Goal: Task Accomplishment & Management: Manage account settings

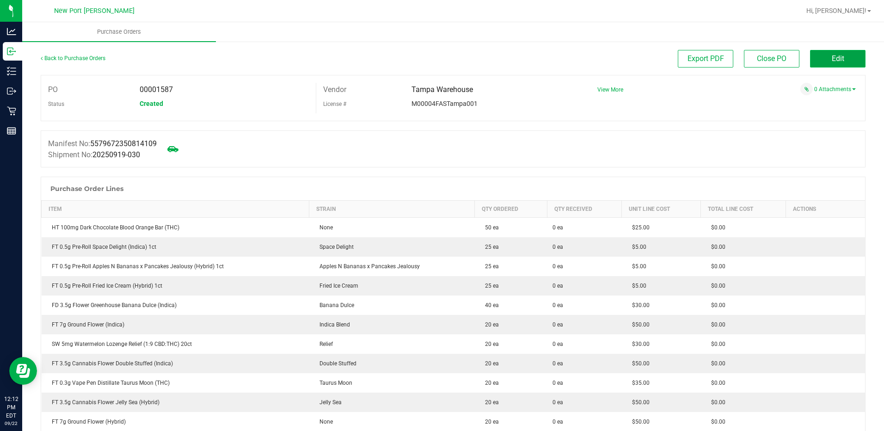
click at [840, 56] on button "Edit" at bounding box center [837, 59] width 55 height 18
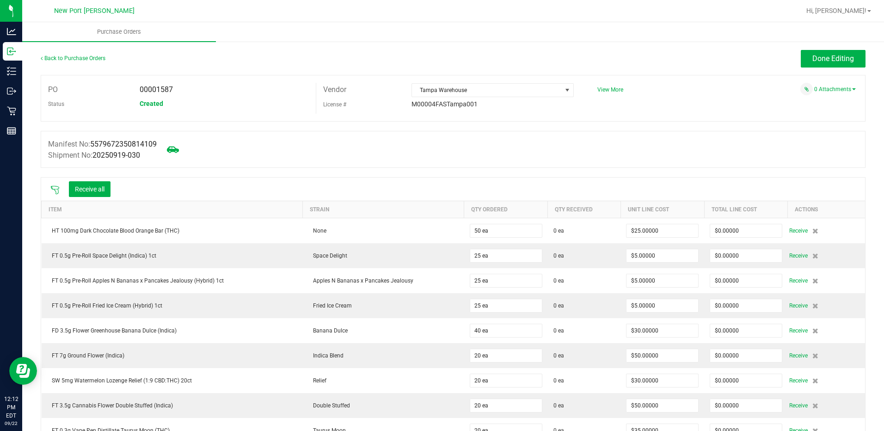
click at [177, 147] on icon at bounding box center [173, 149] width 12 height 12
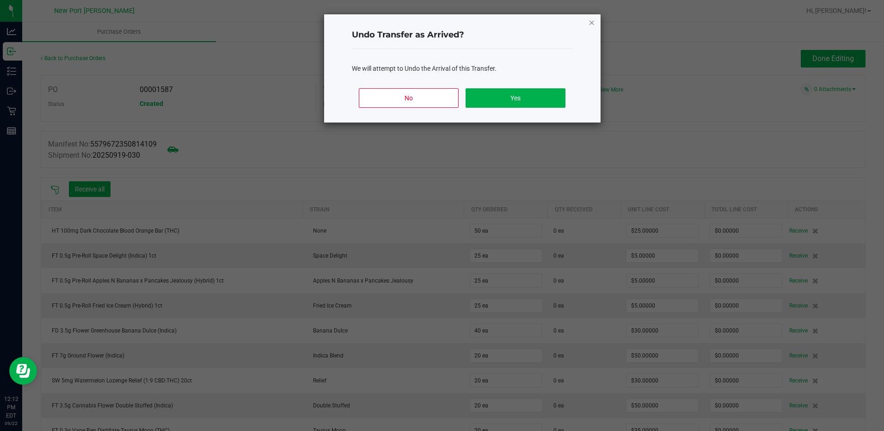
click at [590, 21] on icon "Close" at bounding box center [591, 22] width 6 height 11
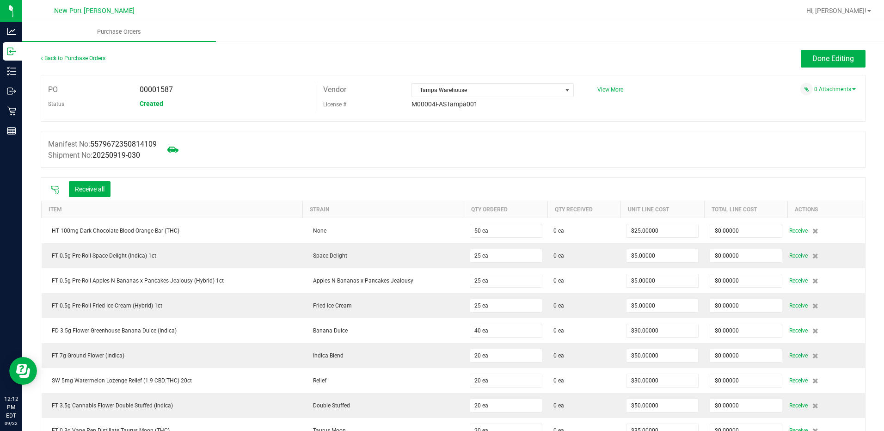
click at [53, 186] on icon at bounding box center [55, 190] width 8 height 8
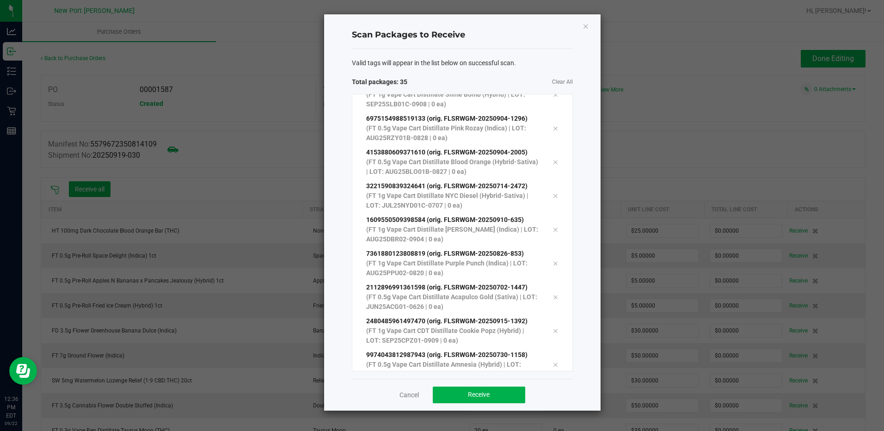
scroll to position [927, 0]
click at [472, 397] on span "Receive" at bounding box center [479, 394] width 22 height 7
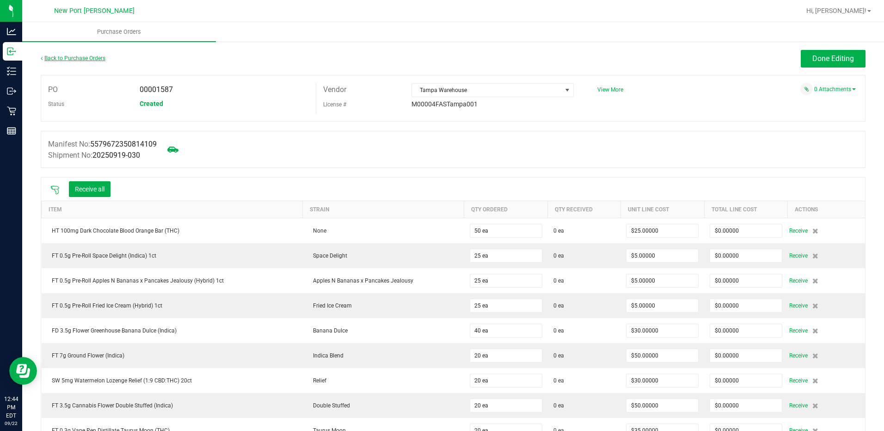
click at [70, 58] on link "Back to Purchase Orders" at bounding box center [73, 58] width 65 height 6
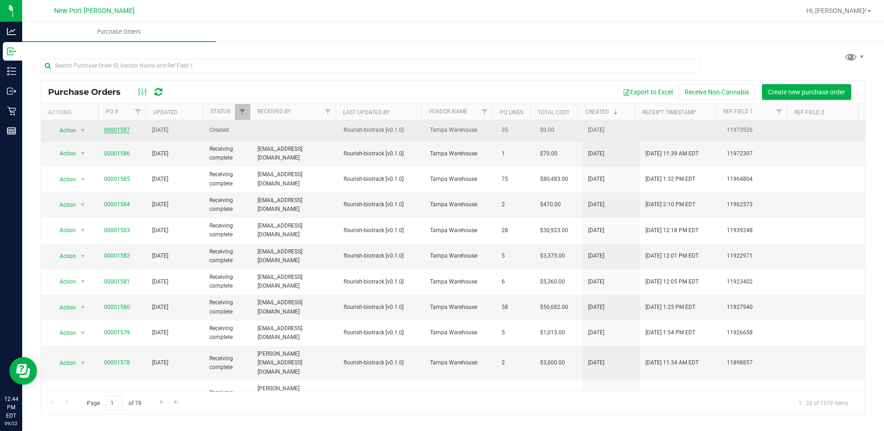
click at [115, 127] on link "00001587" at bounding box center [117, 130] width 26 height 6
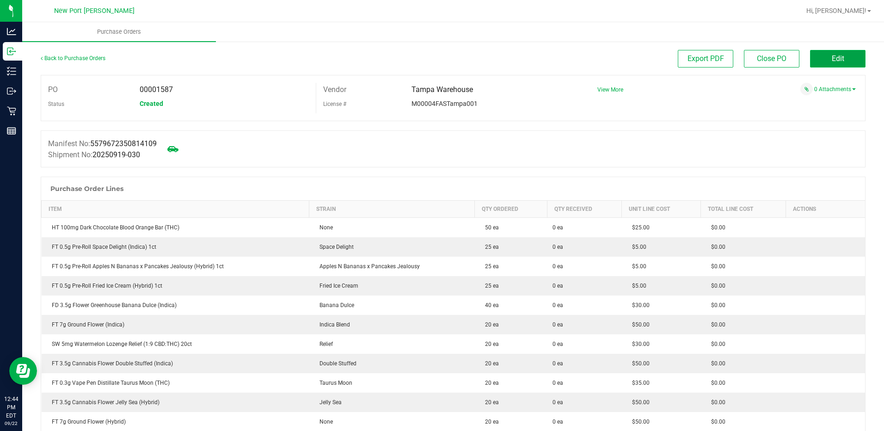
click at [831, 62] on span "Edit" at bounding box center [837, 58] width 12 height 9
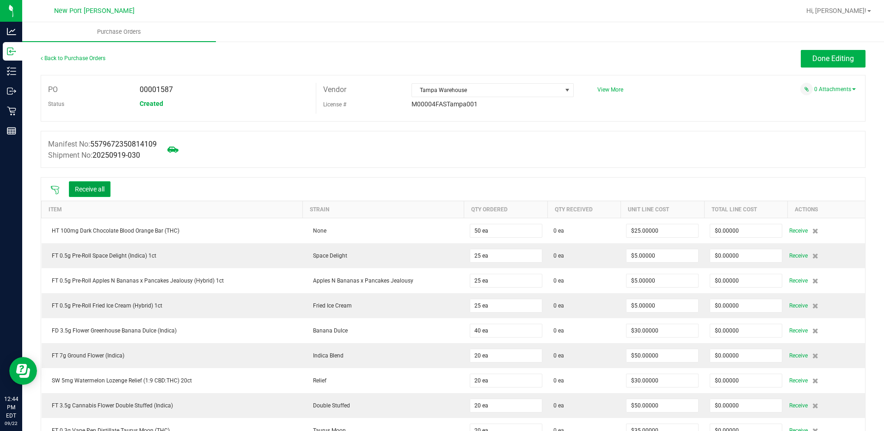
click at [82, 187] on button "Receive all" at bounding box center [90, 189] width 42 height 16
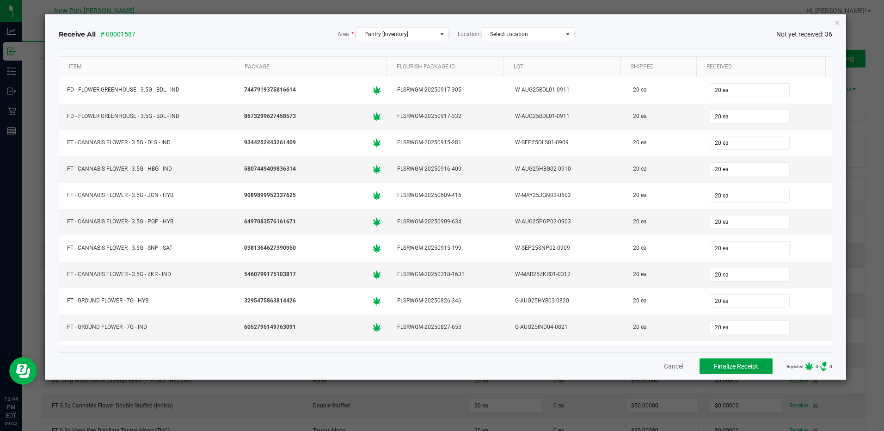
click at [729, 365] on span "Finalize Receipt" at bounding box center [736, 365] width 44 height 7
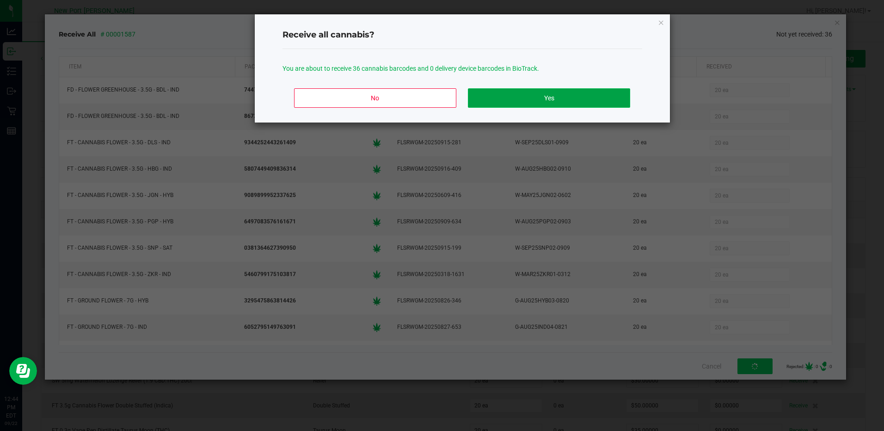
click at [560, 101] on button "Yes" at bounding box center [549, 97] width 162 height 19
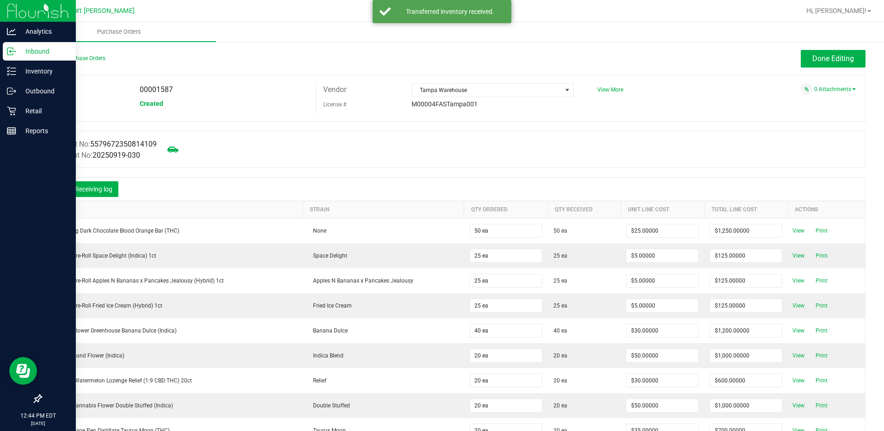
click at [37, 52] on p "Inbound" at bounding box center [43, 51] width 55 height 11
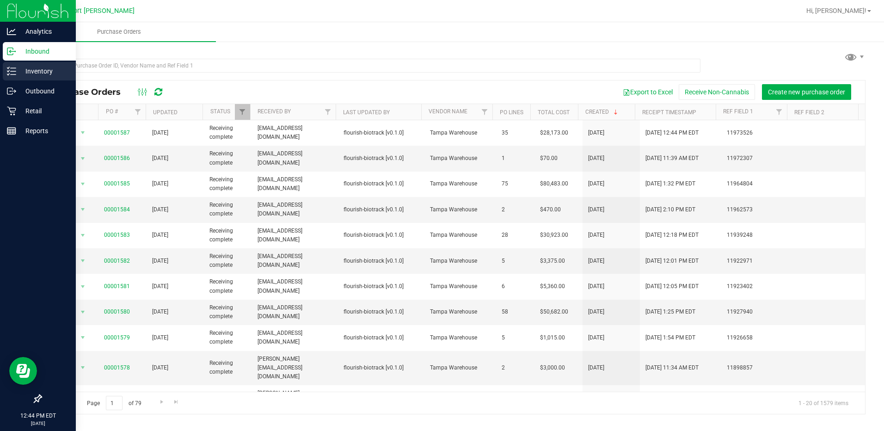
click at [40, 70] on p "Inventory" at bounding box center [43, 71] width 55 height 11
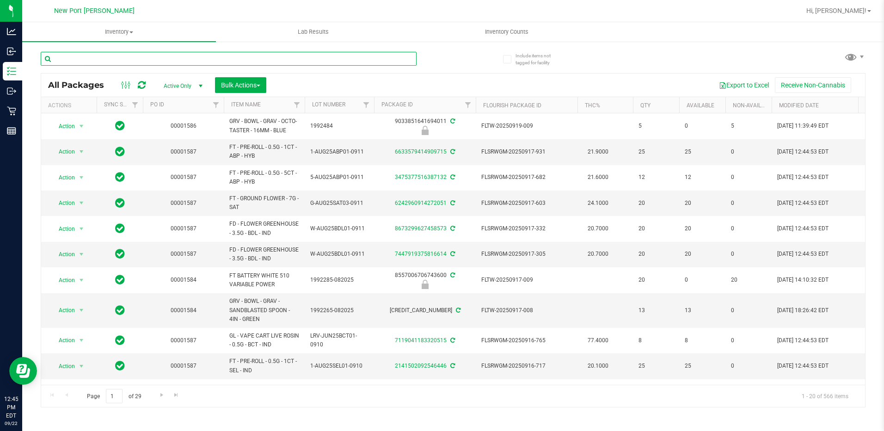
click at [93, 60] on input "text" at bounding box center [229, 59] width 376 height 14
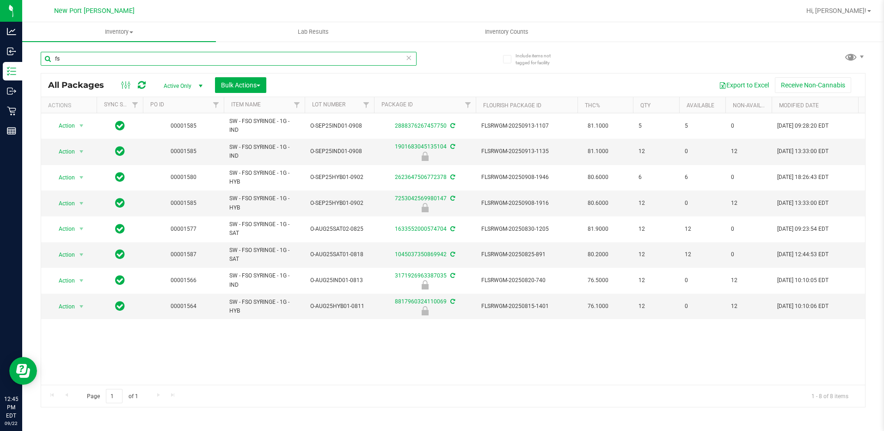
type input "f"
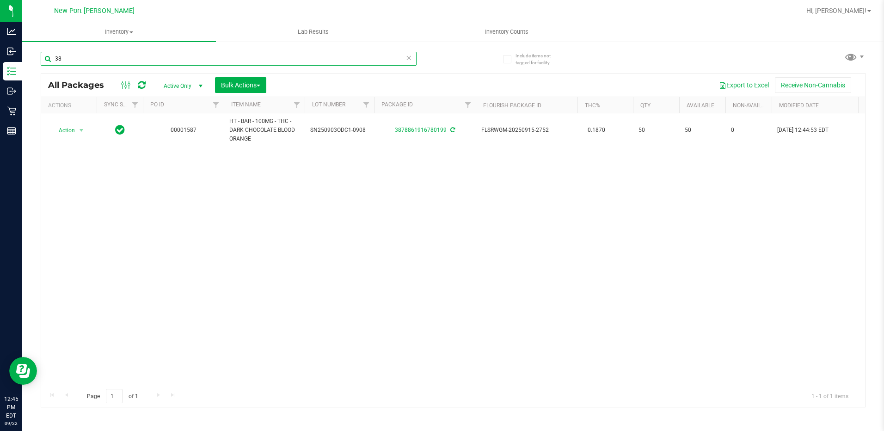
type input "3"
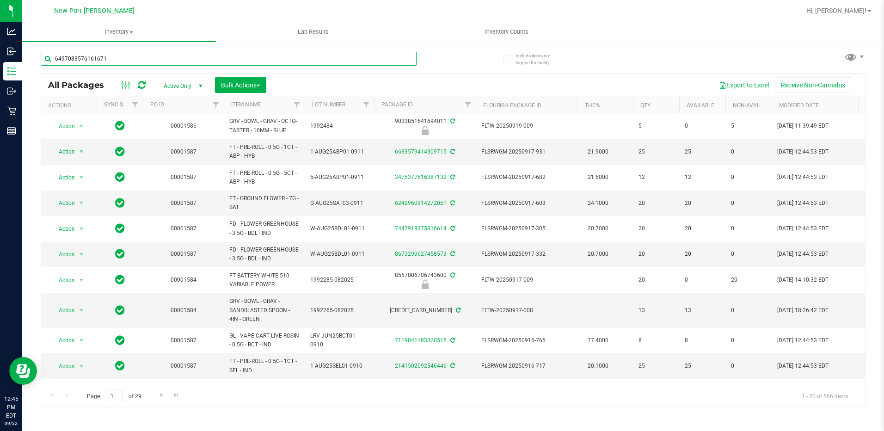
type input "6497083576161671"
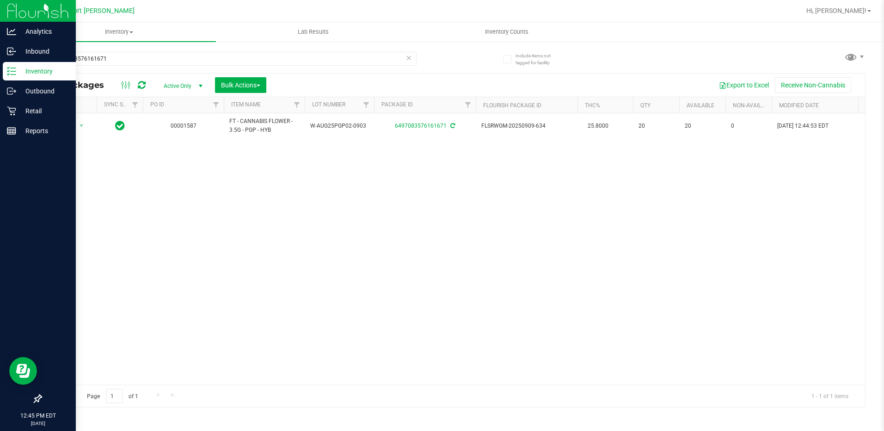
click at [37, 71] on p "Inventory" at bounding box center [43, 71] width 55 height 11
click at [39, 48] on p "Inbound" at bounding box center [43, 51] width 55 height 11
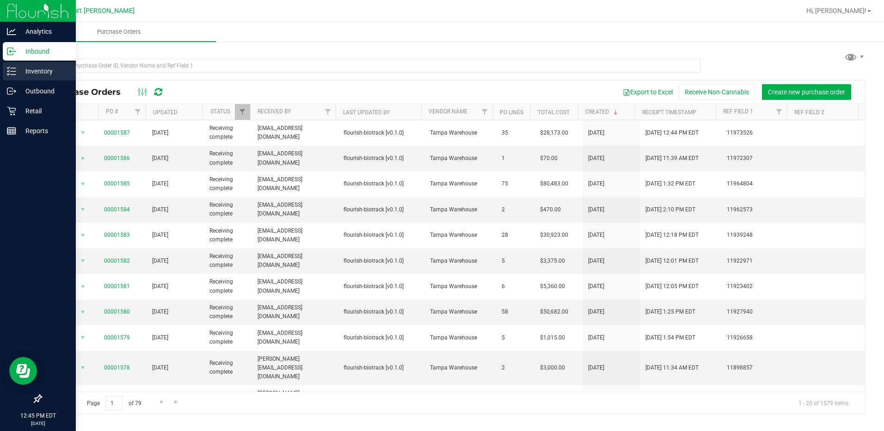
click at [35, 68] on p "Inventory" at bounding box center [43, 71] width 55 height 11
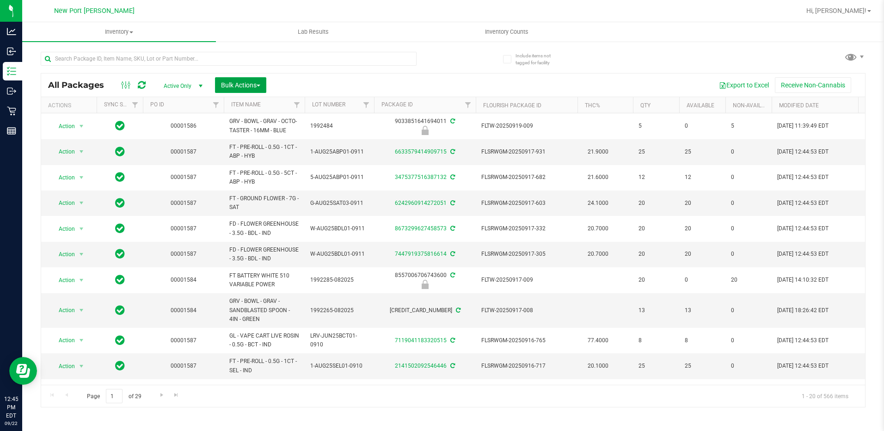
click at [238, 85] on span "Bulk Actions" at bounding box center [240, 84] width 39 height 7
click at [244, 173] on span "Lock/Unlock packages" at bounding box center [251, 173] width 63 height 7
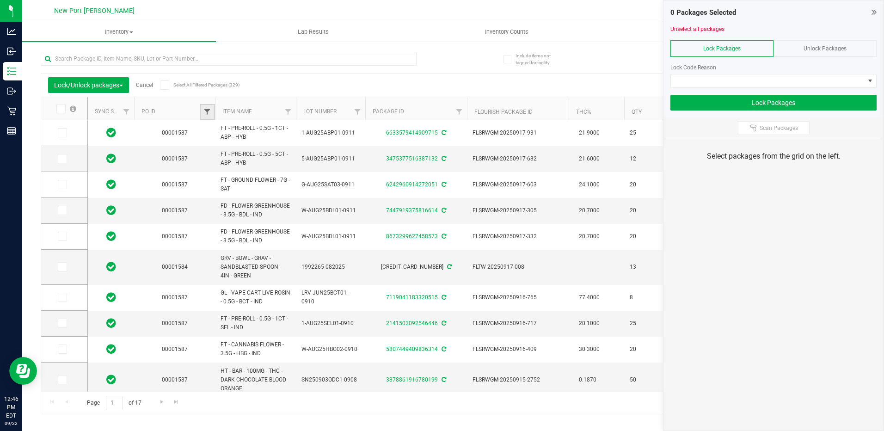
click at [206, 110] on span "Filter" at bounding box center [206, 111] width 7 height 7
type input "1587"
click at [205, 146] on button "Filter" at bounding box center [227, 156] width 44 height 20
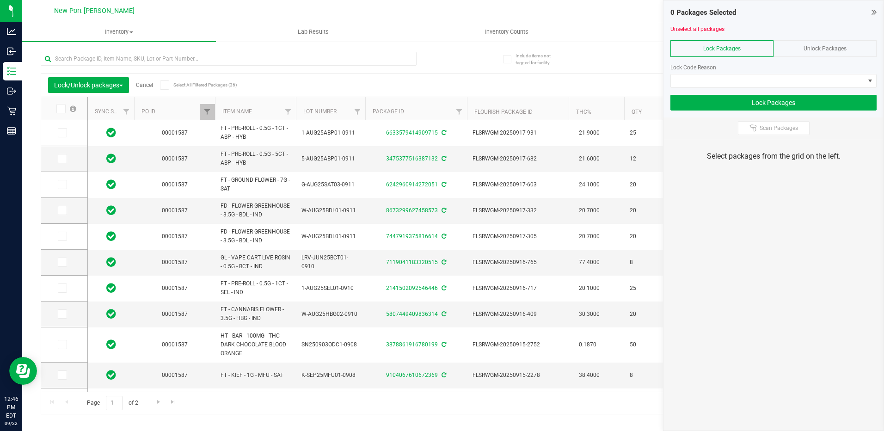
click at [63, 110] on span at bounding box center [60, 108] width 9 height 9
click at [0, 0] on input "checkbox" at bounding box center [0, 0] width 0 height 0
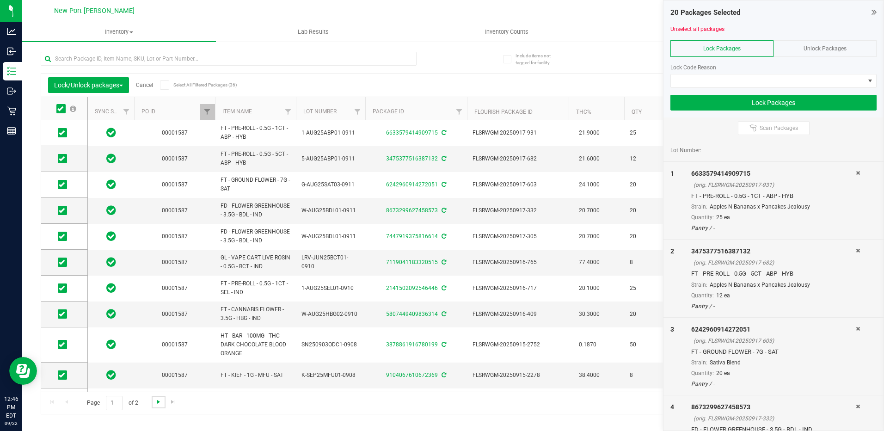
click at [157, 402] on span "Go to the next page" at bounding box center [158, 401] width 7 height 7
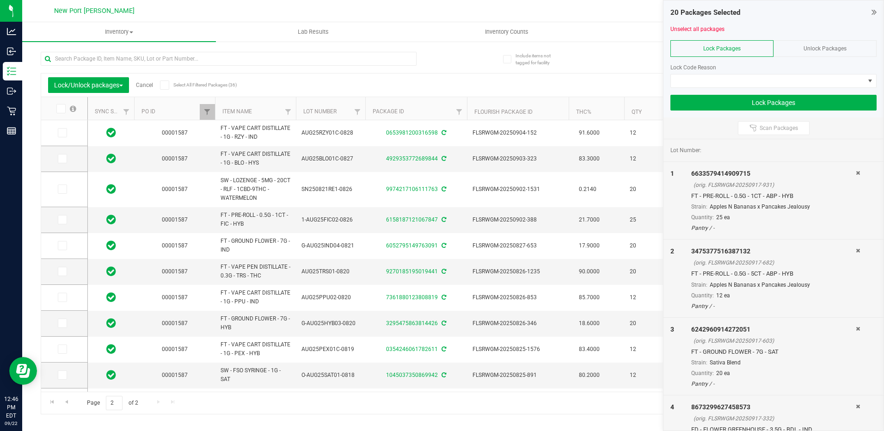
click at [60, 109] on icon at bounding box center [60, 109] width 6 height 0
click at [0, 0] on input "checkbox" at bounding box center [0, 0] width 0 height 0
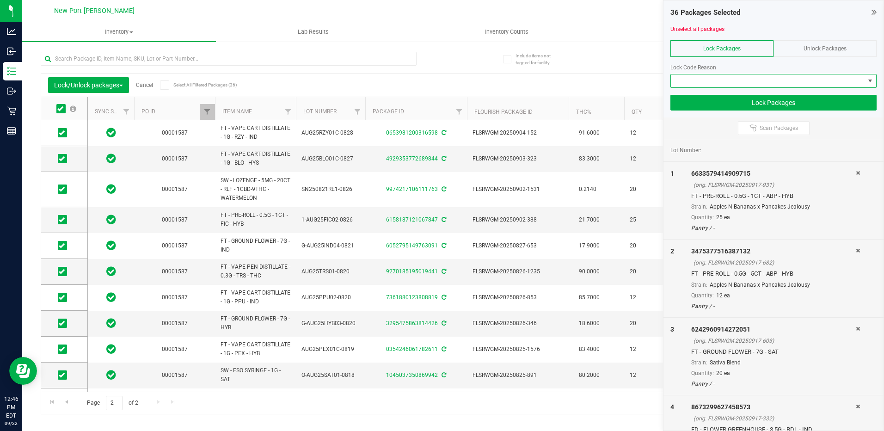
click at [872, 81] on span at bounding box center [869, 80] width 7 height 7
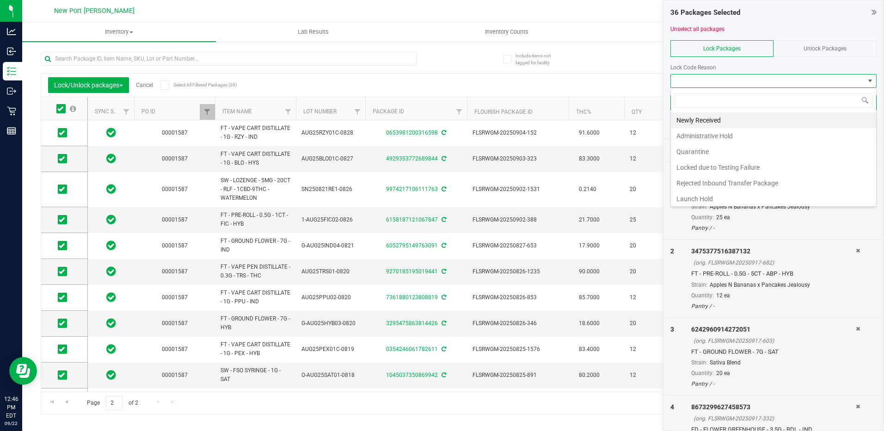
scroll to position [14, 206]
click at [704, 121] on li "Newly Received" at bounding box center [773, 120] width 205 height 16
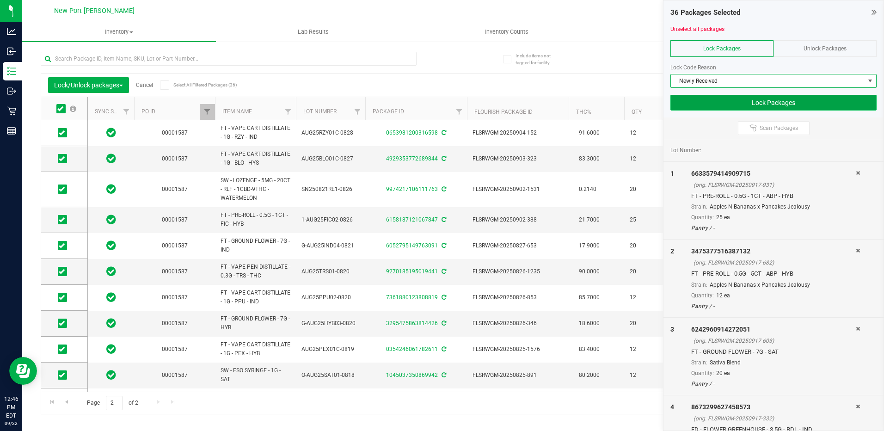
click at [744, 99] on button "Lock Packages" at bounding box center [773, 103] width 206 height 16
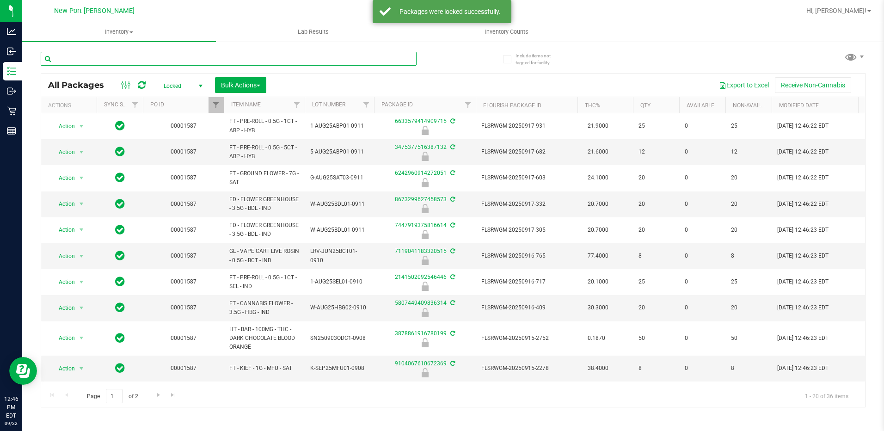
click at [128, 61] on input "text" at bounding box center [229, 59] width 376 height 14
type input "3878861916780199"
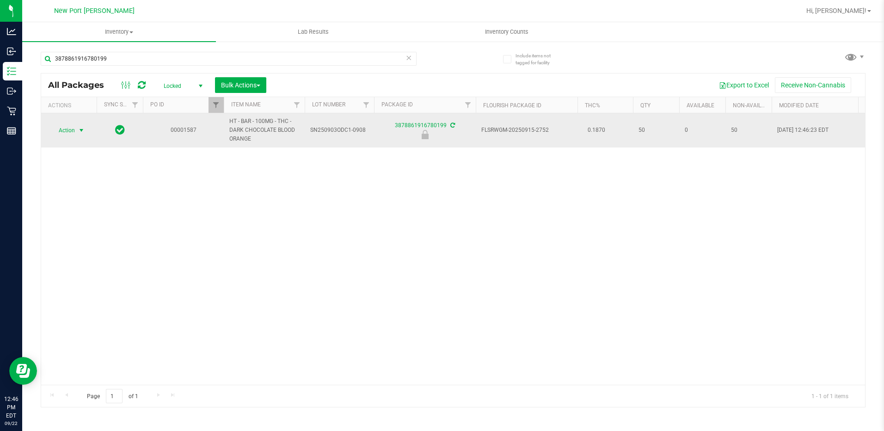
click at [81, 130] on span "select" at bounding box center [81, 130] width 7 height 7
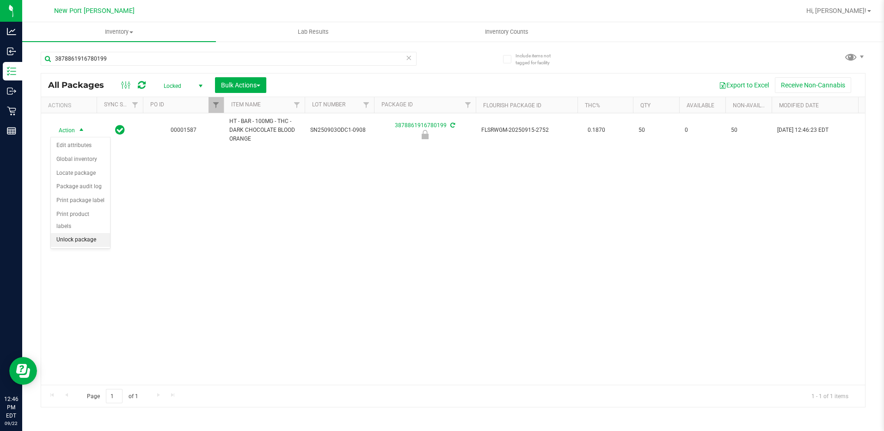
click at [75, 233] on li "Unlock package" at bounding box center [80, 240] width 59 height 14
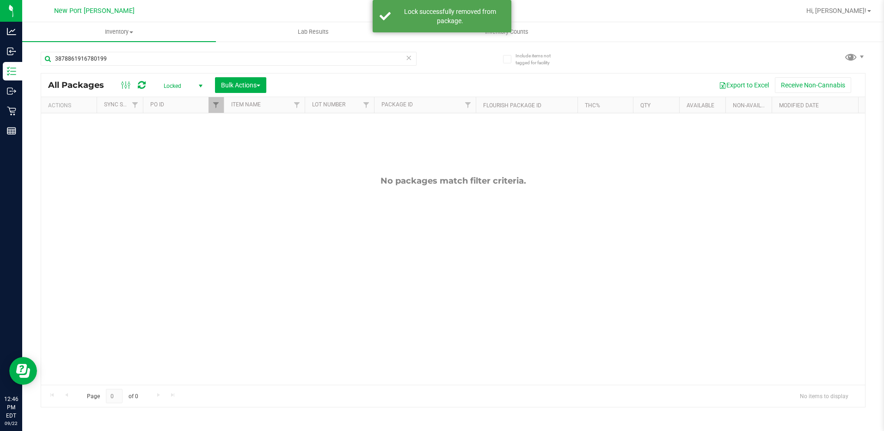
click at [201, 87] on span "select" at bounding box center [200, 85] width 7 height 7
click at [173, 101] on li "Active Only" at bounding box center [181, 101] width 50 height 14
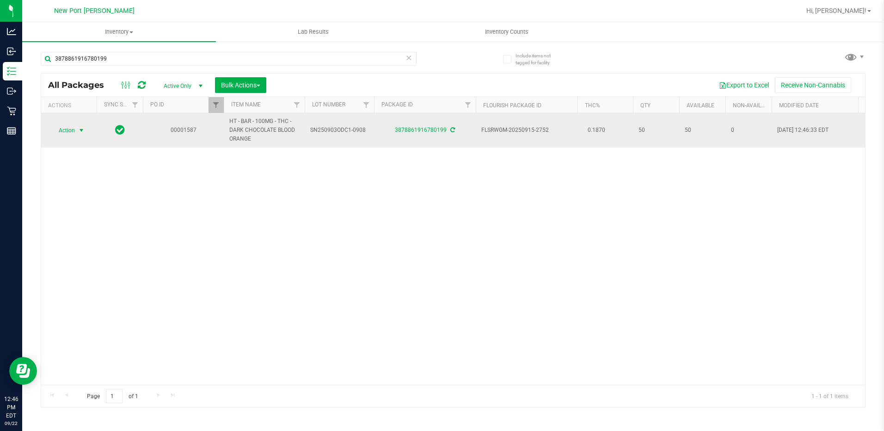
click at [83, 128] on span "select" at bounding box center [81, 130] width 7 height 7
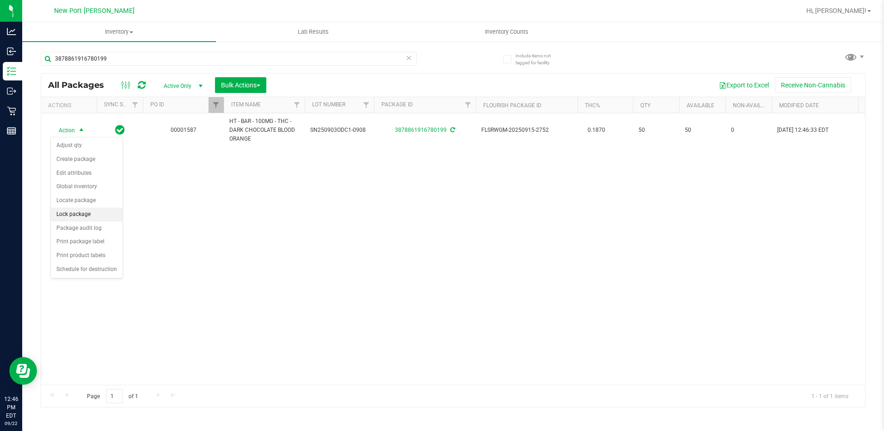
click at [67, 210] on li "Lock package" at bounding box center [87, 214] width 72 height 14
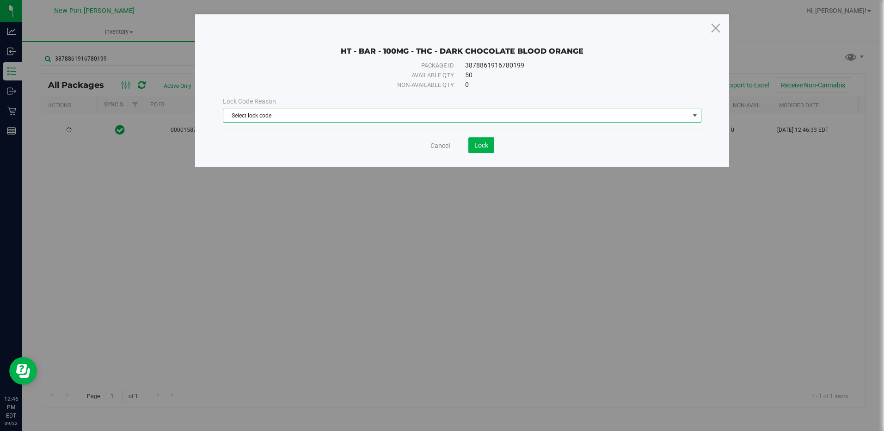
click at [692, 116] on span "select" at bounding box center [694, 115] width 7 height 7
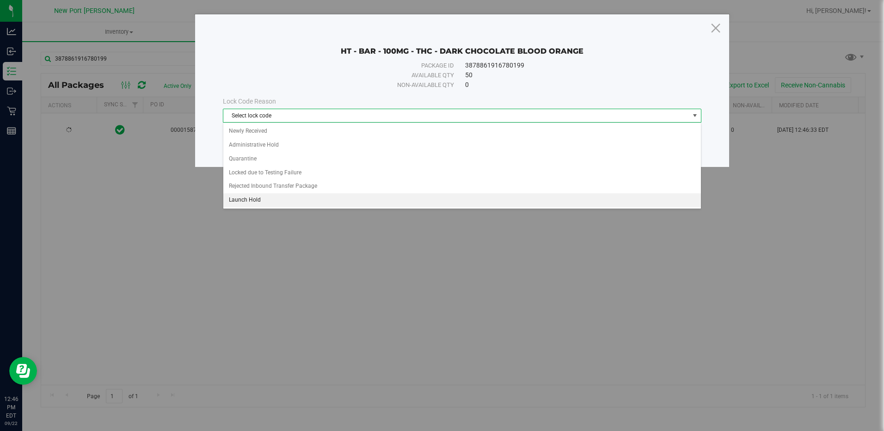
click at [253, 200] on li "Launch Hold" at bounding box center [461, 200] width 477 height 14
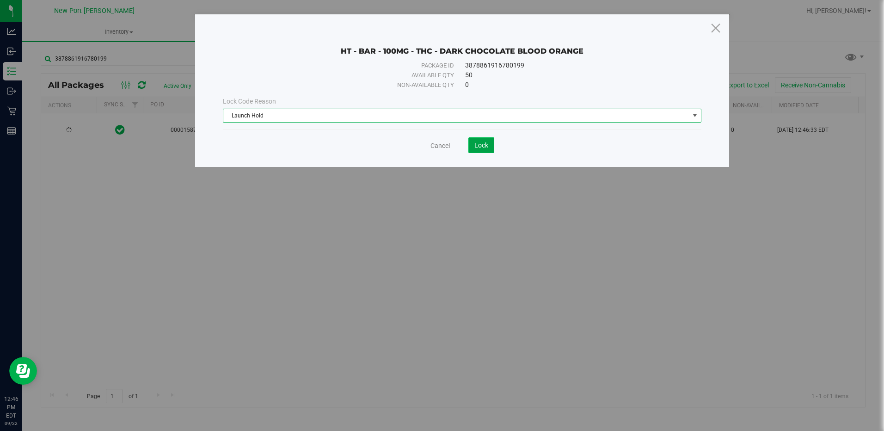
click at [478, 142] on span "Lock" at bounding box center [481, 144] width 14 height 7
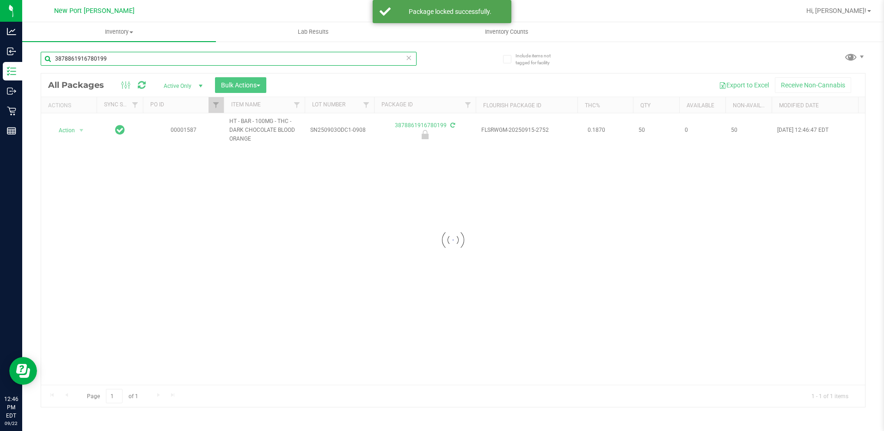
click at [121, 58] on input "3878861916780199" at bounding box center [229, 59] width 376 height 14
type input "3"
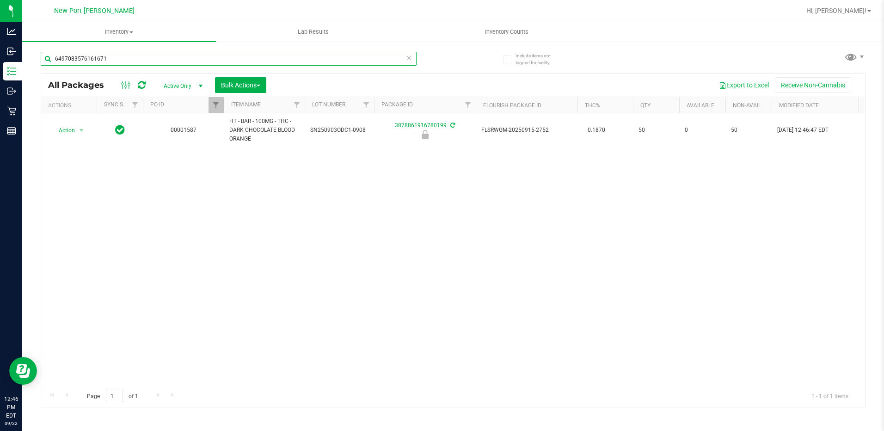
type input "6497083576161671"
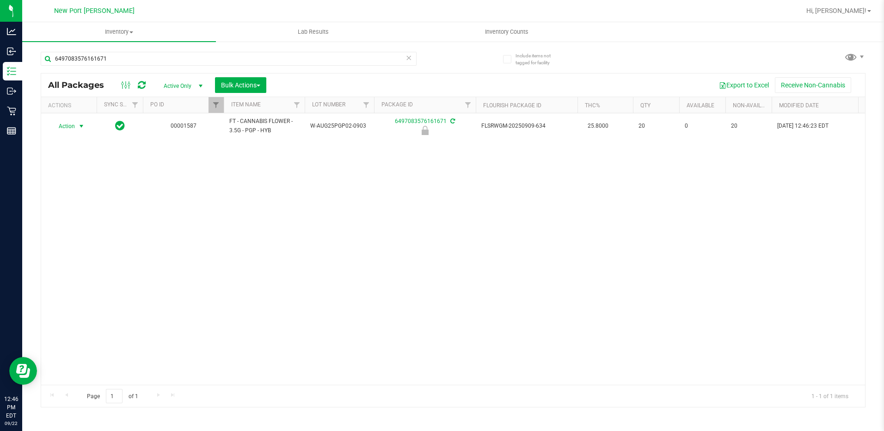
click at [81, 125] on span "select" at bounding box center [81, 125] width 7 height 7
click at [73, 229] on li "Unlock package" at bounding box center [80, 236] width 59 height 14
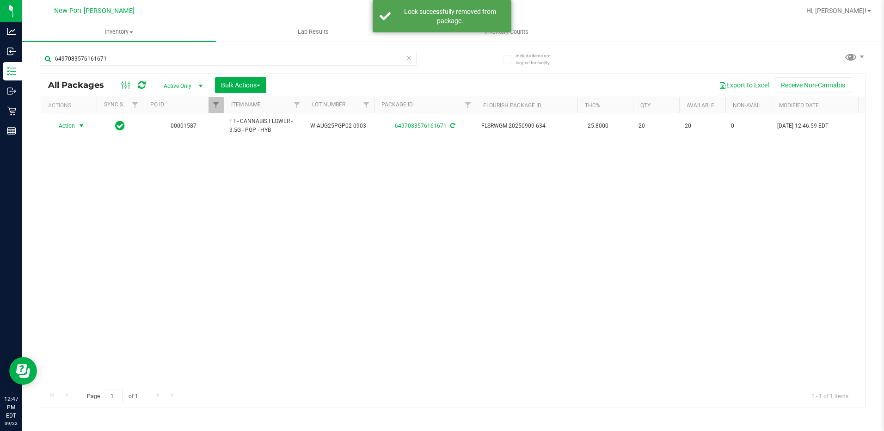
click at [80, 124] on span "select" at bounding box center [81, 125] width 7 height 7
click at [69, 209] on li "Lock package" at bounding box center [87, 210] width 72 height 14
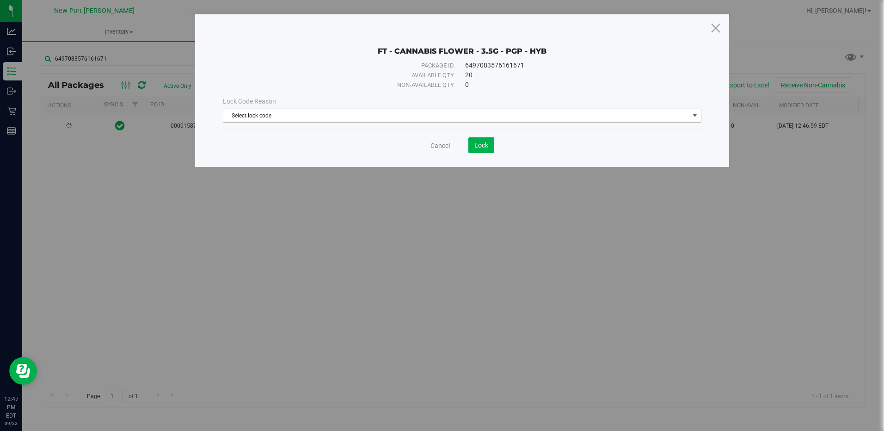
click at [692, 118] on span "select" at bounding box center [694, 115] width 7 height 7
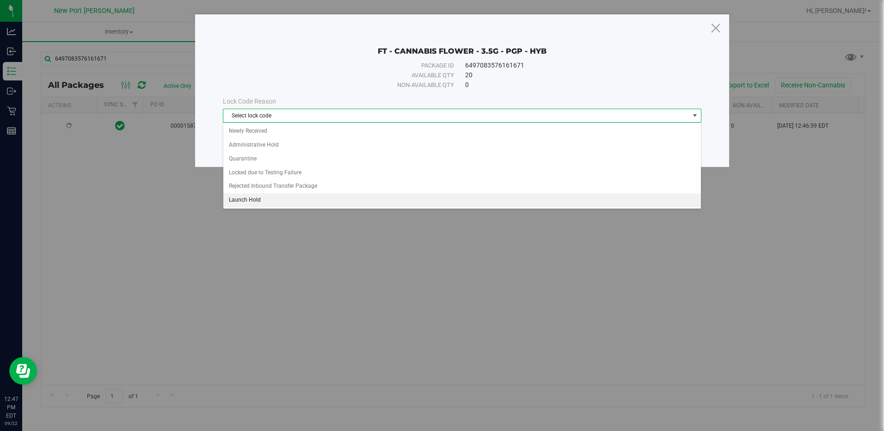
click at [256, 199] on li "Launch Hold" at bounding box center [461, 200] width 477 height 14
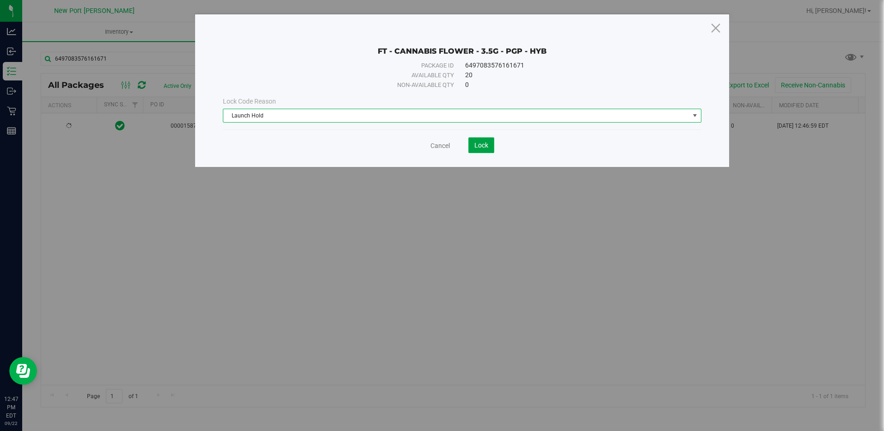
click at [478, 143] on span "Lock" at bounding box center [481, 144] width 14 height 7
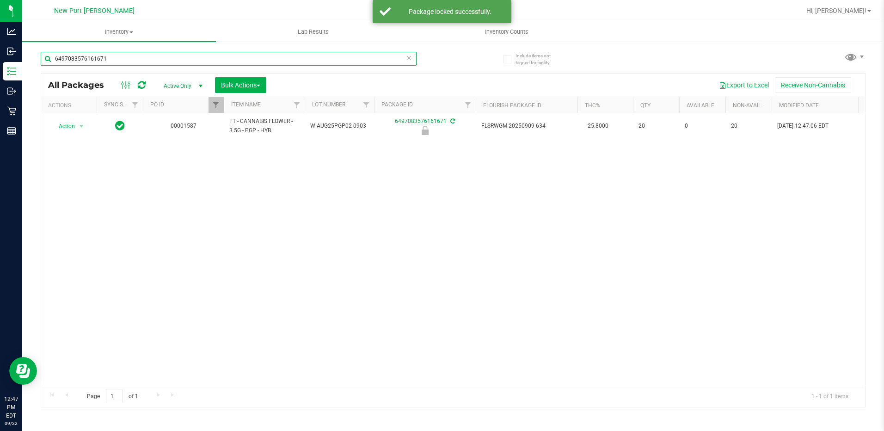
click at [121, 59] on input "6497083576161671" at bounding box center [229, 59] width 376 height 14
type input "6"
type input "9344252443261409"
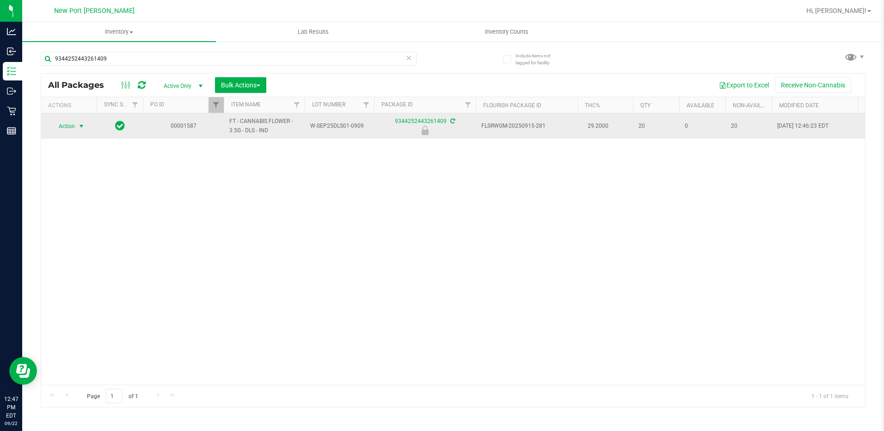
click at [80, 126] on span "select" at bounding box center [81, 125] width 7 height 7
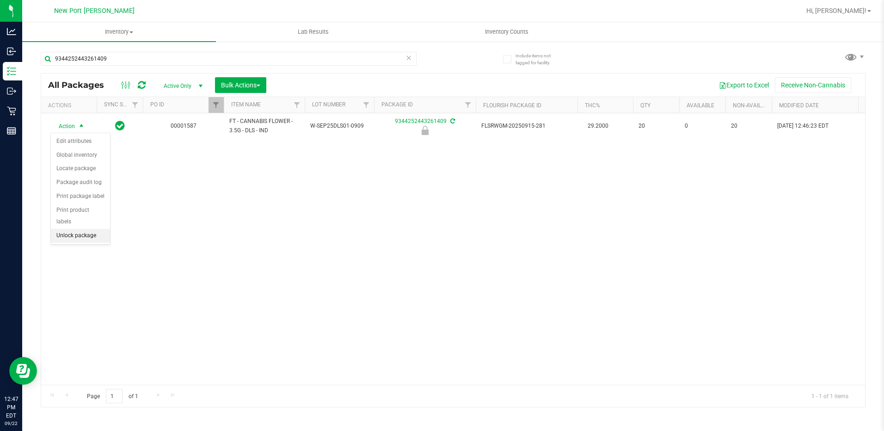
click at [70, 229] on li "Unlock package" at bounding box center [80, 236] width 59 height 14
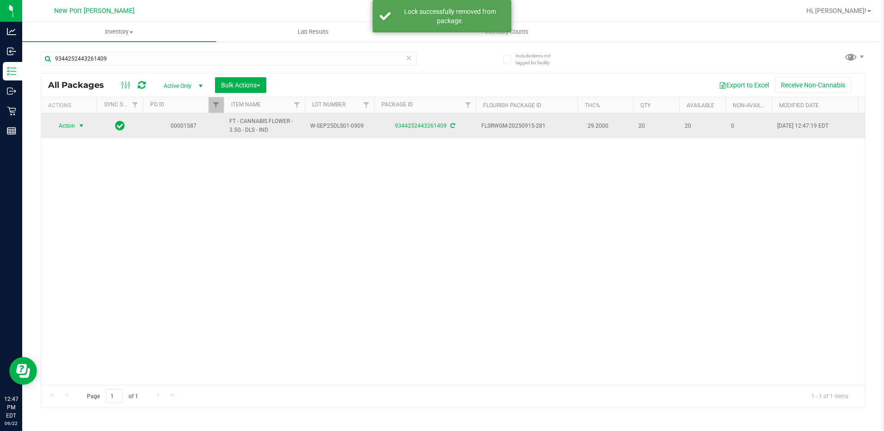
click at [82, 125] on span "select" at bounding box center [81, 125] width 7 height 7
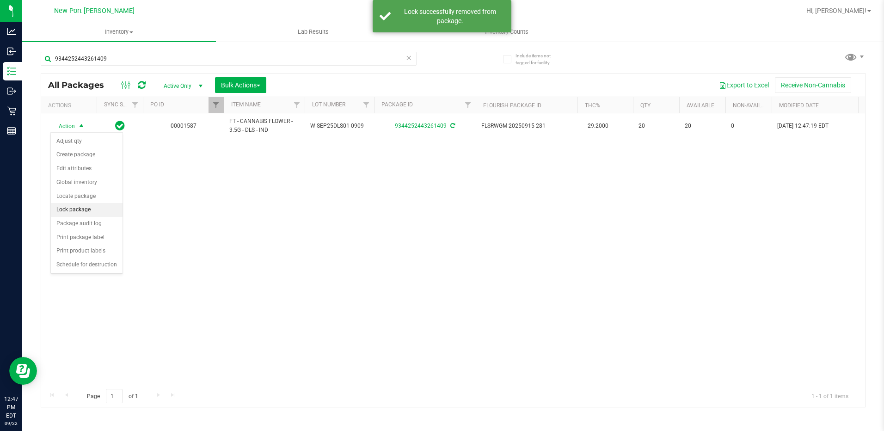
click at [70, 207] on li "Lock package" at bounding box center [87, 210] width 72 height 14
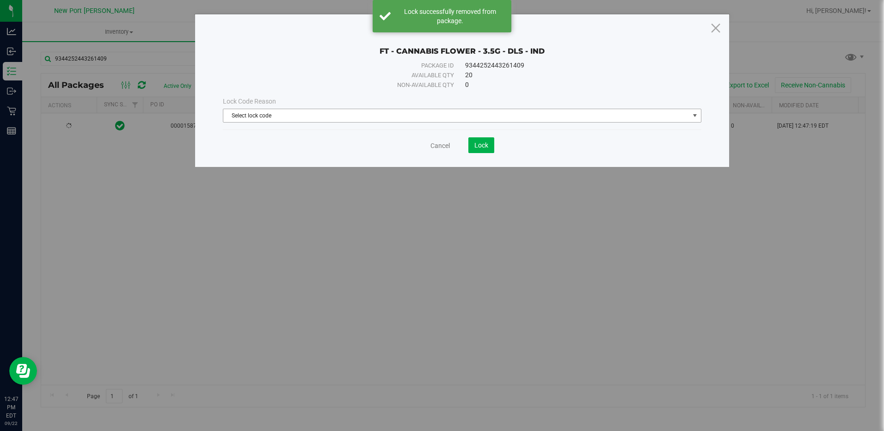
click at [693, 117] on span "select" at bounding box center [694, 115] width 7 height 7
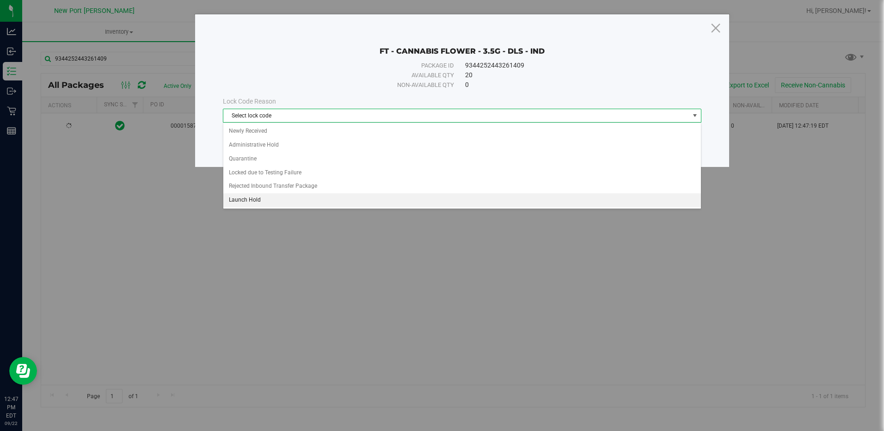
click at [244, 201] on li "Launch Hold" at bounding box center [461, 200] width 477 height 14
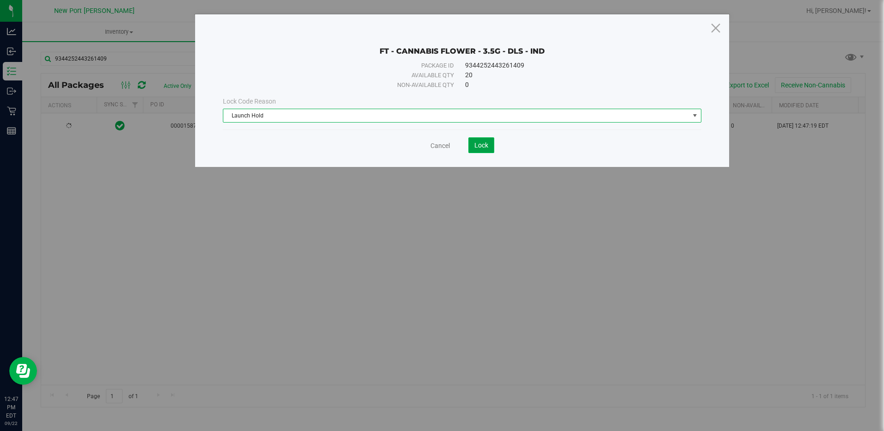
click at [477, 144] on span "Lock" at bounding box center [481, 144] width 14 height 7
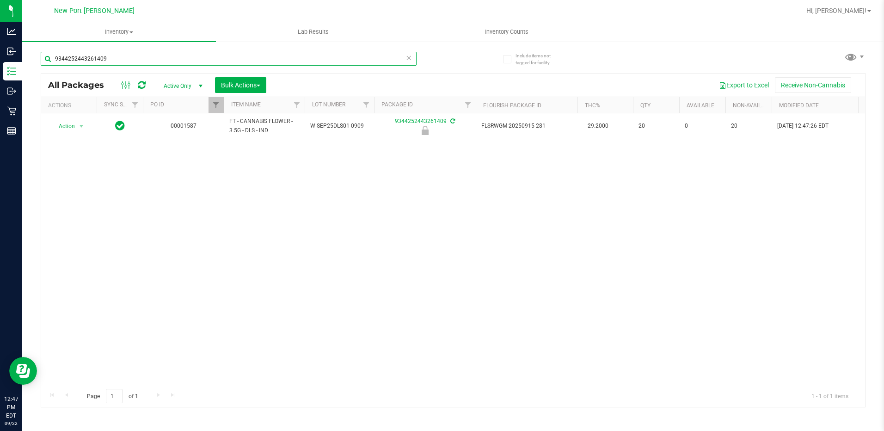
click at [112, 54] on input "9344252443261409" at bounding box center [229, 59] width 376 height 14
type input "9"
type input "0381364627390950"
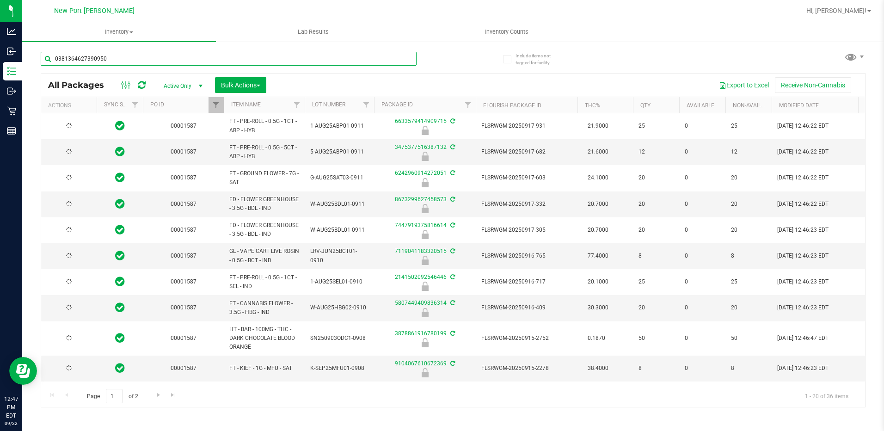
type input "[DATE]"
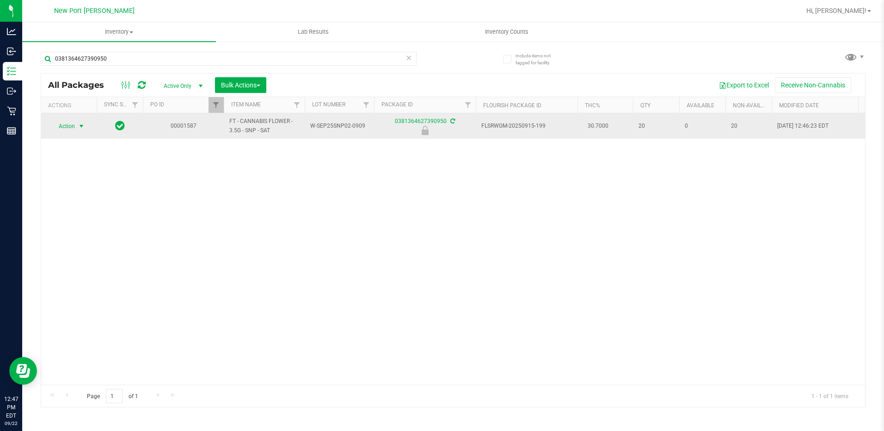
click at [83, 126] on span "select" at bounding box center [81, 125] width 7 height 7
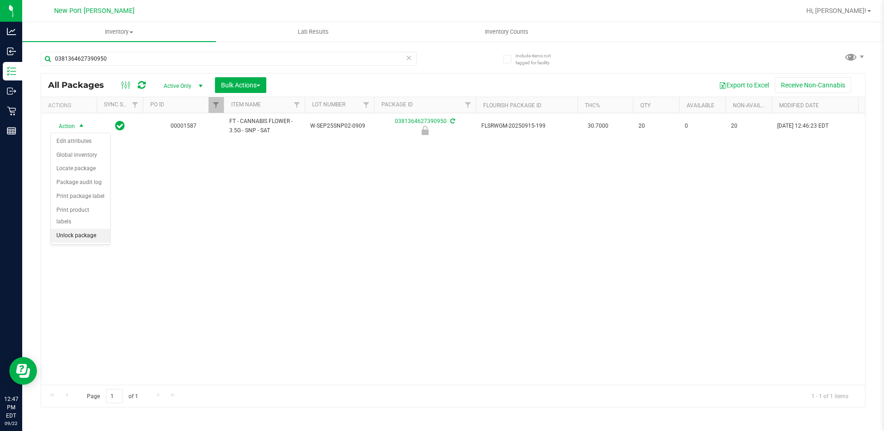
click at [73, 229] on li "Unlock package" at bounding box center [80, 236] width 59 height 14
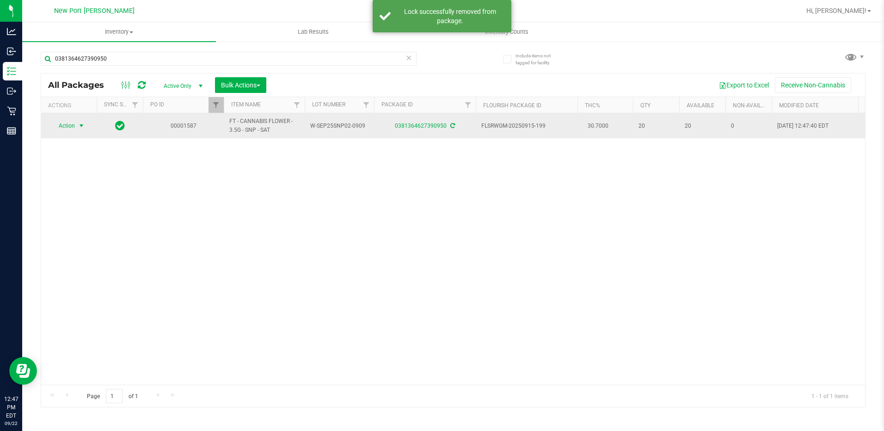
click at [81, 124] on span "select" at bounding box center [81, 125] width 7 height 7
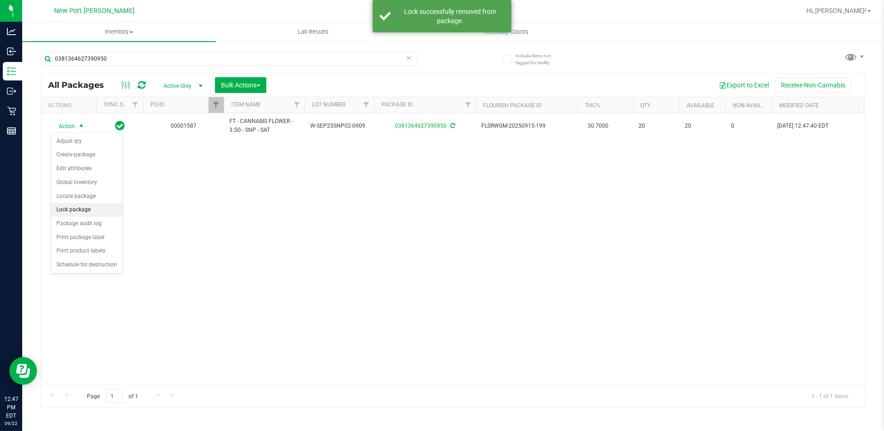
click at [67, 209] on li "Lock package" at bounding box center [87, 210] width 72 height 14
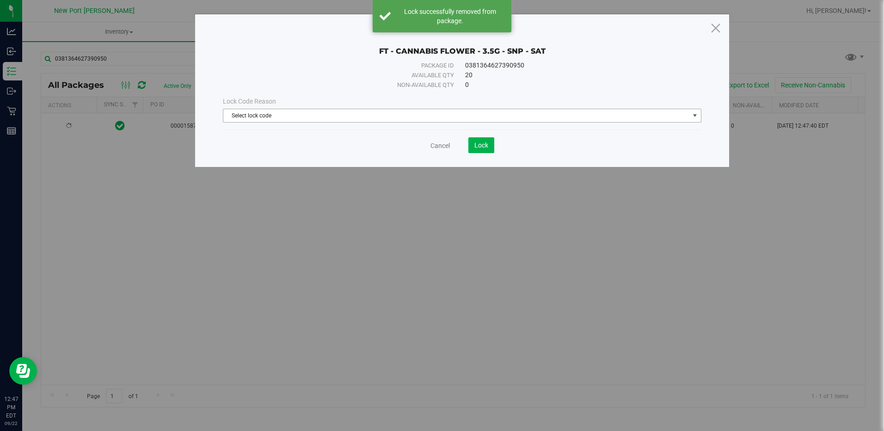
click at [696, 113] on span "select" at bounding box center [694, 115] width 7 height 7
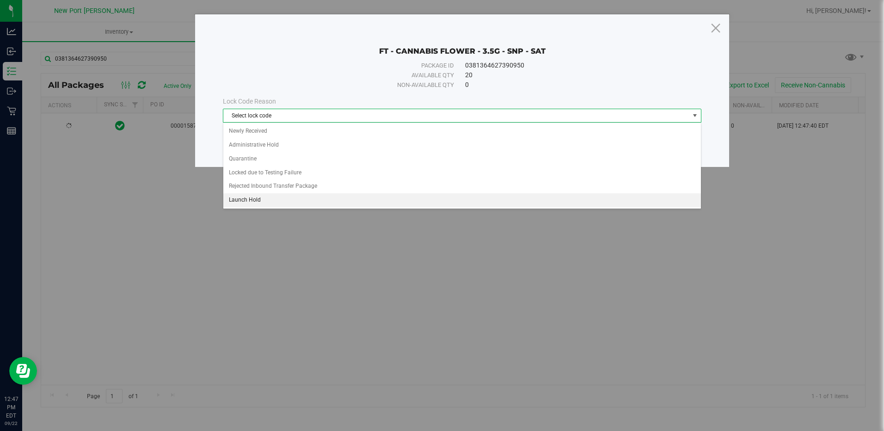
click at [244, 198] on li "Launch Hold" at bounding box center [461, 200] width 477 height 14
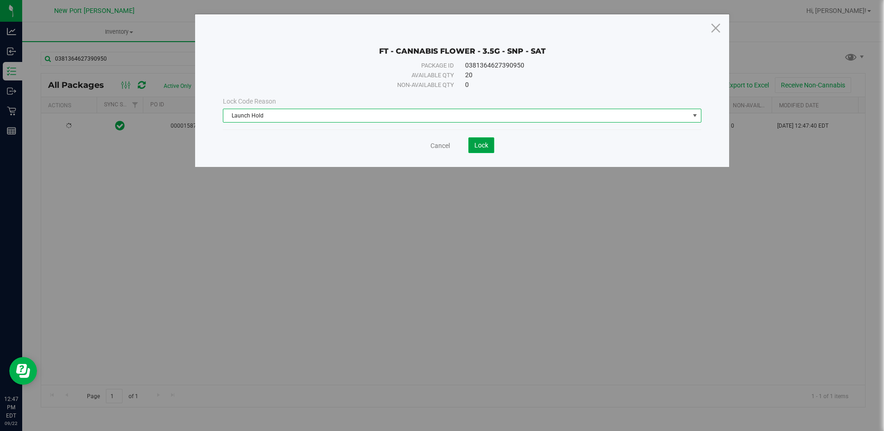
click at [475, 146] on span "Lock" at bounding box center [481, 144] width 14 height 7
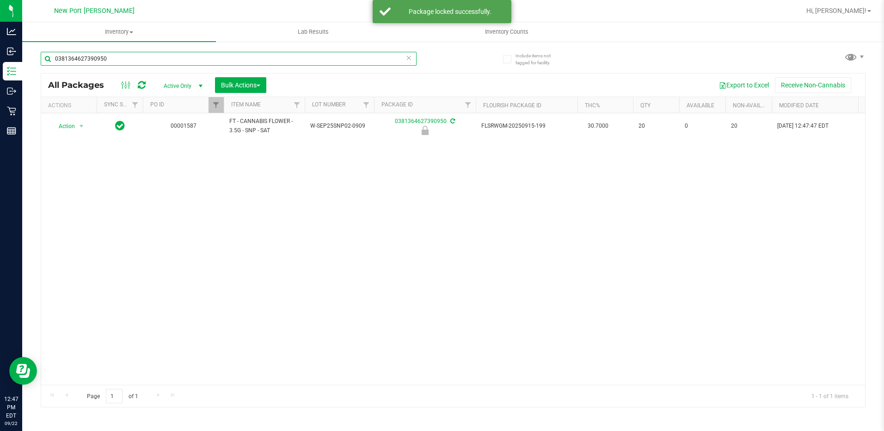
click at [114, 59] on input "0381364627390950" at bounding box center [229, 59] width 376 height 14
type input "0"
type input "4153880609371610"
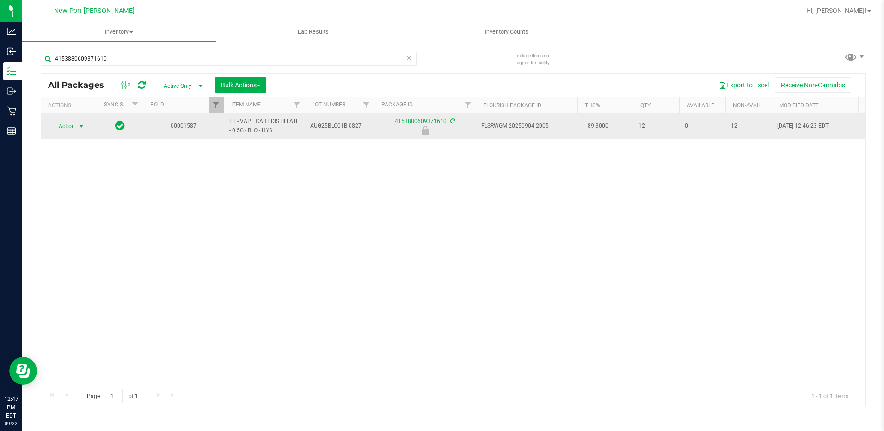
click at [84, 126] on span "select" at bounding box center [81, 125] width 7 height 7
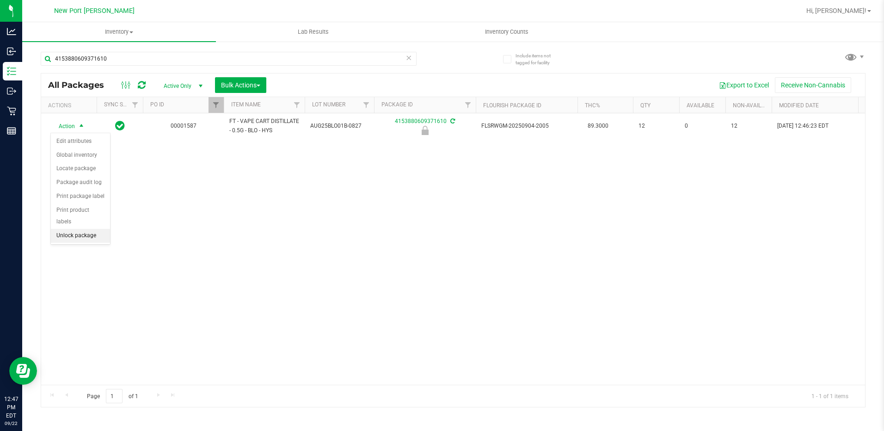
click at [76, 229] on li "Unlock package" at bounding box center [80, 236] width 59 height 14
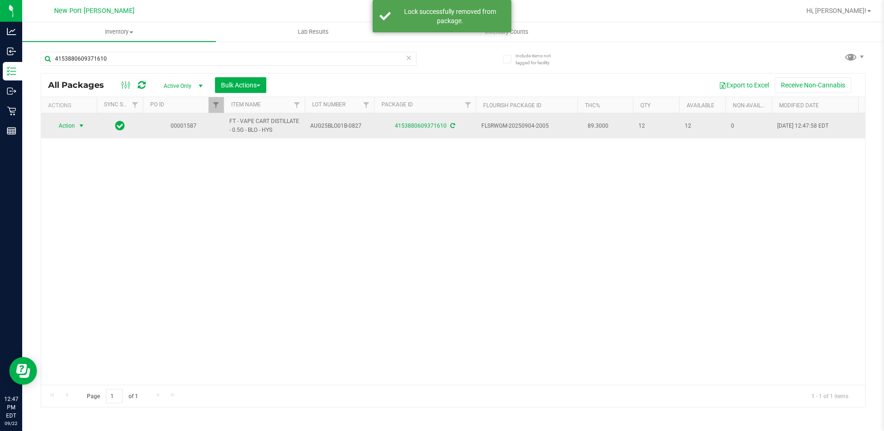
click at [80, 126] on span "select" at bounding box center [81, 125] width 7 height 7
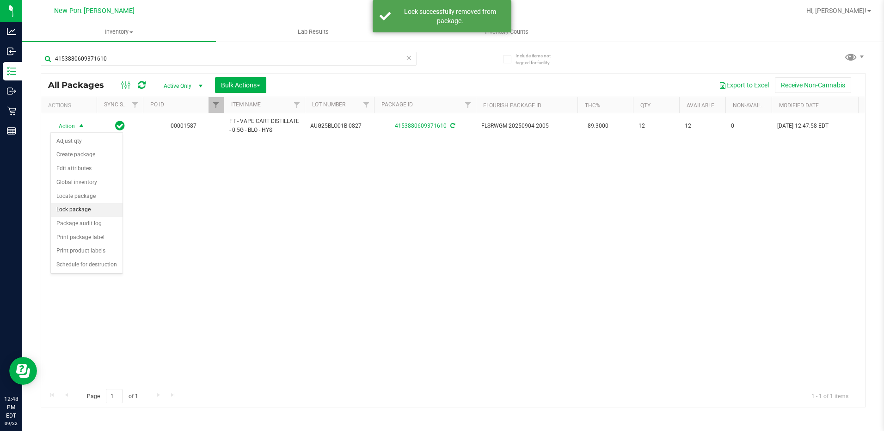
click at [76, 204] on li "Lock package" at bounding box center [87, 210] width 72 height 14
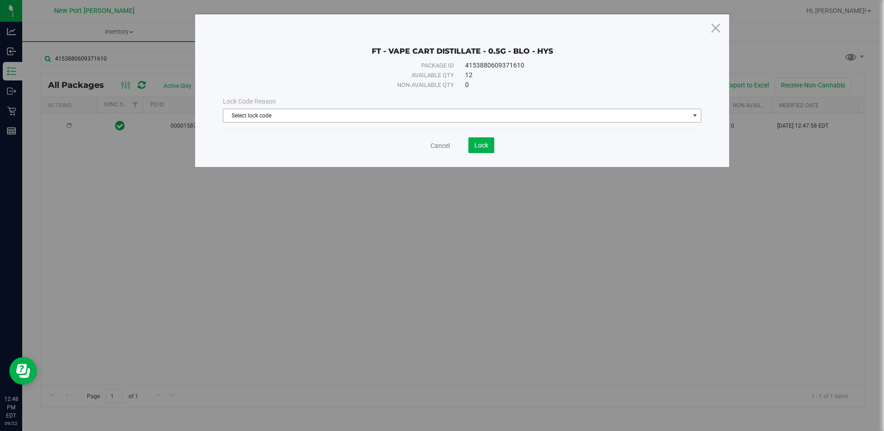
click at [693, 115] on span "select" at bounding box center [694, 115] width 7 height 7
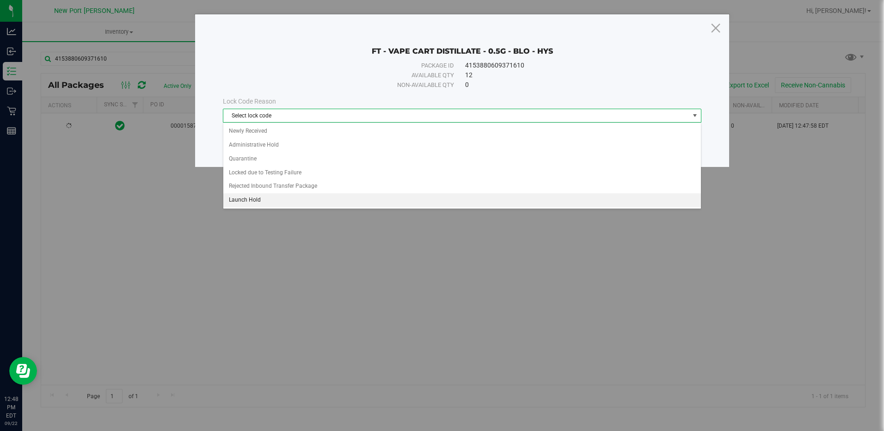
click at [242, 195] on li "Launch Hold" at bounding box center [461, 200] width 477 height 14
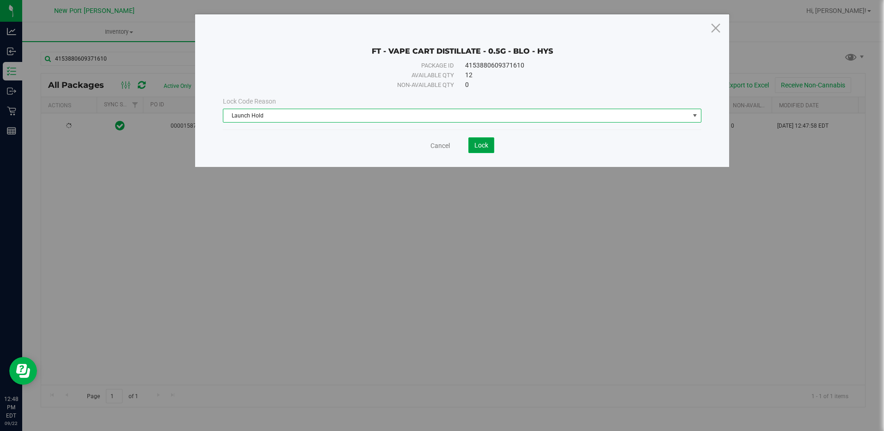
click at [480, 146] on span "Lock" at bounding box center [481, 144] width 14 height 7
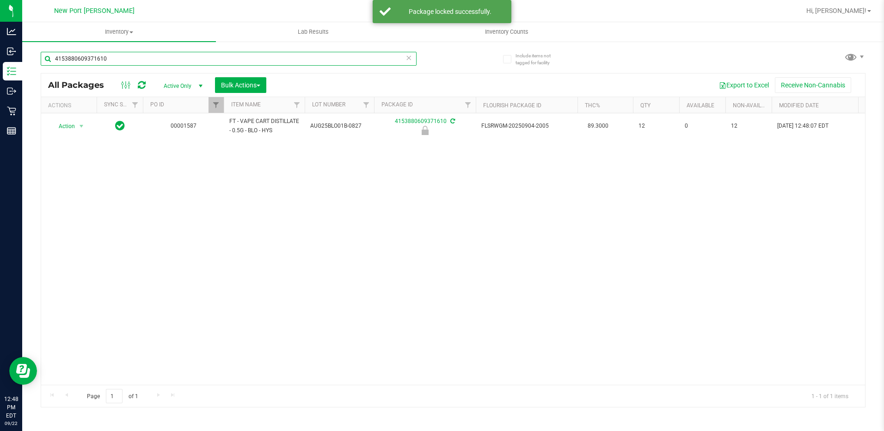
click at [125, 61] on input "4153880609371610" at bounding box center [229, 59] width 376 height 14
type input "4"
type input "6975154988519133"
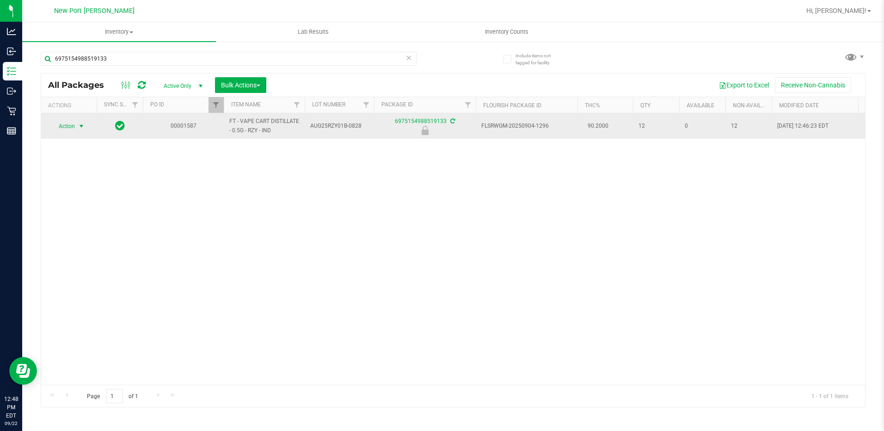
click at [82, 127] on span "select" at bounding box center [81, 125] width 7 height 7
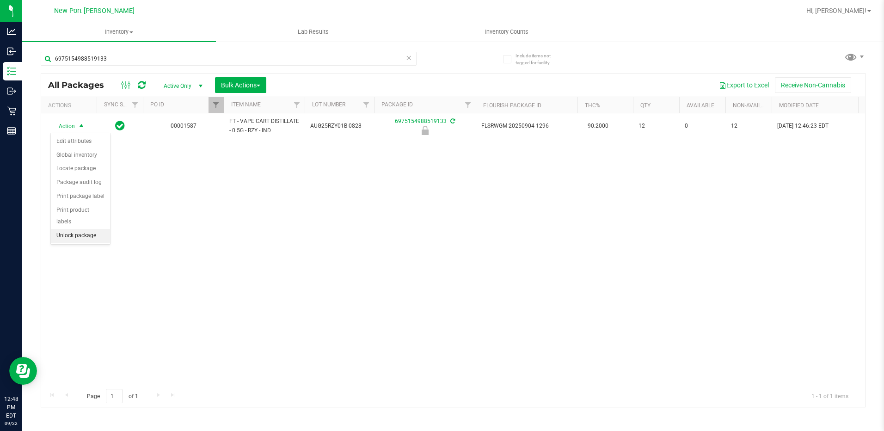
click at [80, 229] on li "Unlock package" at bounding box center [80, 236] width 59 height 14
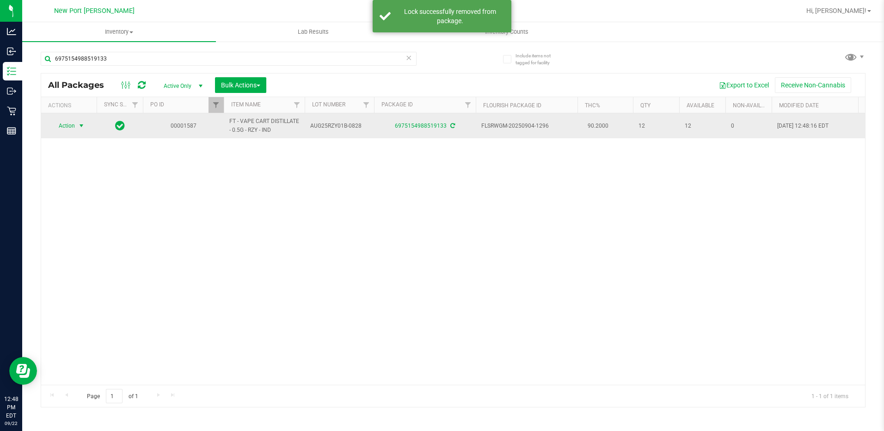
click at [81, 127] on span "select" at bounding box center [81, 125] width 7 height 7
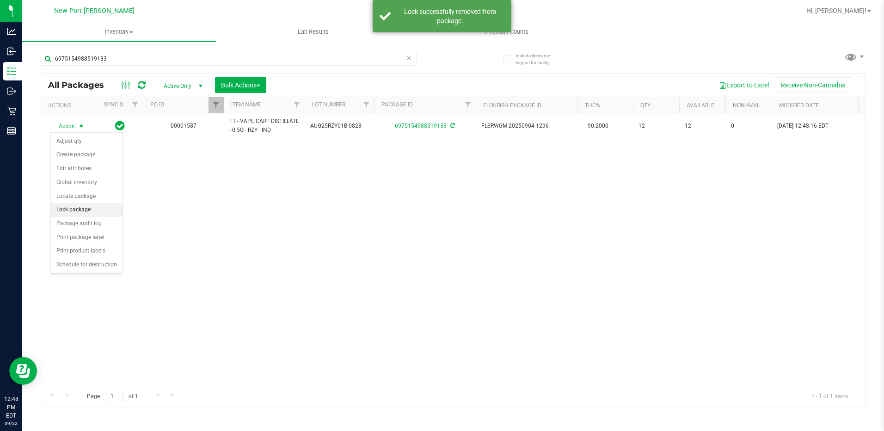
click at [67, 210] on li "Lock package" at bounding box center [87, 210] width 72 height 14
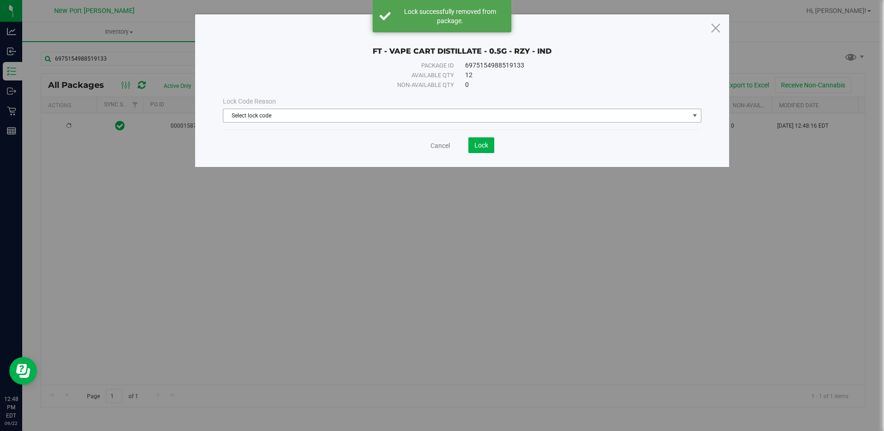
click at [695, 116] on span "select" at bounding box center [694, 115] width 7 height 7
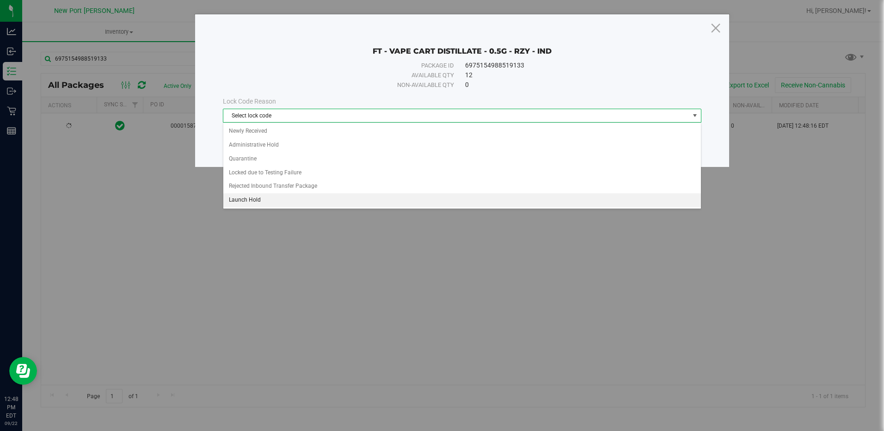
click at [285, 201] on li "Launch Hold" at bounding box center [461, 200] width 477 height 14
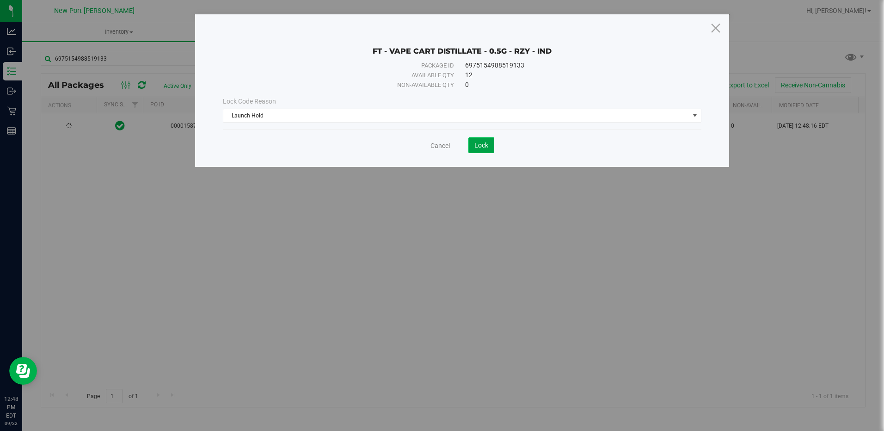
click at [488, 143] on span "Lock" at bounding box center [481, 144] width 14 height 7
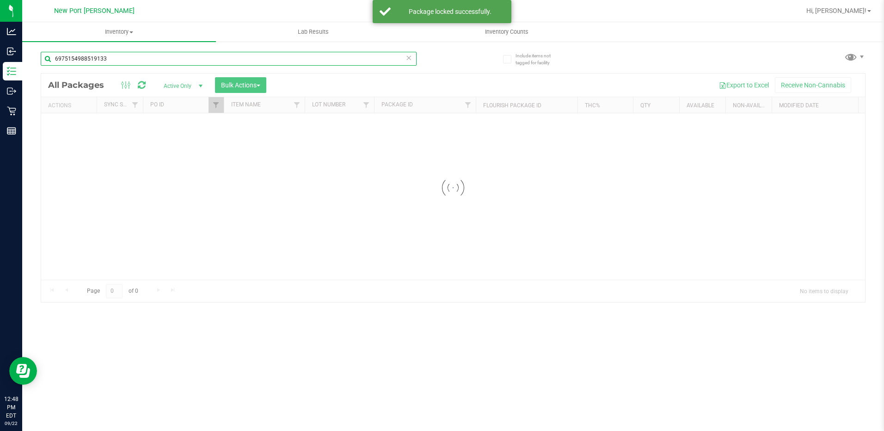
click at [124, 60] on div "Inventory All packages All inventory Waste log Create inventory Lab Results Inv…" at bounding box center [452, 226] width 861 height 409
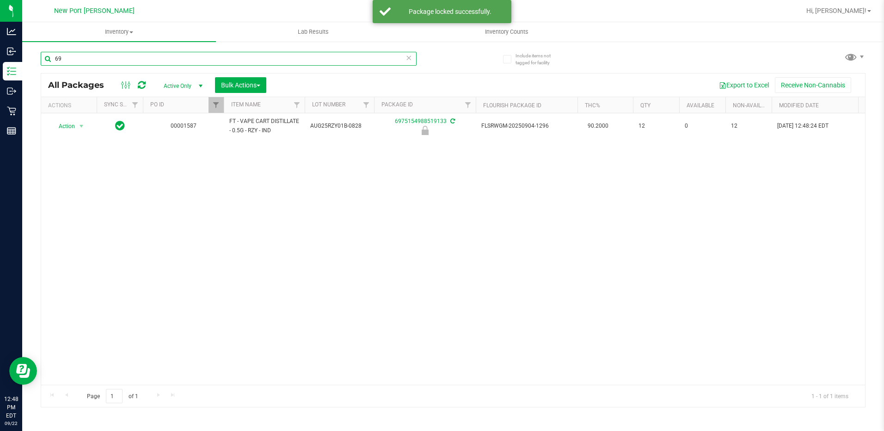
type input "6"
type input "3104620026094573"
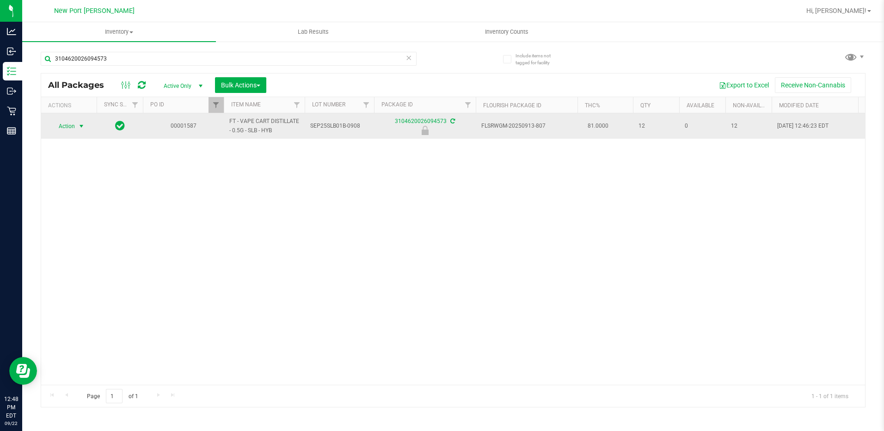
click at [83, 126] on span "select" at bounding box center [81, 125] width 7 height 7
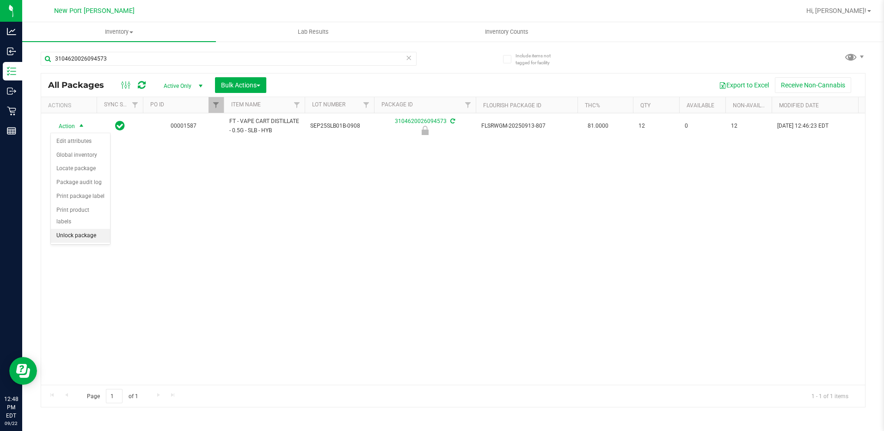
click at [72, 229] on li "Unlock package" at bounding box center [80, 236] width 59 height 14
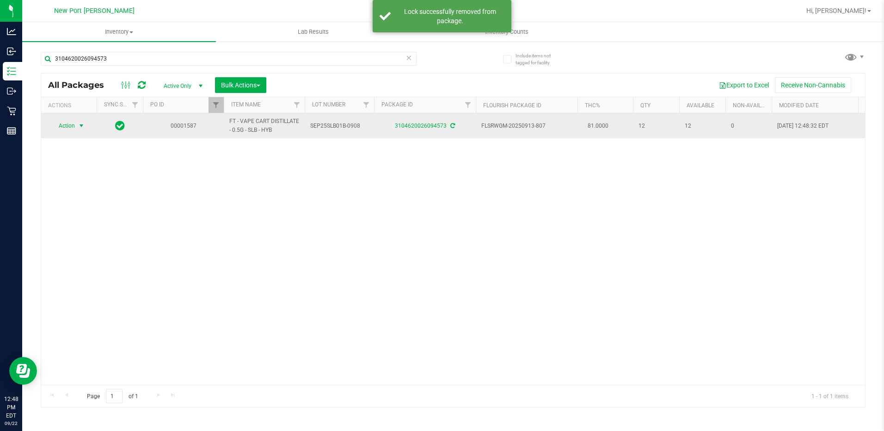
click at [84, 125] on span "select" at bounding box center [81, 125] width 7 height 7
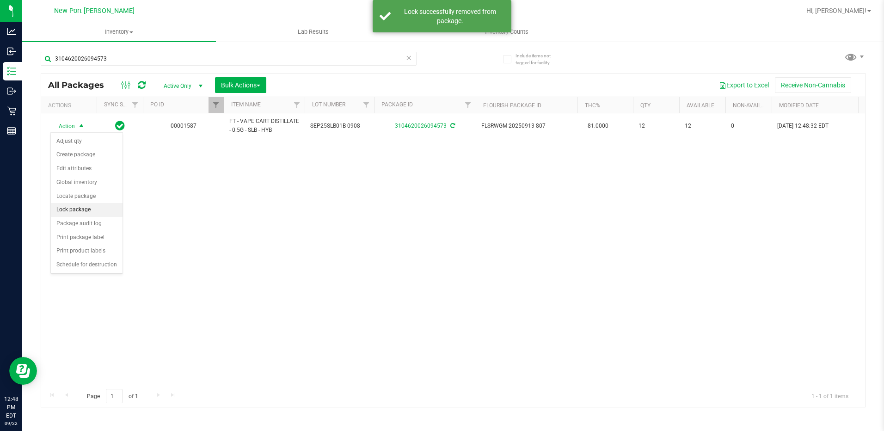
click at [81, 209] on li "Lock package" at bounding box center [87, 210] width 72 height 14
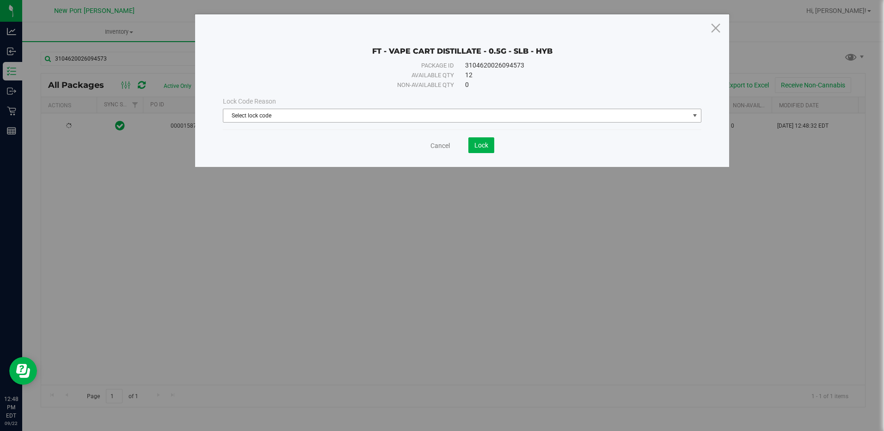
click at [695, 115] on span "select" at bounding box center [694, 115] width 7 height 7
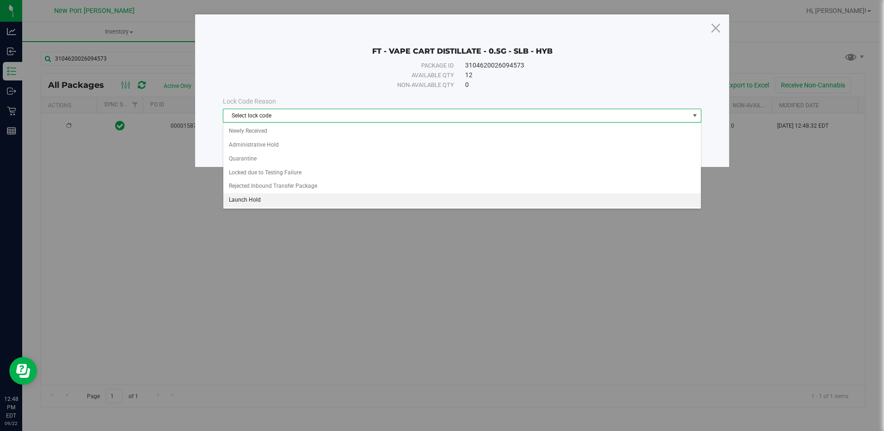
click at [244, 202] on li "Launch Hold" at bounding box center [461, 200] width 477 height 14
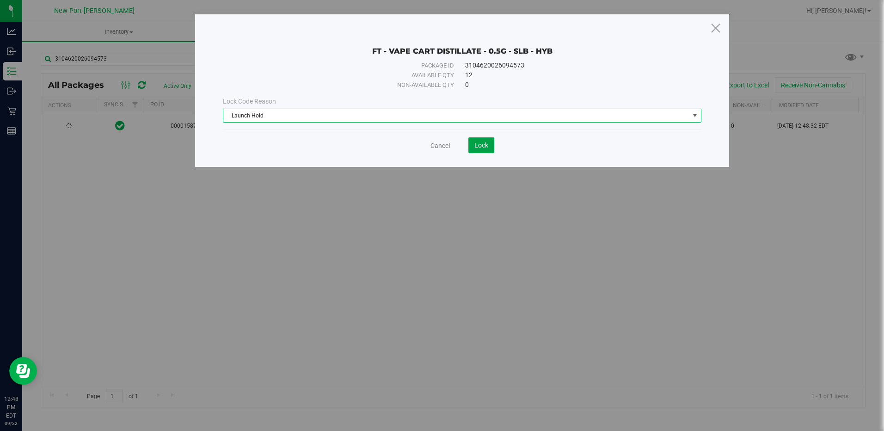
click at [481, 148] on span "Lock" at bounding box center [481, 144] width 14 height 7
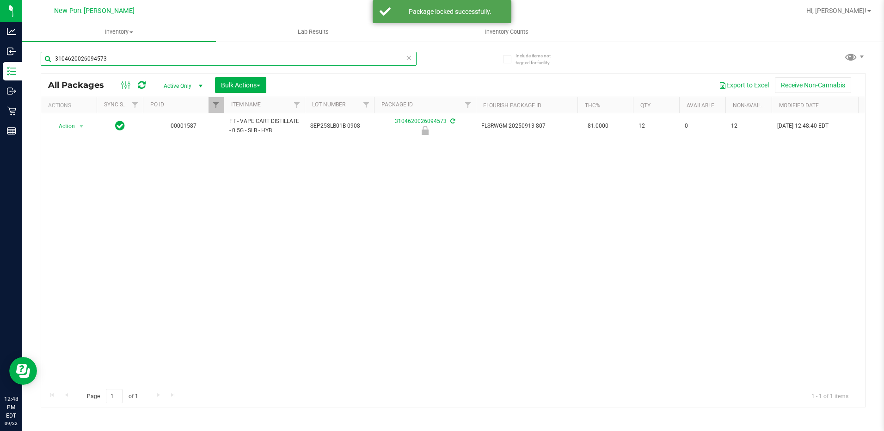
click at [121, 59] on input "3104620026094573" at bounding box center [229, 59] width 376 height 14
type input "3"
type input "8987154016376729"
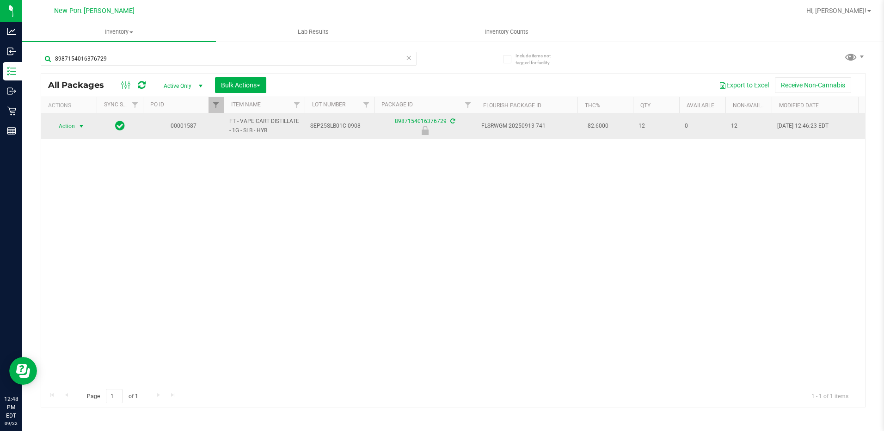
click at [82, 126] on span "select" at bounding box center [81, 125] width 7 height 7
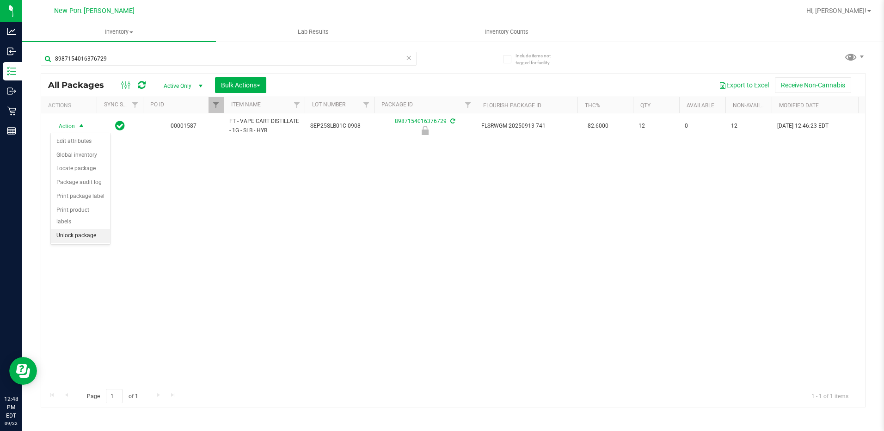
click at [73, 229] on li "Unlock package" at bounding box center [80, 236] width 59 height 14
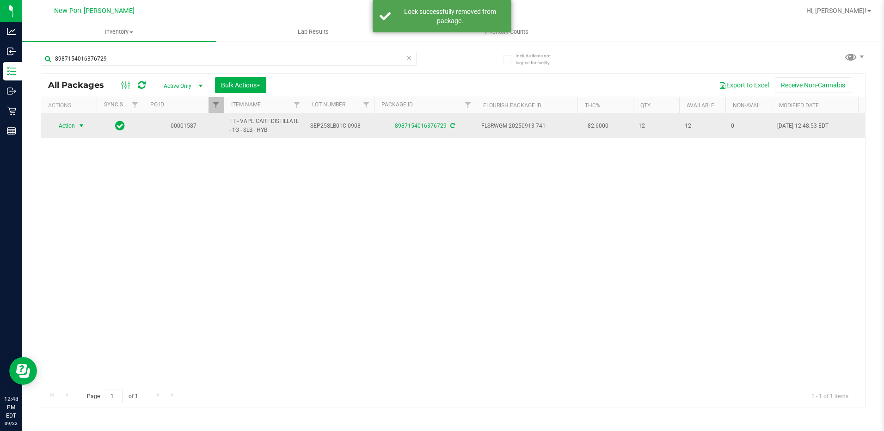
click at [80, 127] on span "select" at bounding box center [81, 125] width 7 height 7
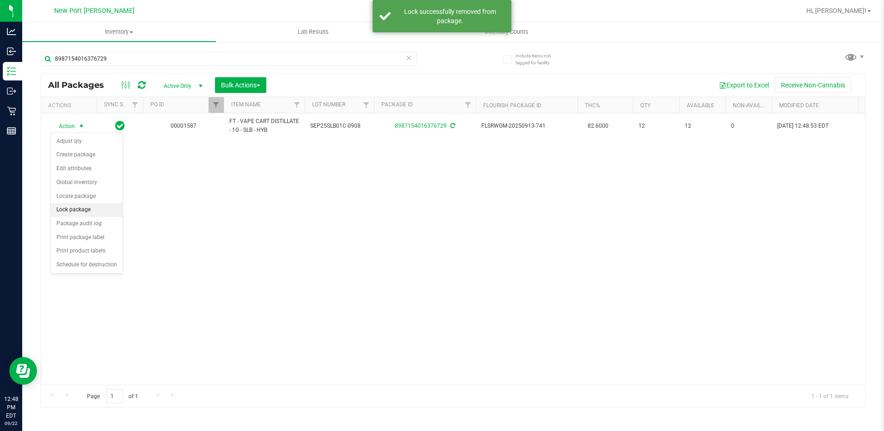
click at [69, 207] on li "Lock package" at bounding box center [87, 210] width 72 height 14
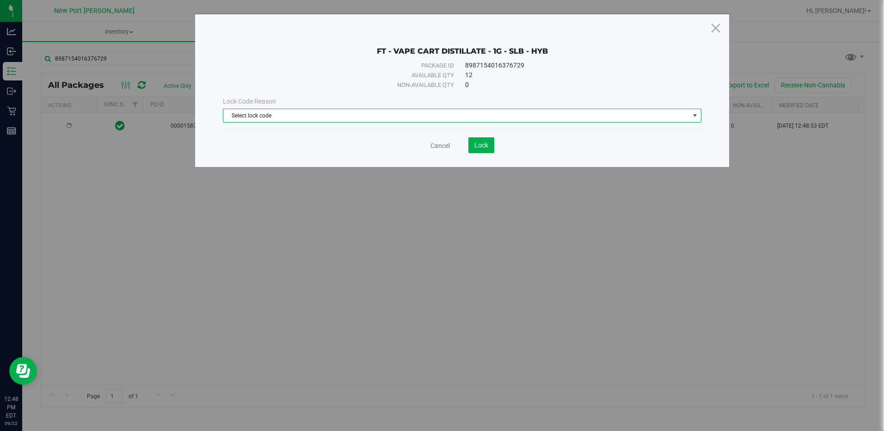
click at [691, 115] on span "select" at bounding box center [694, 115] width 7 height 7
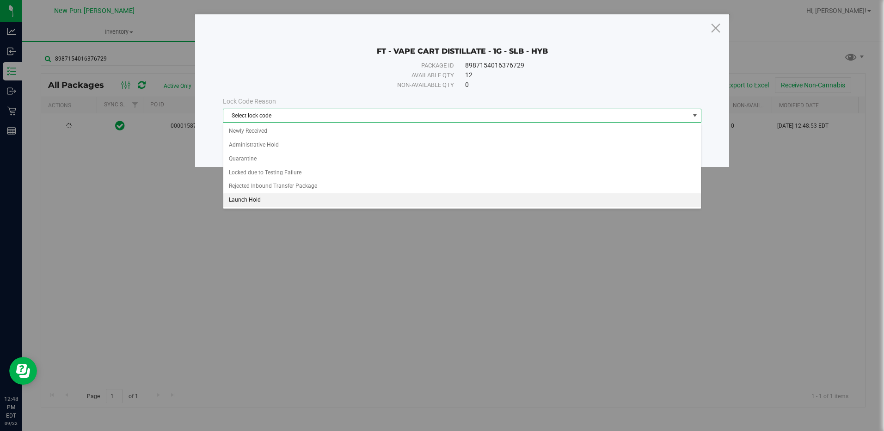
click at [241, 201] on li "Launch Hold" at bounding box center [461, 200] width 477 height 14
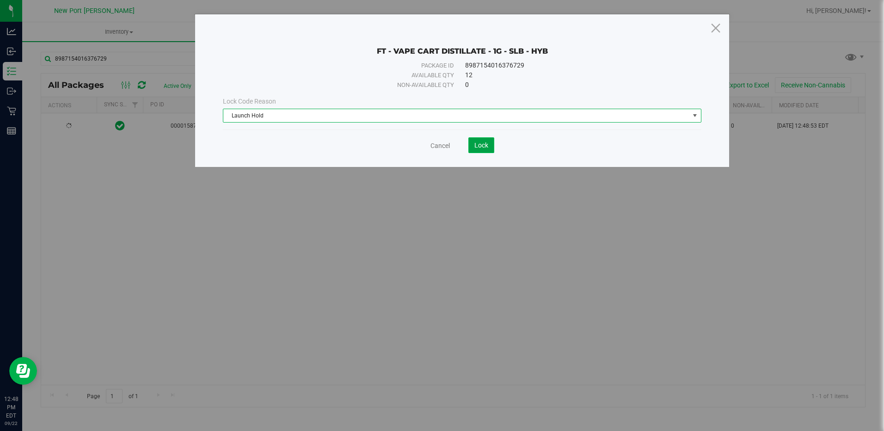
click at [480, 146] on span "Lock" at bounding box center [481, 144] width 14 height 7
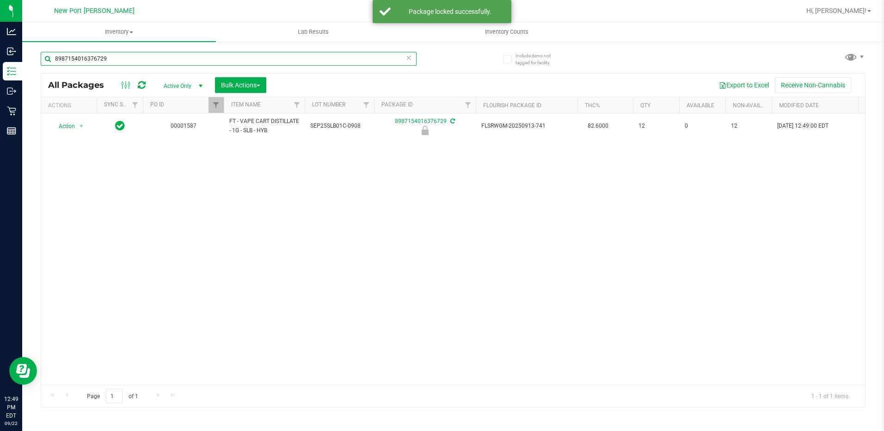
click at [134, 57] on input "8987154016376729" at bounding box center [229, 59] width 376 height 14
type input "8"
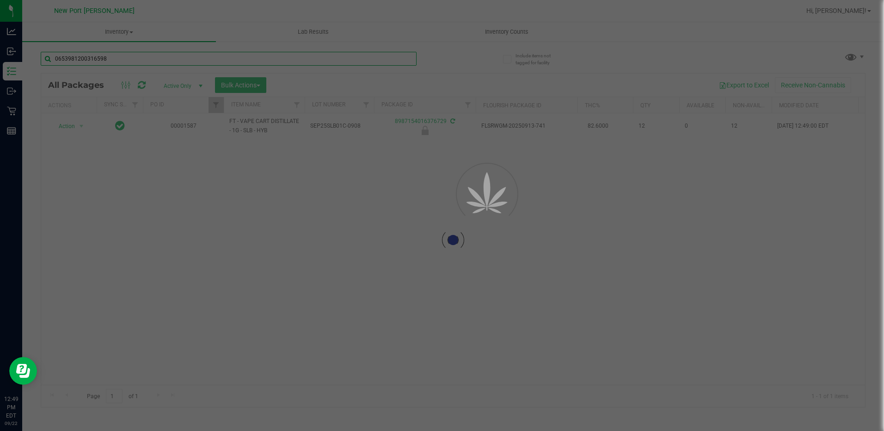
type input "0653981200316598"
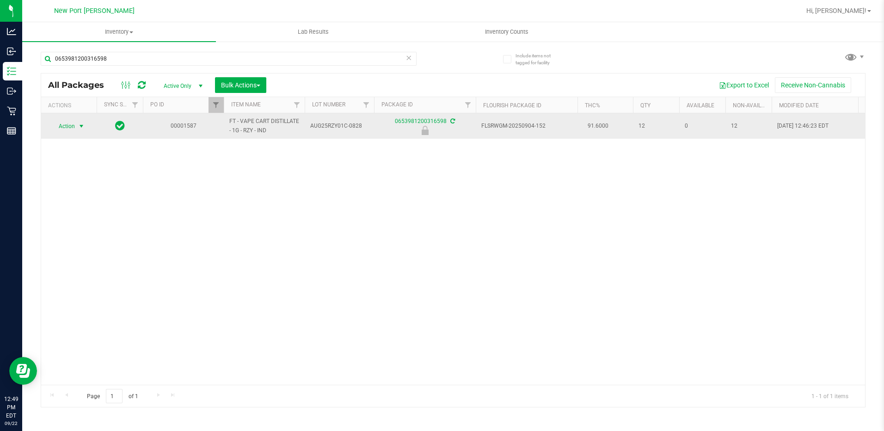
click at [82, 126] on span "select" at bounding box center [81, 125] width 7 height 7
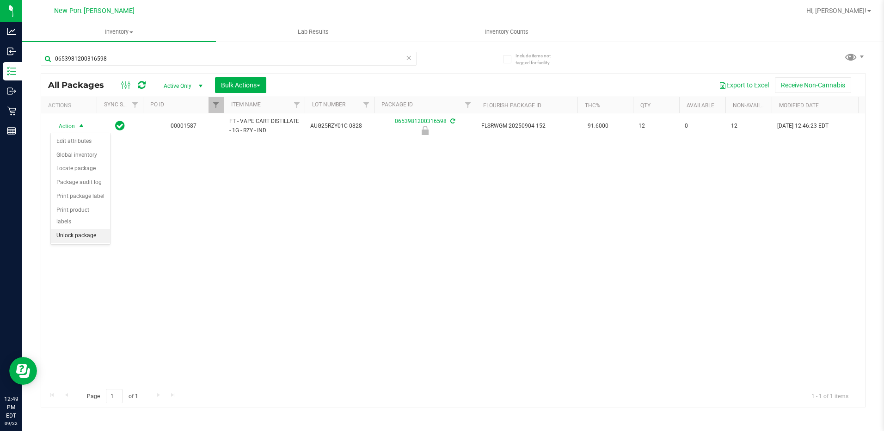
click at [70, 229] on li "Unlock package" at bounding box center [80, 236] width 59 height 14
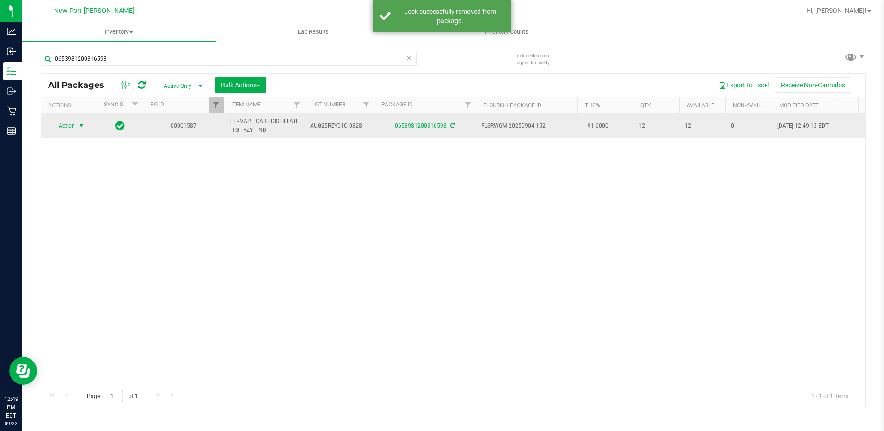
click at [81, 125] on span "select" at bounding box center [81, 125] width 7 height 7
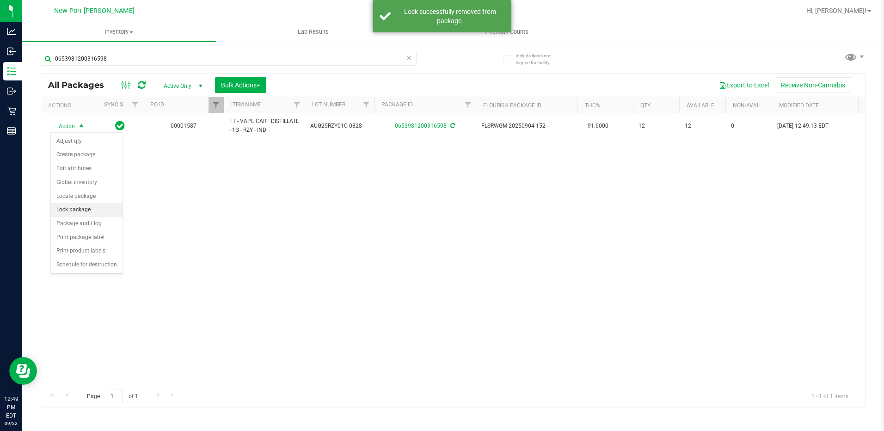
click at [77, 210] on li "Lock package" at bounding box center [87, 210] width 72 height 14
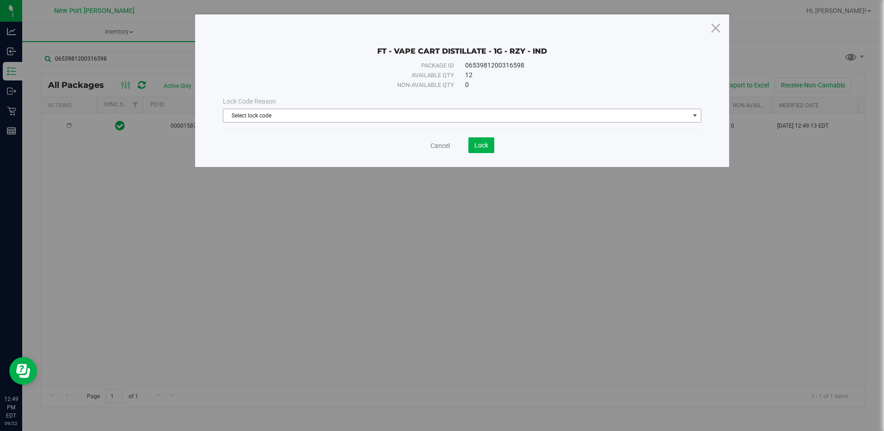
click at [694, 113] on span "select" at bounding box center [694, 115] width 7 height 7
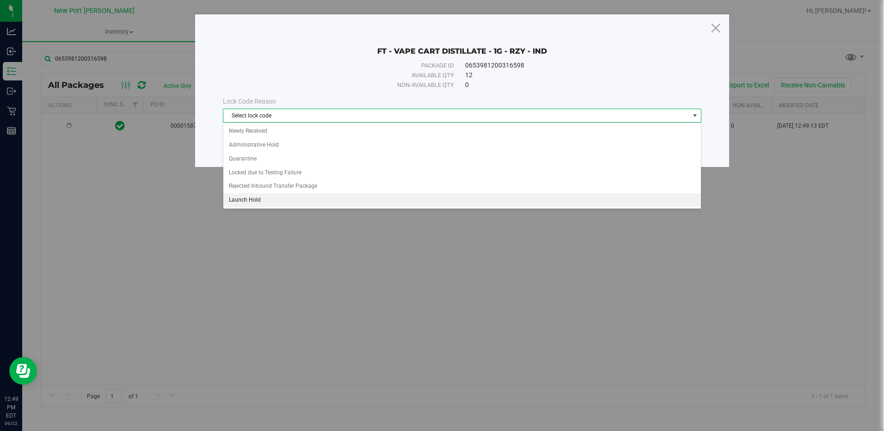
click at [296, 201] on li "Launch Hold" at bounding box center [461, 200] width 477 height 14
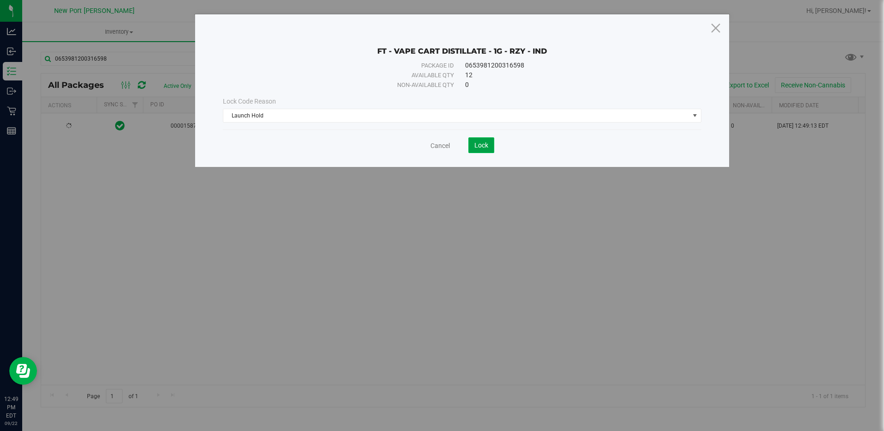
click at [488, 145] on button "Lock" at bounding box center [481, 145] width 26 height 16
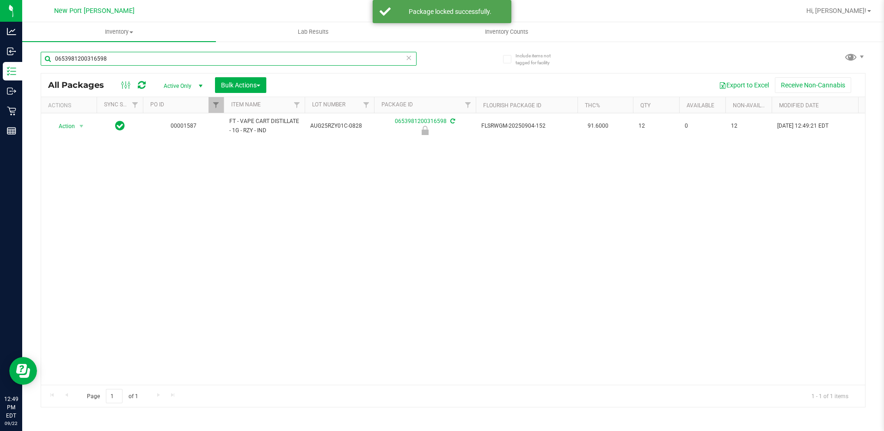
click at [118, 59] on input "0653981200316598" at bounding box center [229, 59] width 376 height 14
type input "0"
type input "4929353772689844"
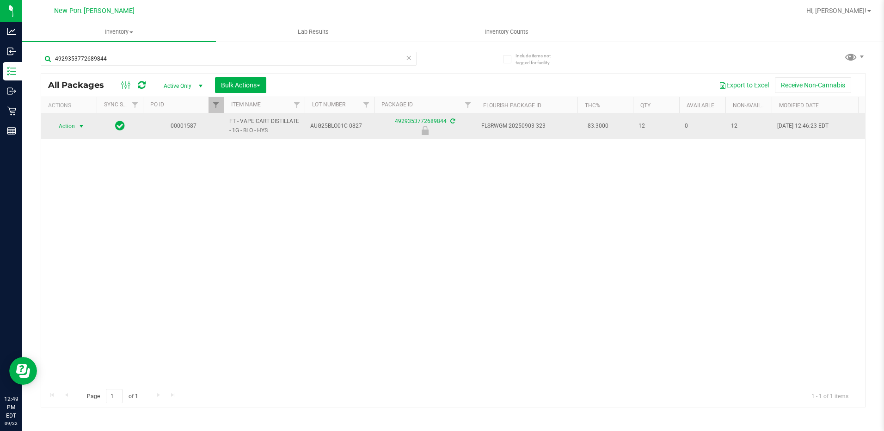
click at [82, 125] on span "select" at bounding box center [81, 125] width 7 height 7
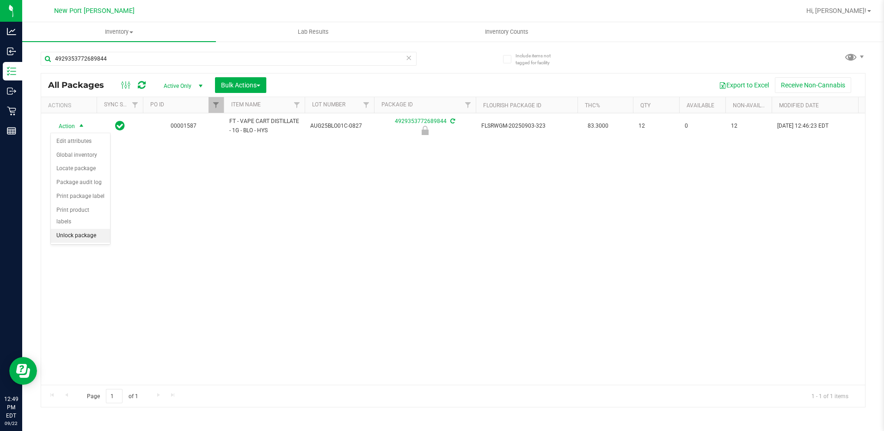
click at [83, 229] on li "Unlock package" at bounding box center [80, 236] width 59 height 14
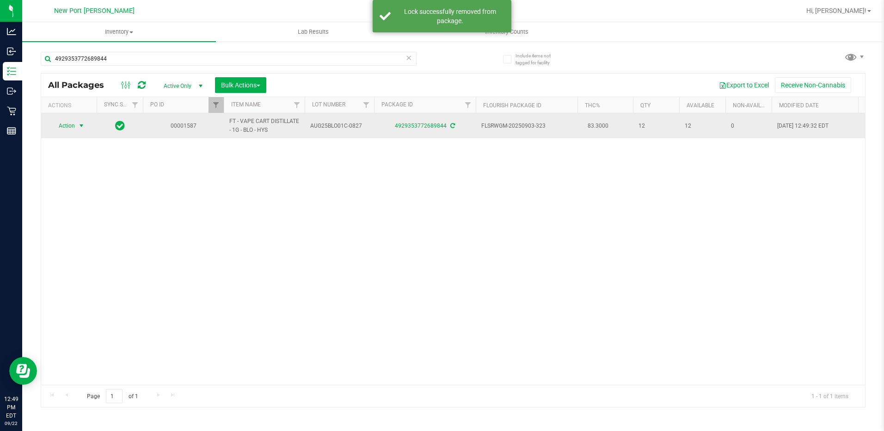
click at [83, 126] on span "select" at bounding box center [81, 125] width 7 height 7
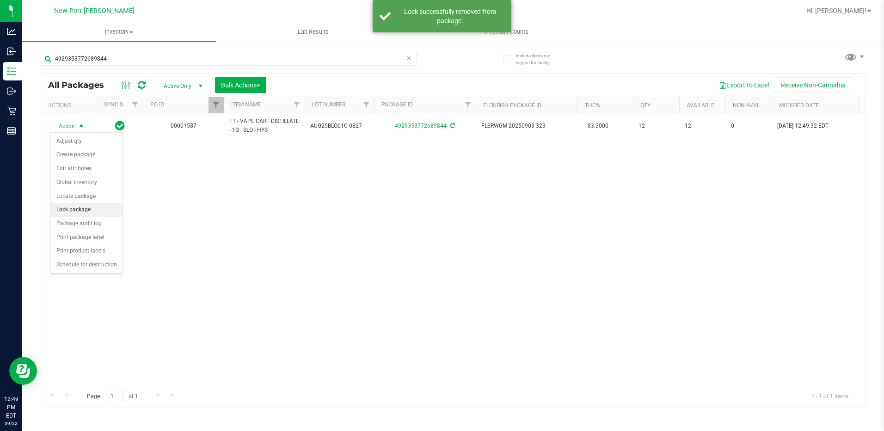
click at [69, 211] on li "Lock package" at bounding box center [87, 210] width 72 height 14
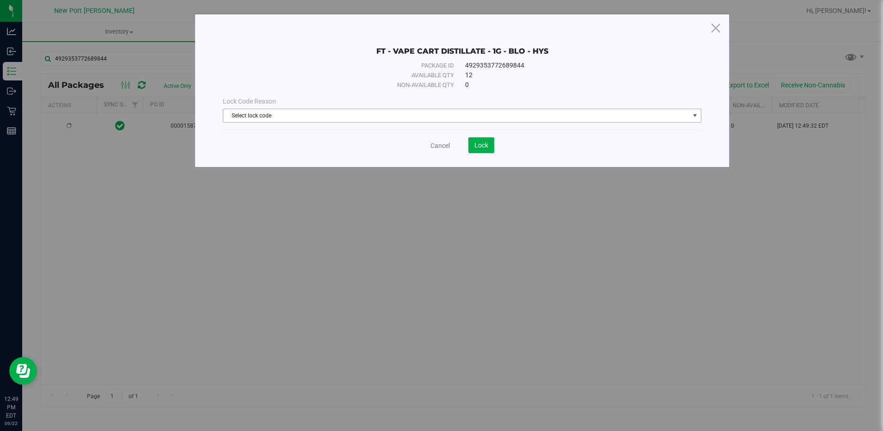
click at [693, 114] on span "select" at bounding box center [694, 115] width 7 height 7
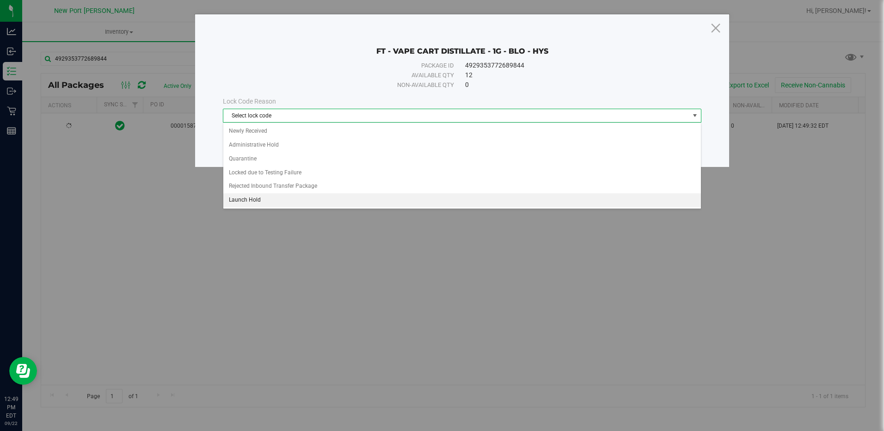
click at [247, 201] on li "Launch Hold" at bounding box center [461, 200] width 477 height 14
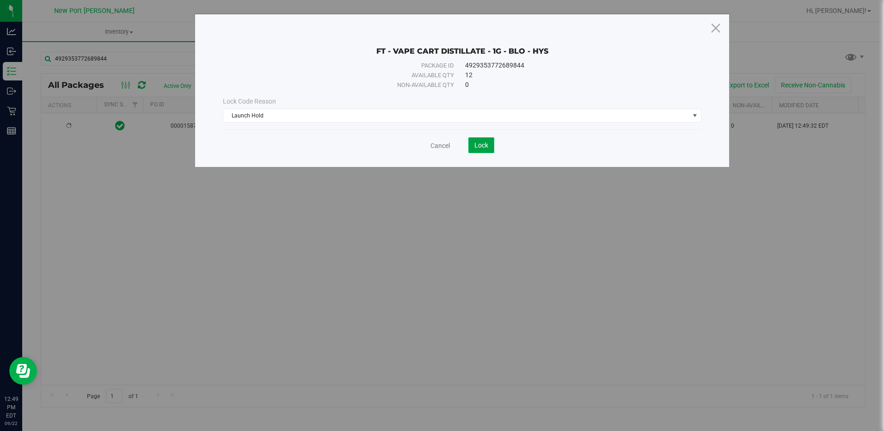
click at [481, 146] on span "Lock" at bounding box center [481, 144] width 14 height 7
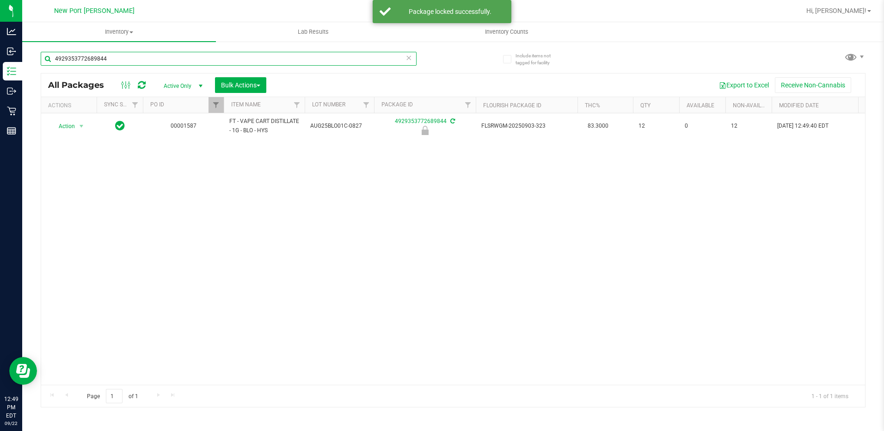
click at [140, 55] on input "4929353772689844" at bounding box center [229, 59] width 376 height 14
type input "4"
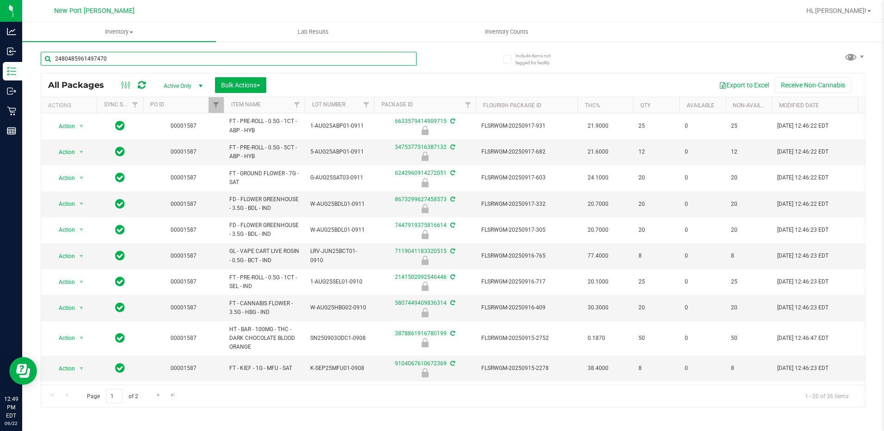
type input "2480485961497470"
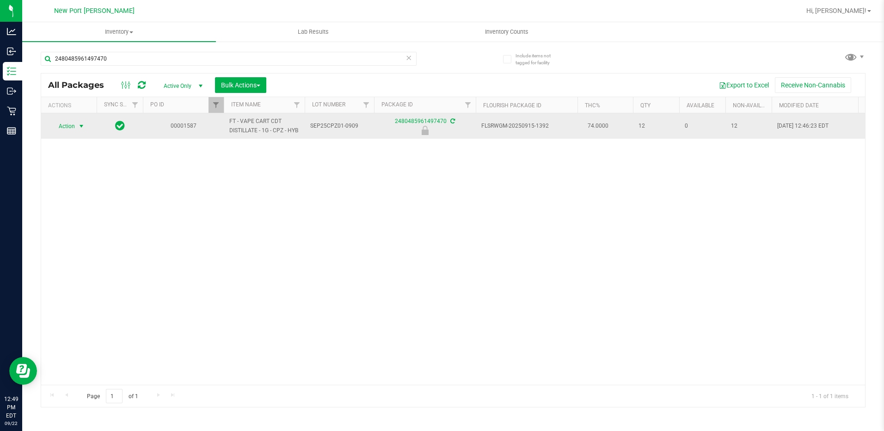
click at [82, 127] on span "select" at bounding box center [81, 125] width 7 height 7
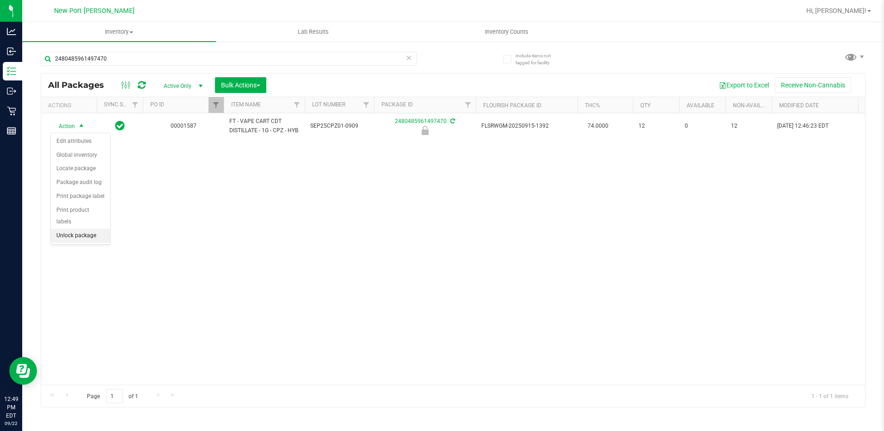
click at [68, 229] on li "Unlock package" at bounding box center [80, 236] width 59 height 14
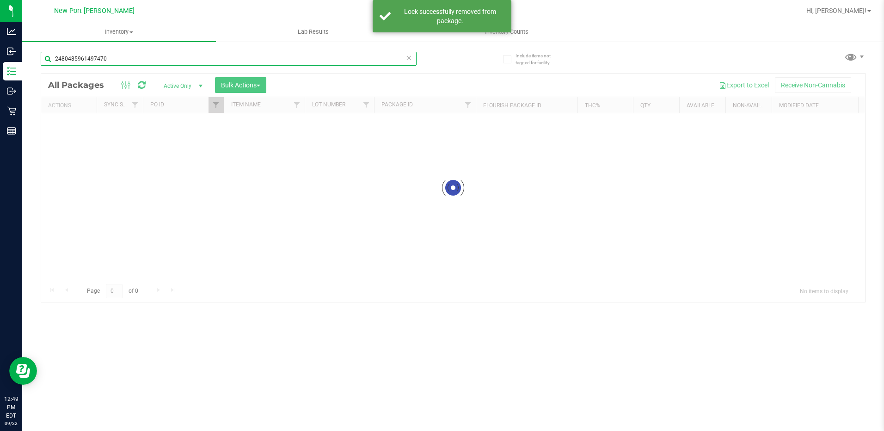
click at [128, 56] on div "Inventory All packages All inventory Waste log Create inventory Lab Results Inv…" at bounding box center [452, 226] width 861 height 409
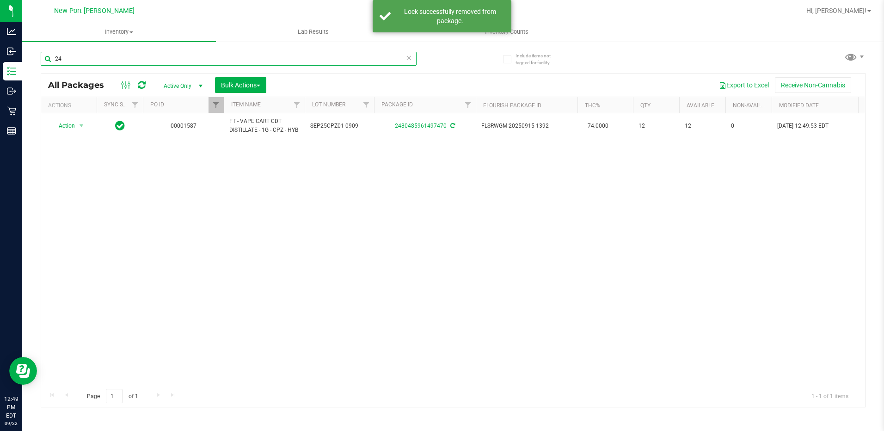
type input "2"
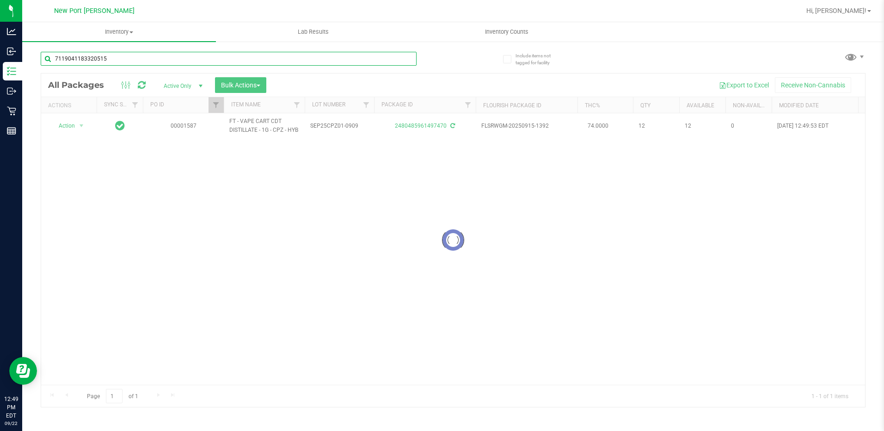
type input "7119041183320515"
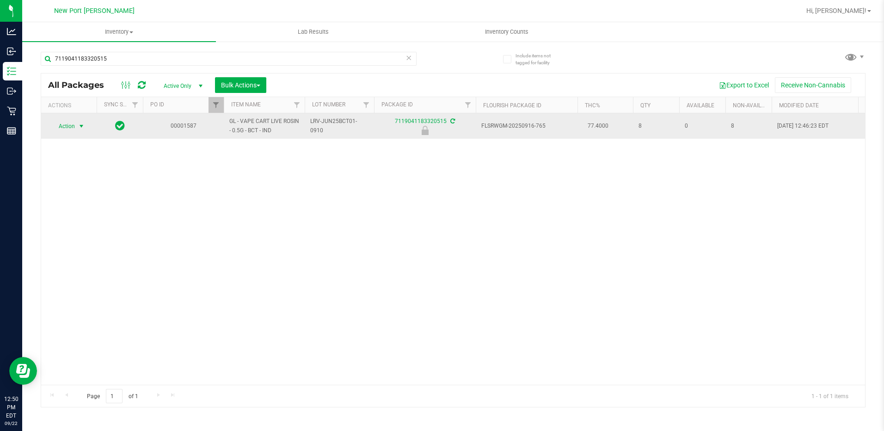
click at [84, 126] on span "select" at bounding box center [81, 125] width 7 height 7
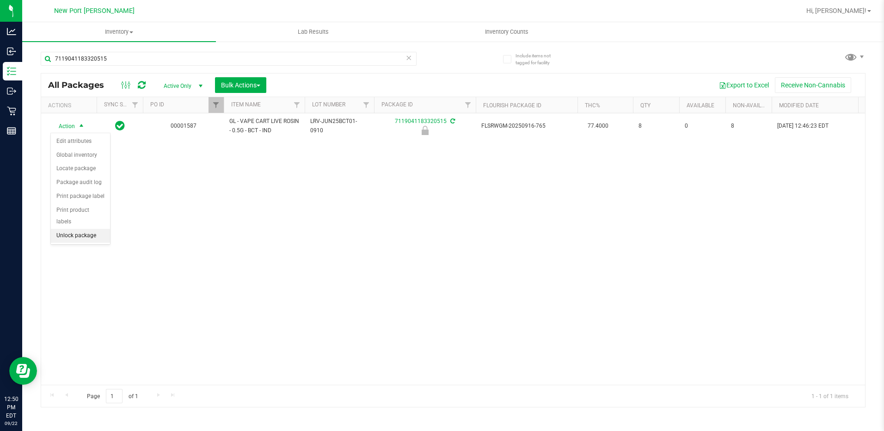
click at [73, 229] on li "Unlock package" at bounding box center [80, 236] width 59 height 14
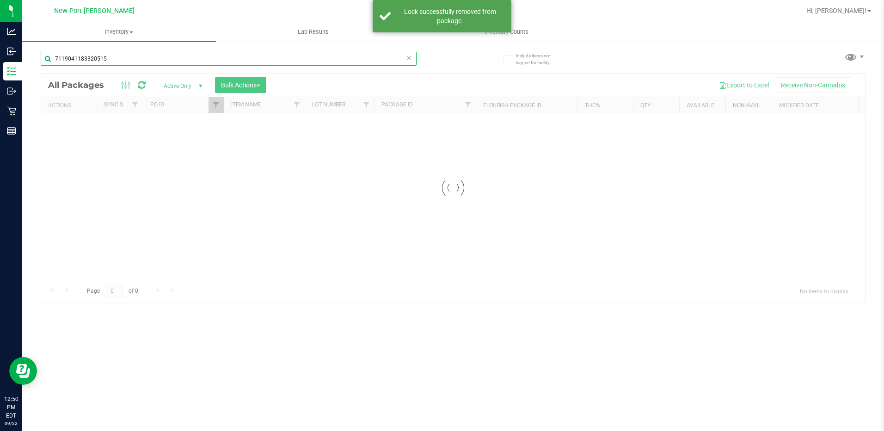
click at [128, 56] on div "Inventory All packages All inventory Waste log Create inventory Lab Results Inv…" at bounding box center [452, 226] width 861 height 409
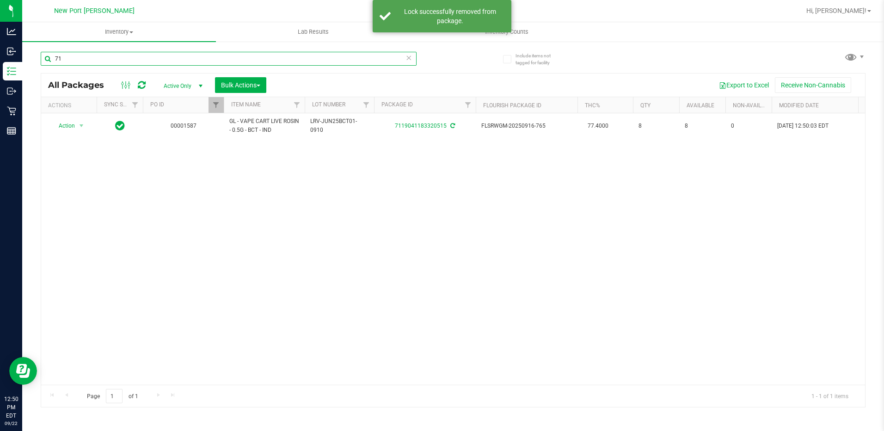
type input "7"
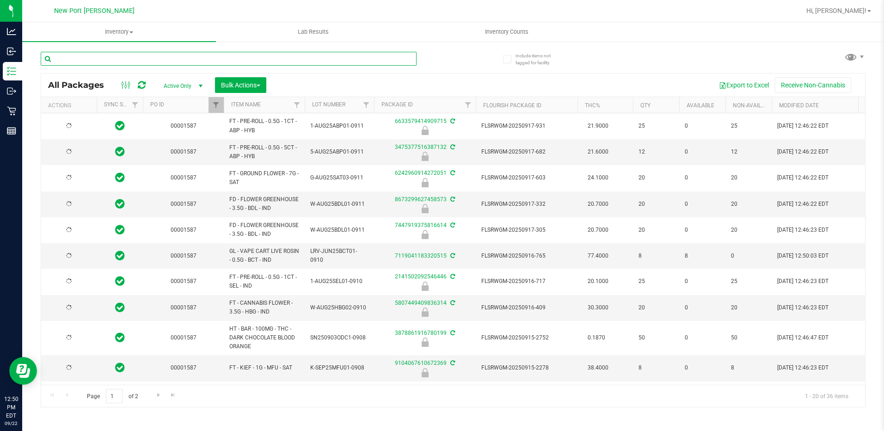
type input "[DATE]"
type input "2141502092546446"
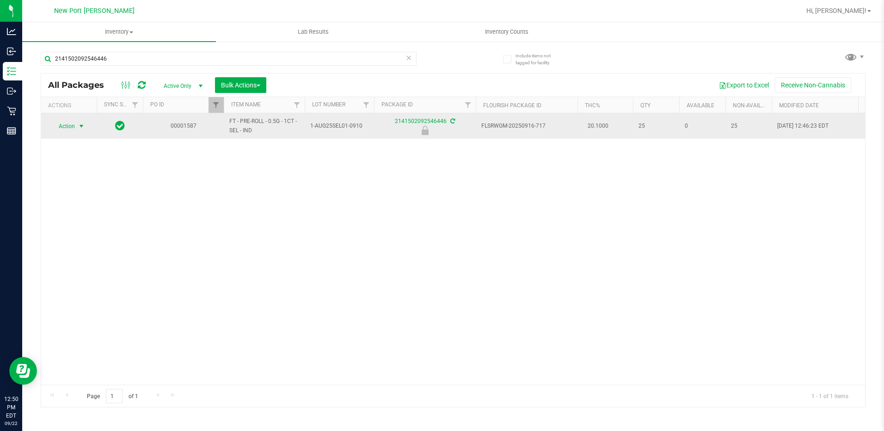
click at [80, 128] on span "select" at bounding box center [81, 125] width 7 height 7
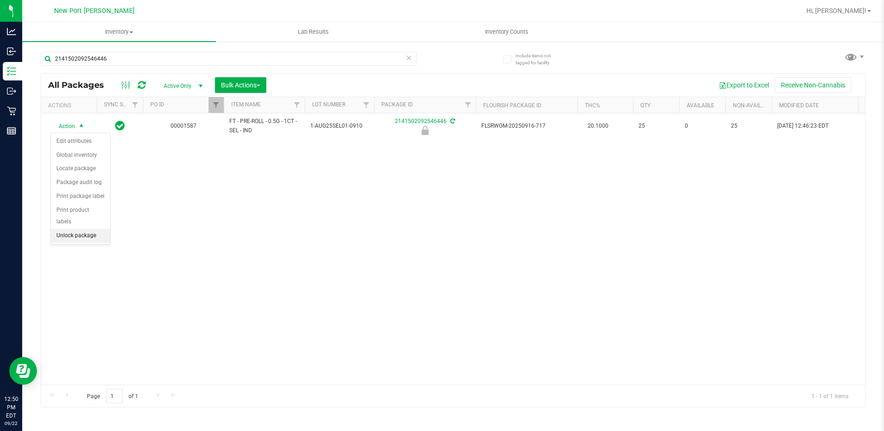
click at [56, 229] on li "Unlock package" at bounding box center [80, 236] width 59 height 14
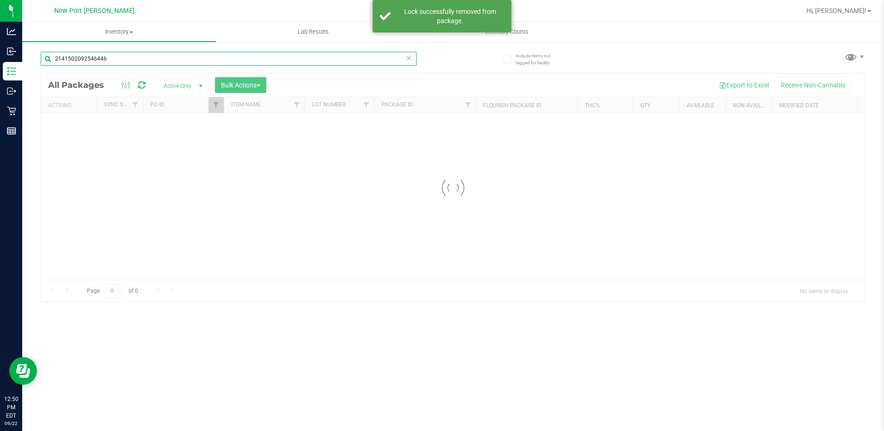
click at [114, 58] on div "Inventory All packages All inventory Waste log Create inventory Lab Results Inv…" at bounding box center [452, 226] width 861 height 409
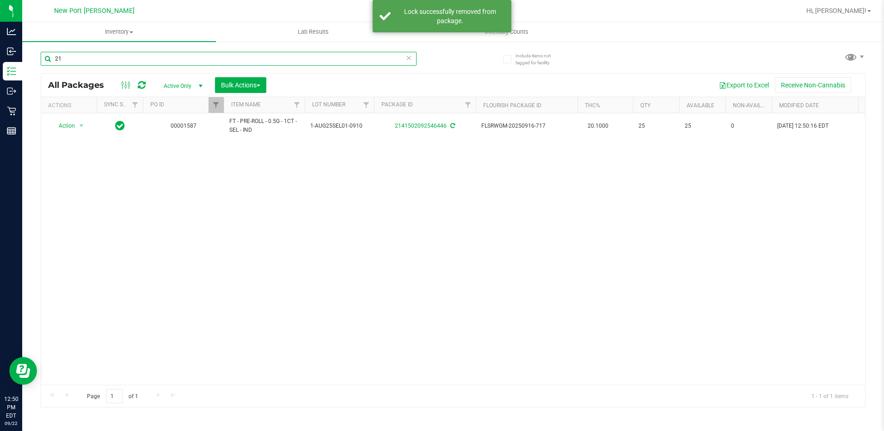
type input "2"
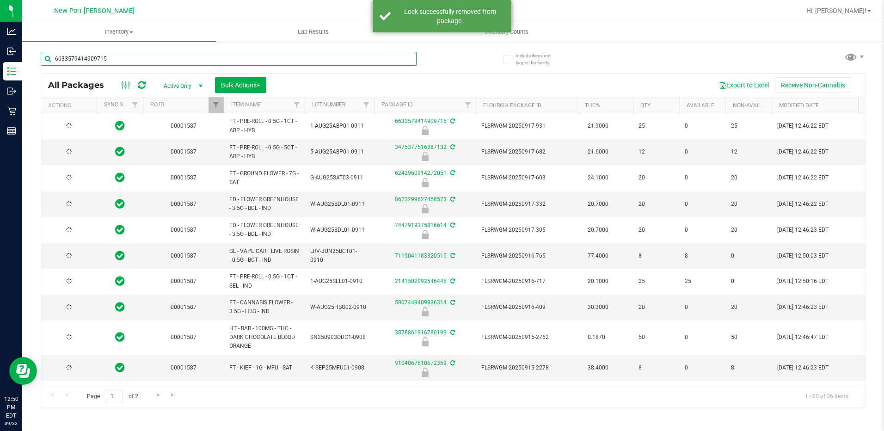
type input "6633579414909715"
type input "[DATE]"
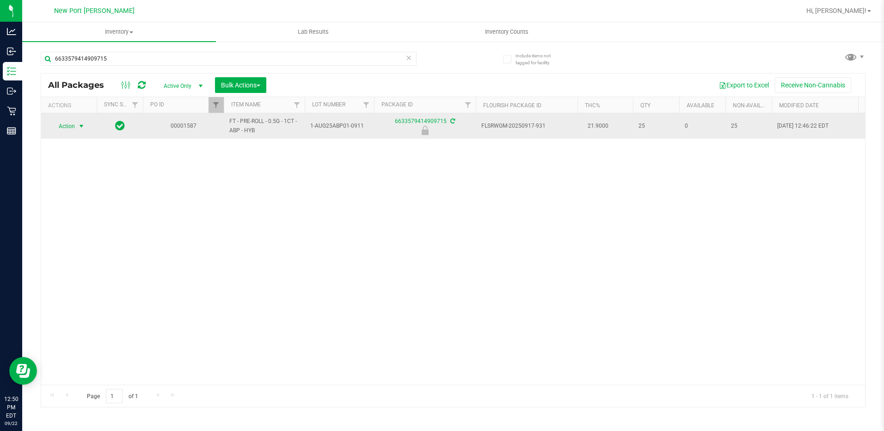
click at [80, 125] on span "select" at bounding box center [81, 125] width 7 height 7
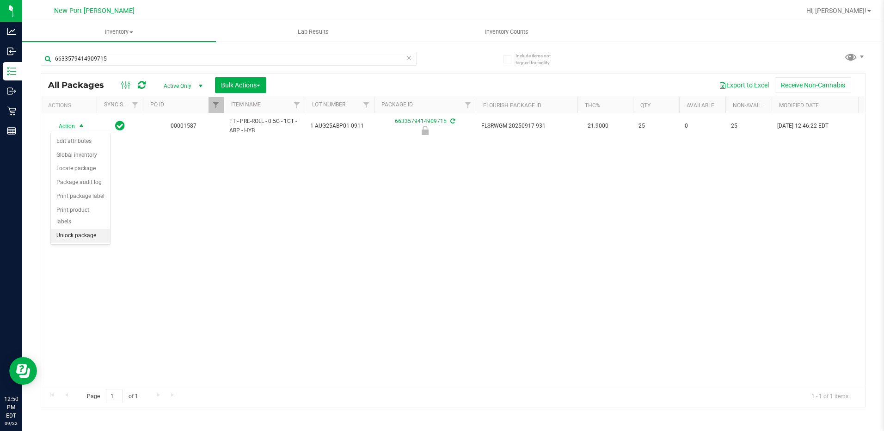
click at [92, 229] on li "Unlock package" at bounding box center [80, 236] width 59 height 14
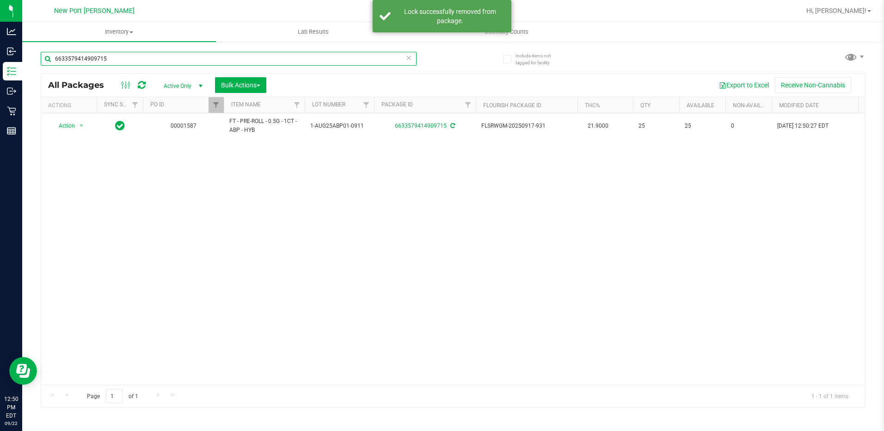
click at [129, 57] on input "6633579414909715" at bounding box center [229, 59] width 376 height 14
type input "6"
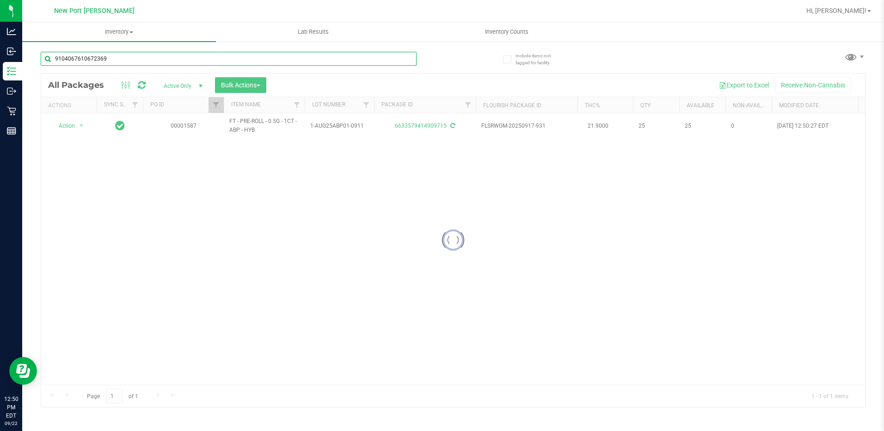
type input "9104067610672369"
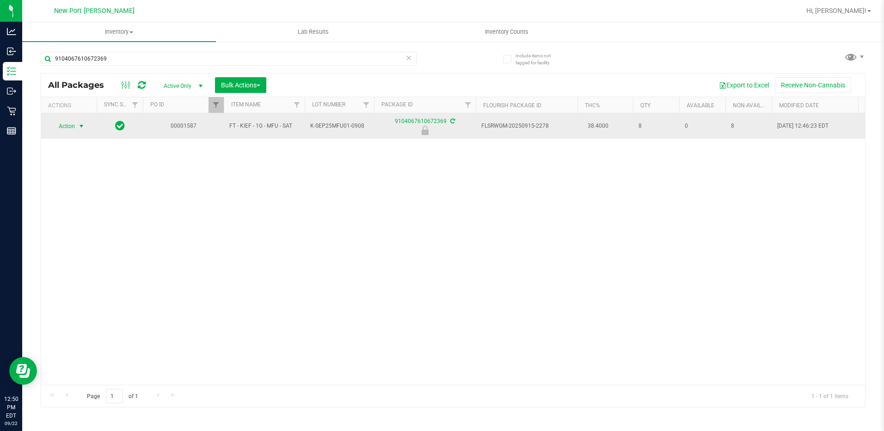
click at [82, 125] on span "select" at bounding box center [81, 125] width 7 height 7
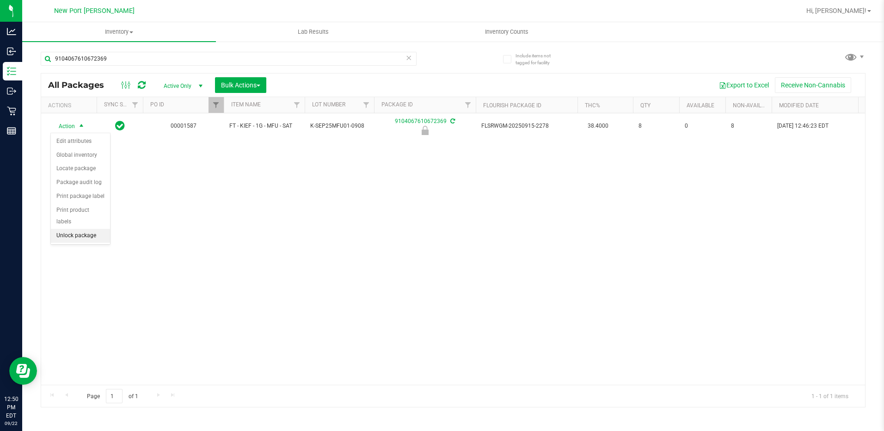
click at [76, 229] on li "Unlock package" at bounding box center [80, 236] width 59 height 14
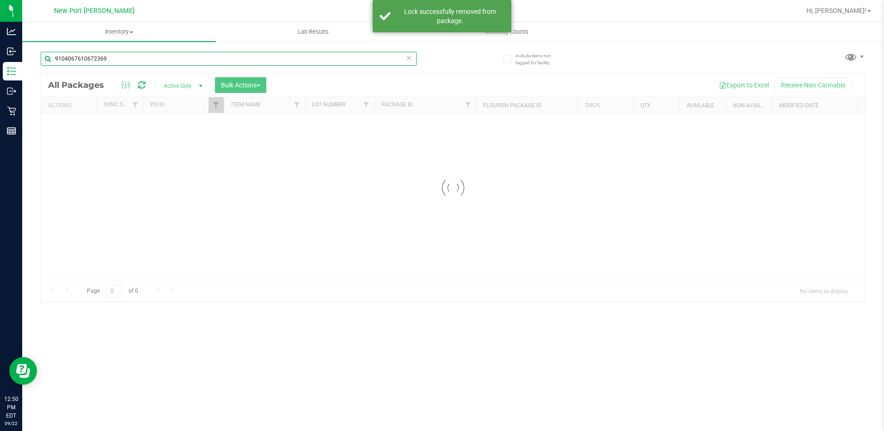
click at [112, 56] on input "9104067610672369" at bounding box center [229, 59] width 376 height 14
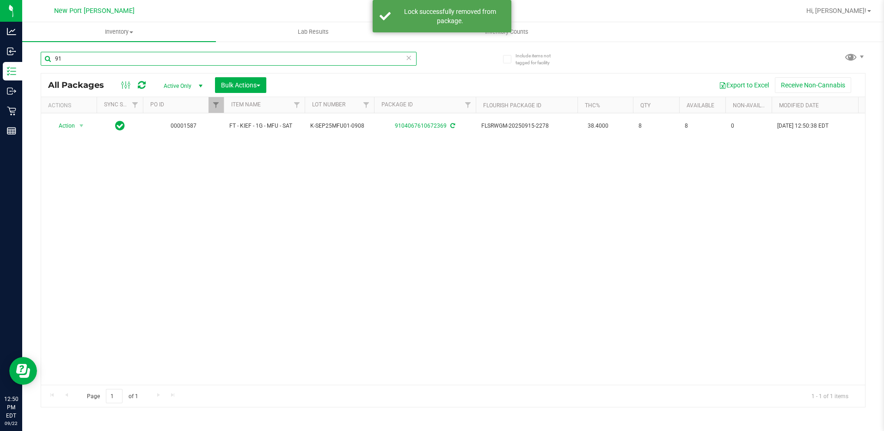
type input "9"
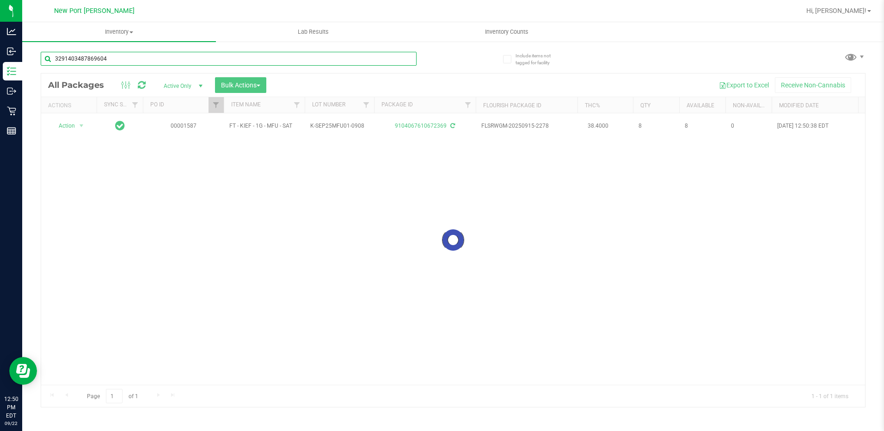
type input "3291403487869604"
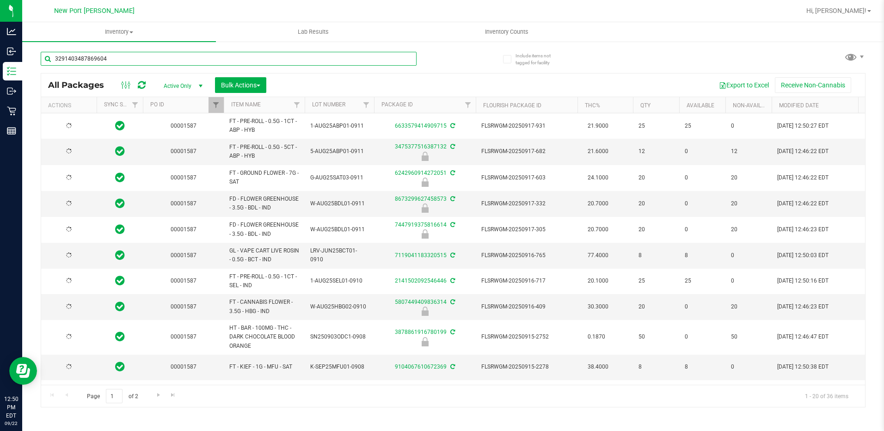
type input "[DATE]"
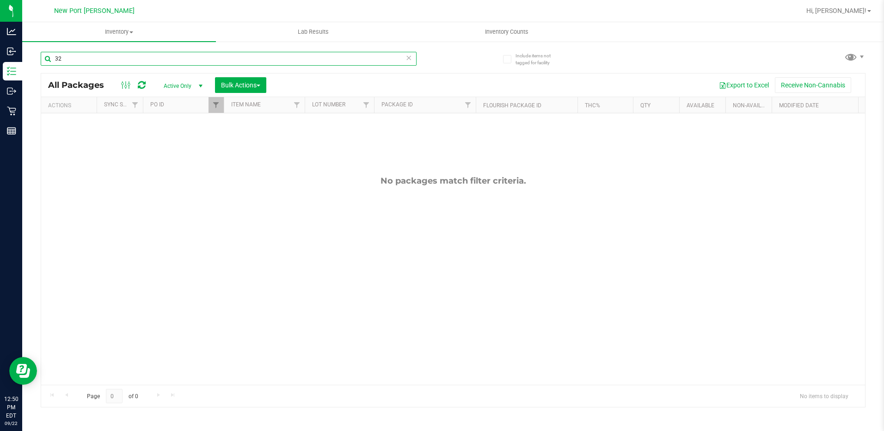
type input "3"
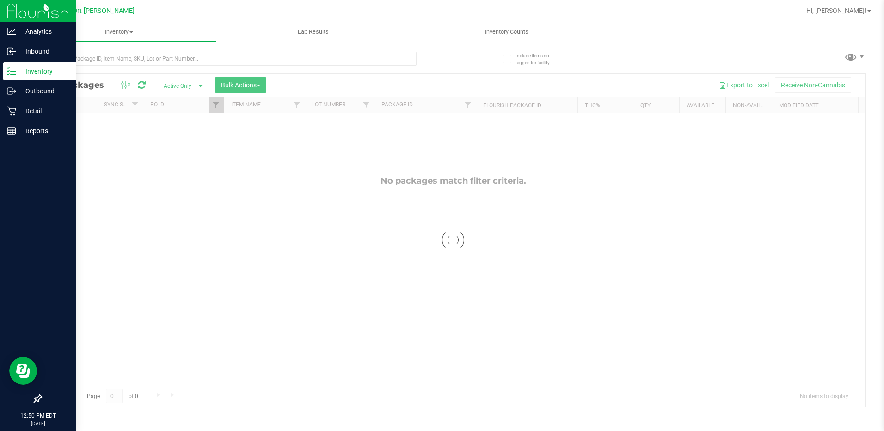
click at [37, 72] on p "Inventory" at bounding box center [43, 71] width 55 height 11
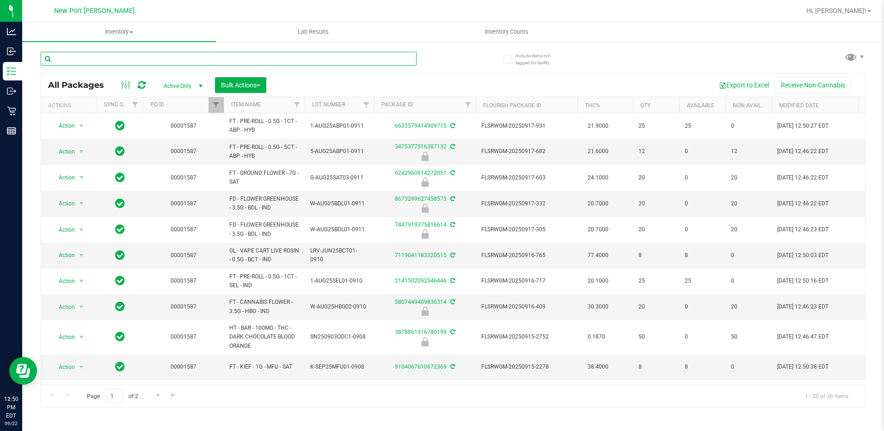
click at [101, 57] on input "text" at bounding box center [229, 59] width 376 height 14
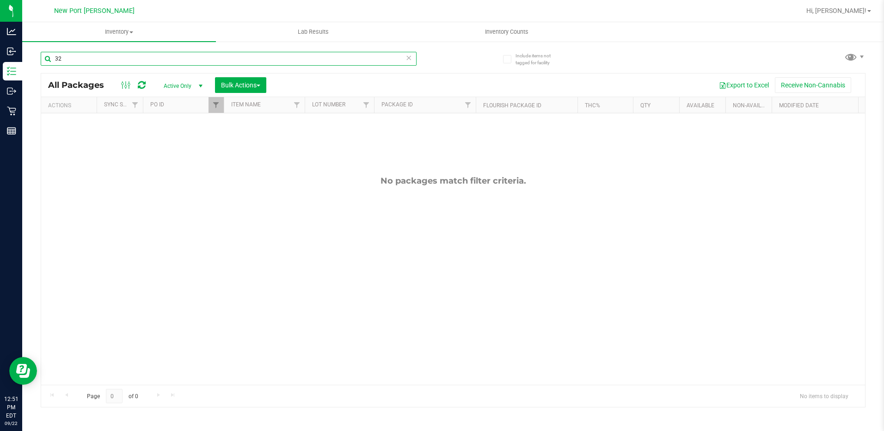
type input "3"
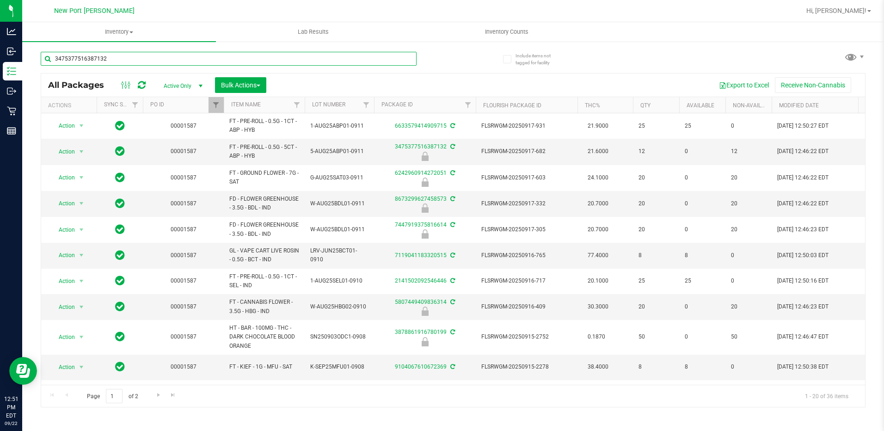
type input "3475377516387132"
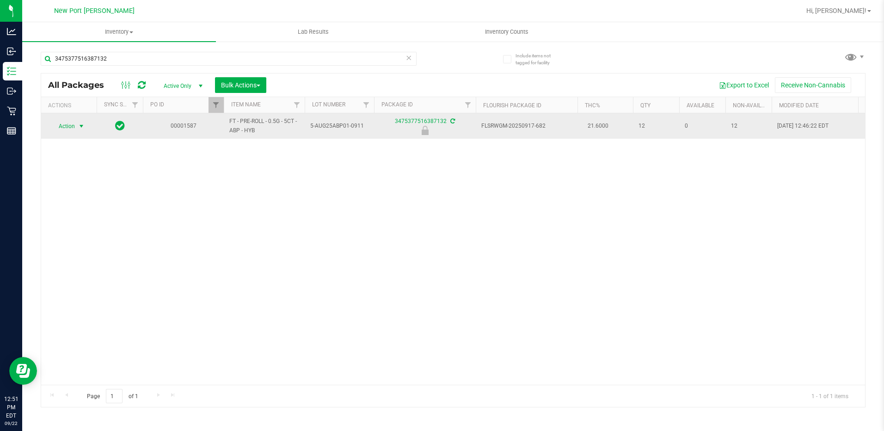
click at [82, 128] on span "select" at bounding box center [81, 125] width 7 height 7
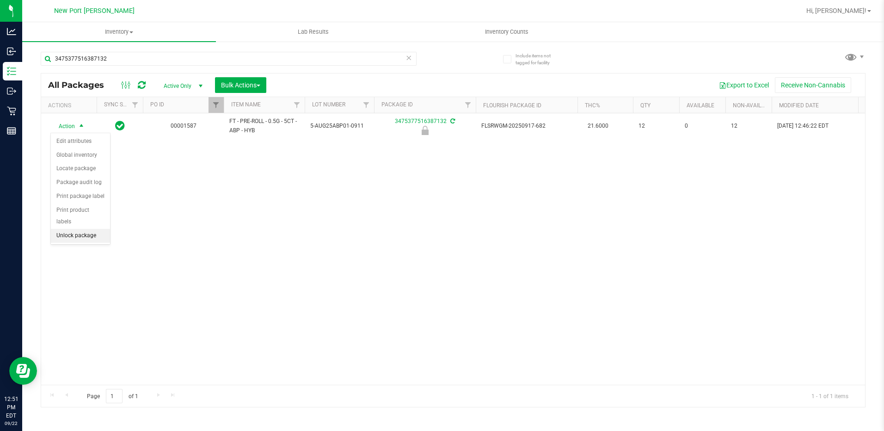
click at [83, 229] on li "Unlock package" at bounding box center [80, 236] width 59 height 14
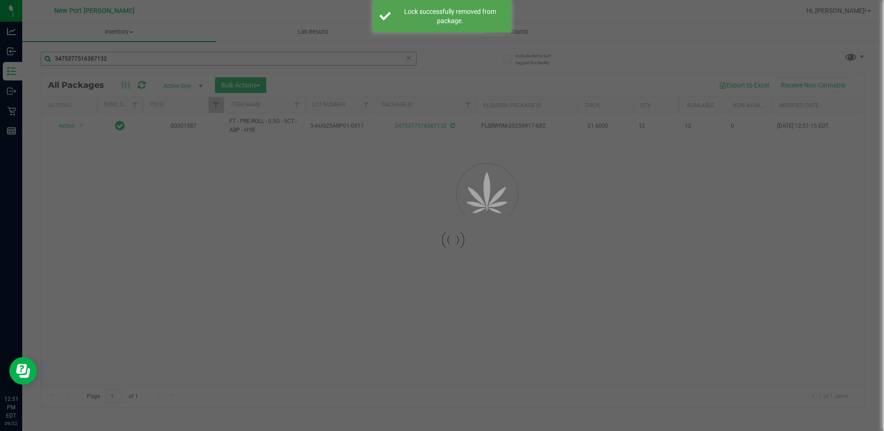
click at [114, 55] on div at bounding box center [442, 215] width 884 height 431
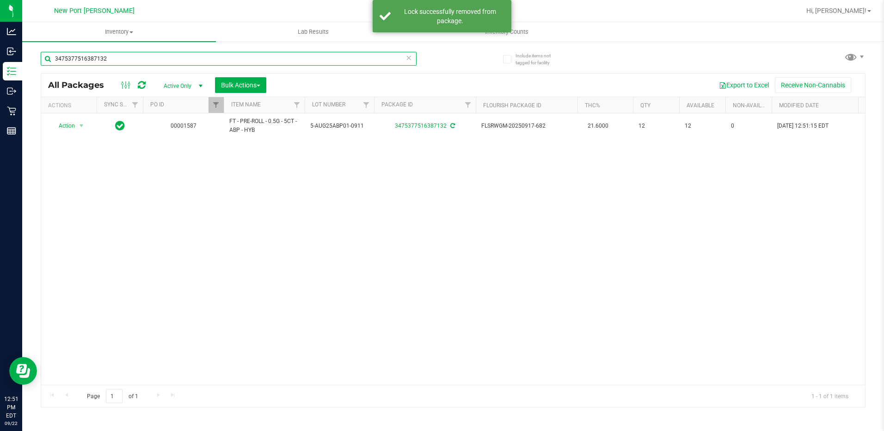
click at [114, 55] on input "3475377516387132" at bounding box center [229, 59] width 376 height 14
type input "3"
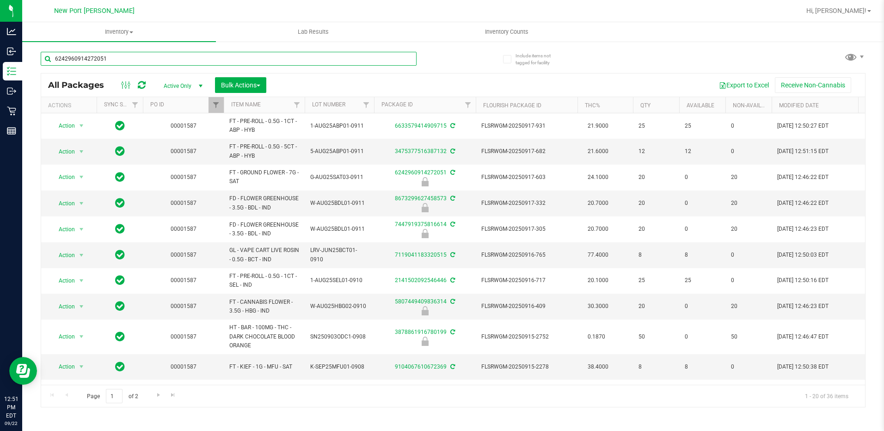
type input "6242960914272051"
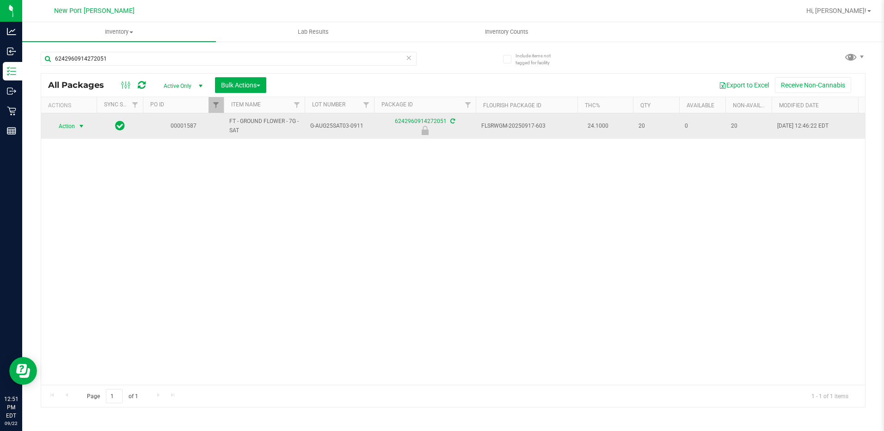
click at [85, 126] on span "select" at bounding box center [81, 125] width 7 height 7
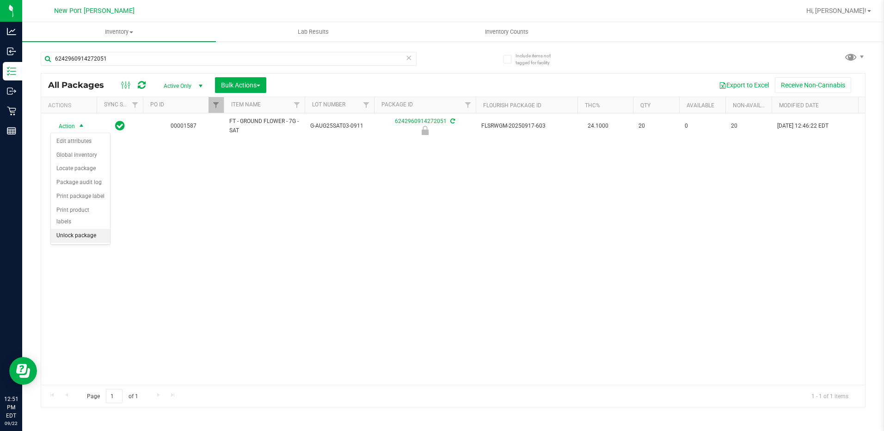
click at [81, 229] on li "Unlock package" at bounding box center [80, 236] width 59 height 14
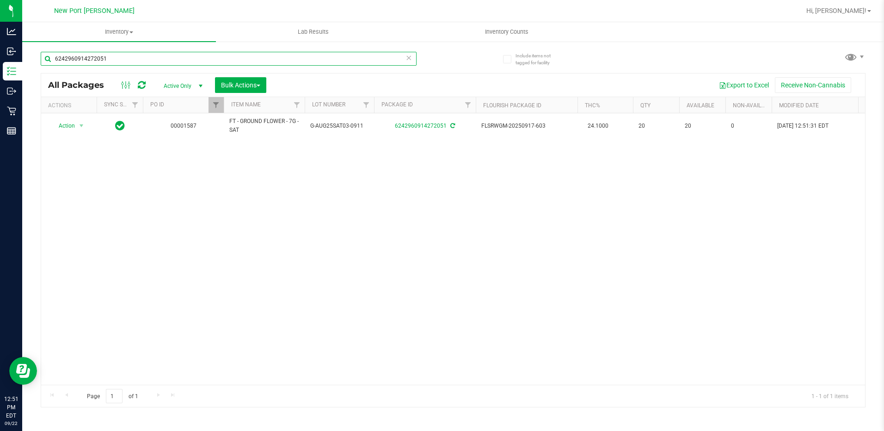
click at [134, 56] on input "6242960914272051" at bounding box center [229, 59] width 376 height 14
type input "6"
type input "5460799175103817"
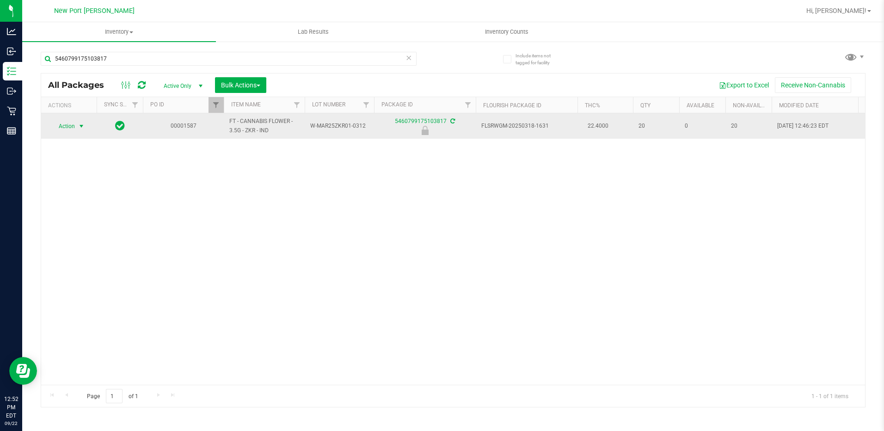
click at [81, 124] on span "select" at bounding box center [81, 125] width 7 height 7
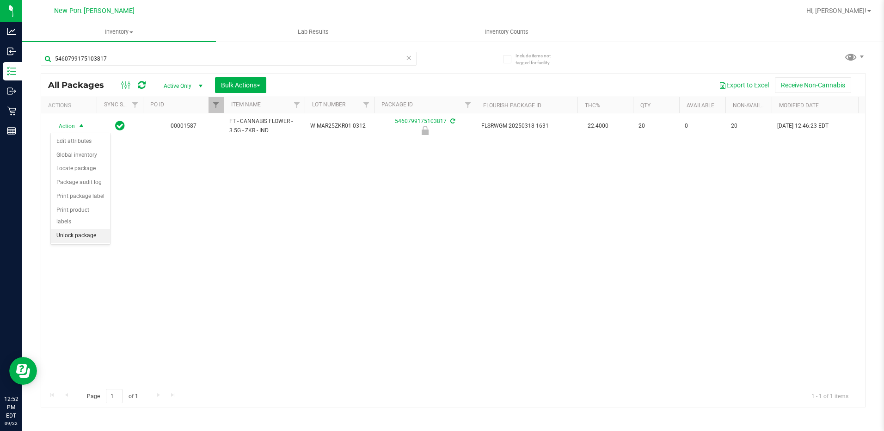
click at [69, 229] on li "Unlock package" at bounding box center [80, 236] width 59 height 14
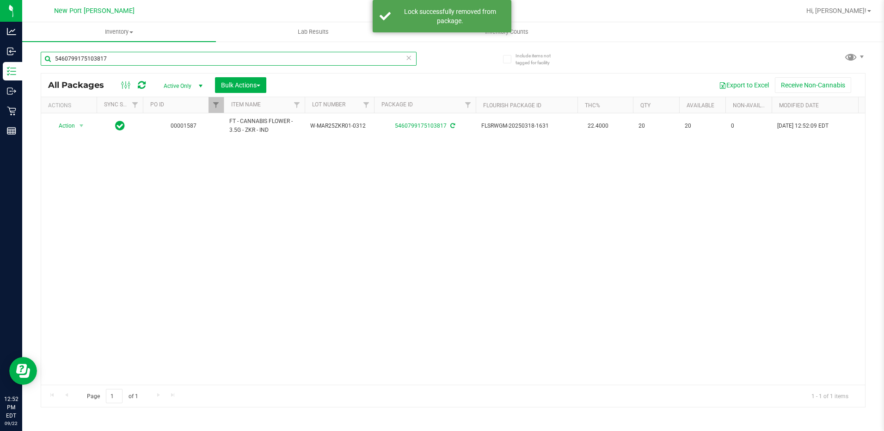
click at [132, 56] on input "5460799175103817" at bounding box center [229, 59] width 376 height 14
type input "5"
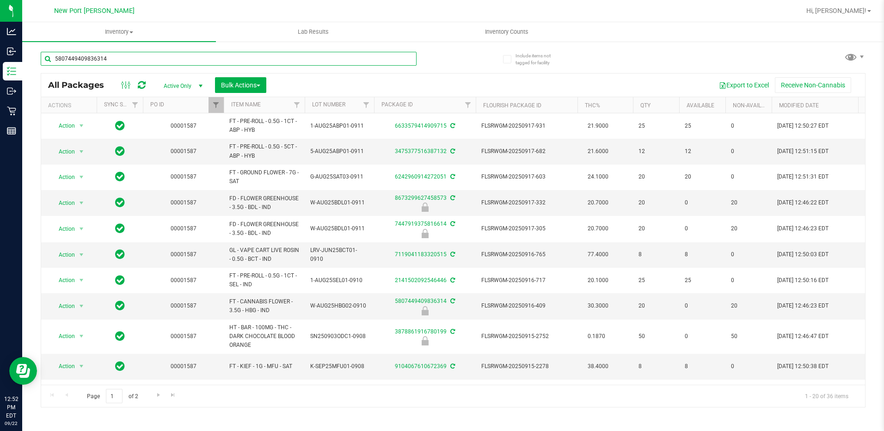
type input "5807449409836314"
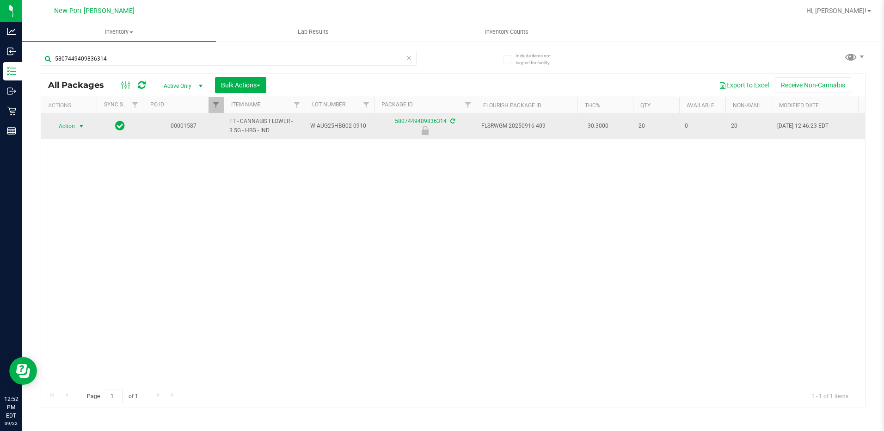
click at [82, 127] on span "select" at bounding box center [81, 125] width 7 height 7
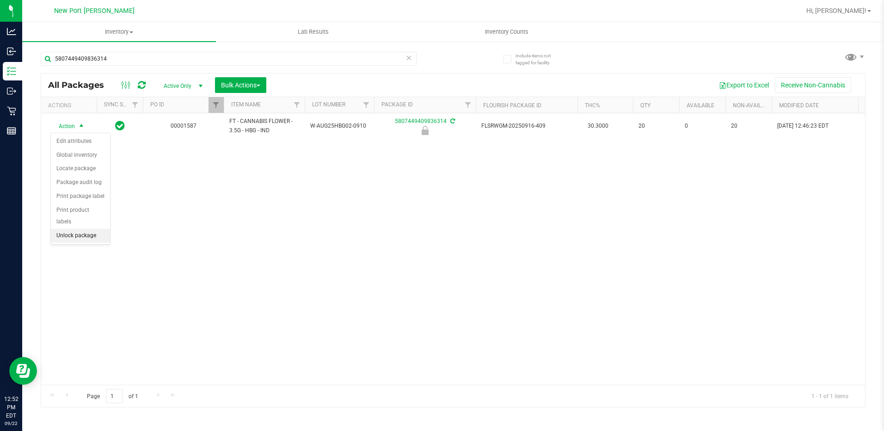
click at [85, 229] on li "Unlock package" at bounding box center [80, 236] width 59 height 14
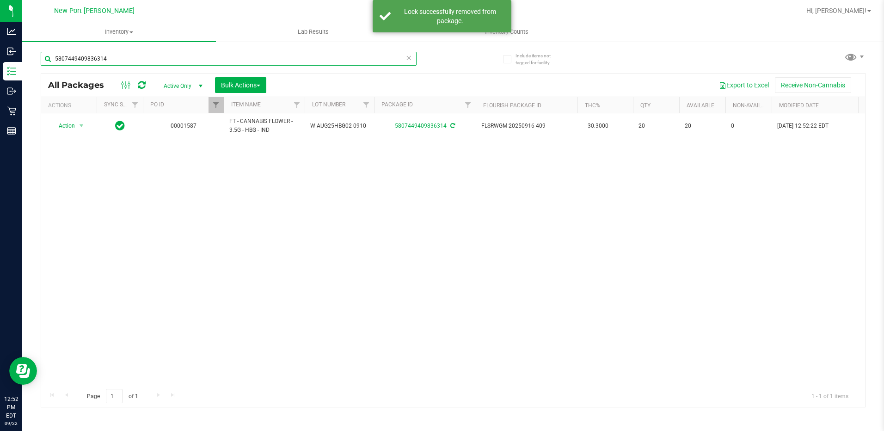
click at [140, 57] on input "5807449409836314" at bounding box center [229, 59] width 376 height 14
type input "5"
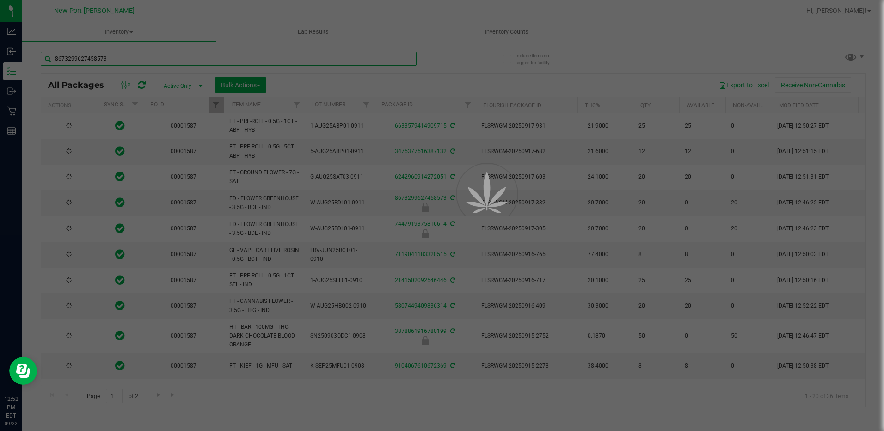
type input "8673299627458573"
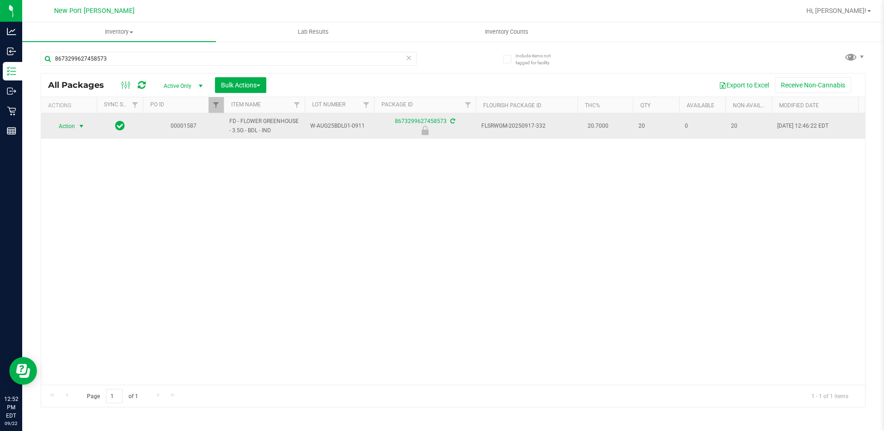
click at [82, 125] on span "select" at bounding box center [81, 125] width 7 height 7
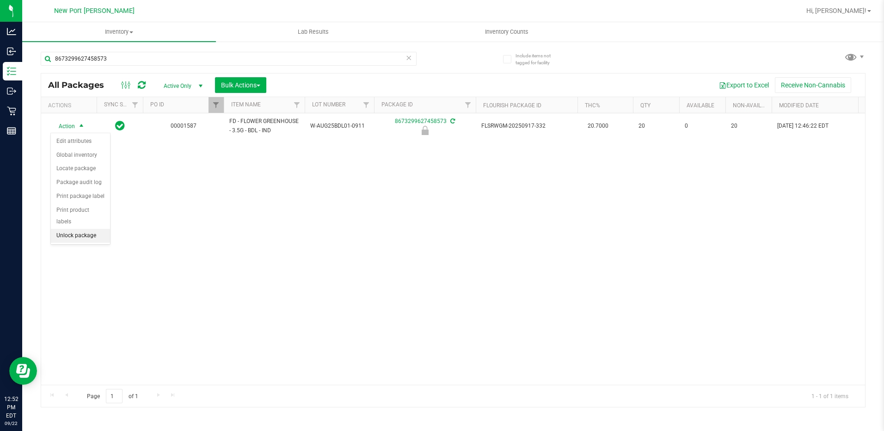
click at [79, 229] on li "Unlock package" at bounding box center [80, 236] width 59 height 14
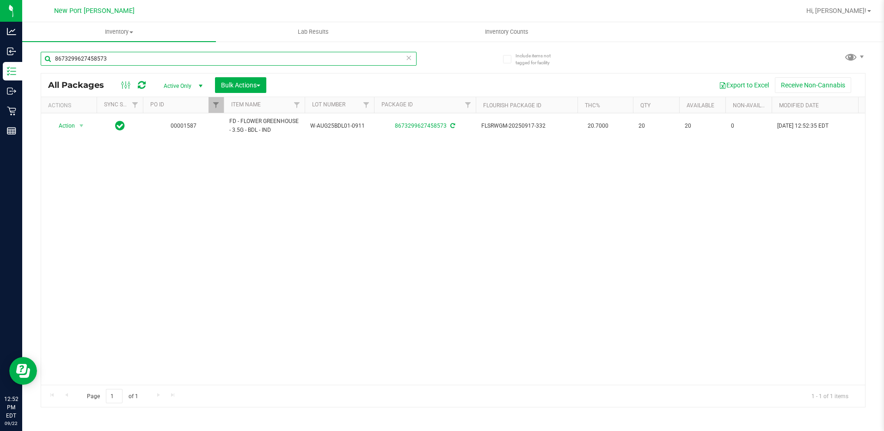
click at [140, 54] on input "8673299627458573" at bounding box center [229, 59] width 376 height 14
type input "8"
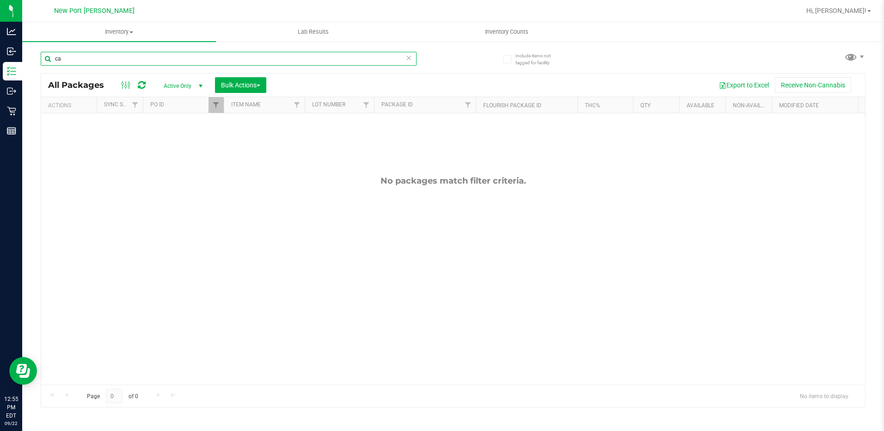
type input "c"
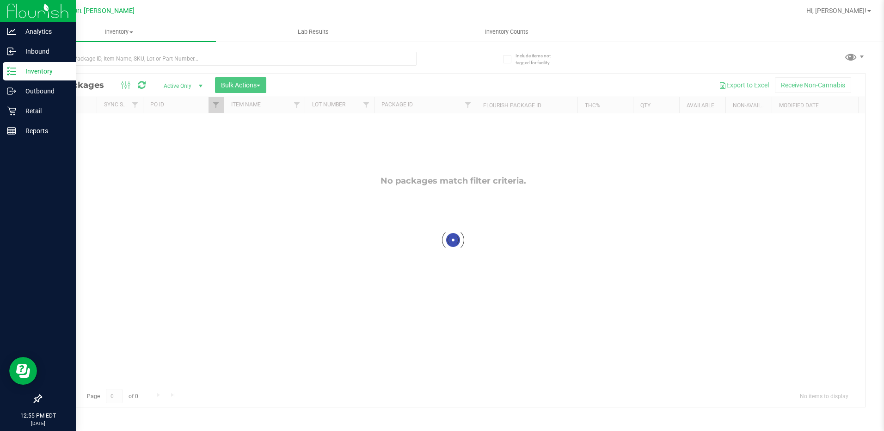
click at [39, 68] on p "Inventory" at bounding box center [43, 71] width 55 height 11
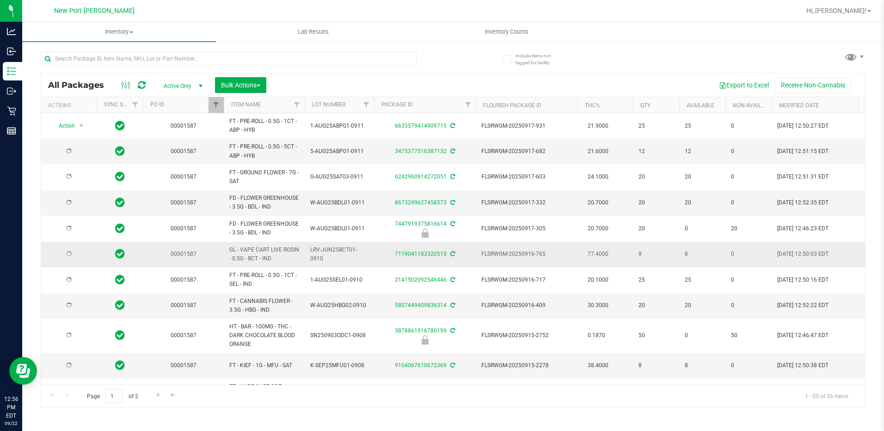
type input "[DATE]"
click at [101, 58] on input "text" at bounding box center [229, 59] width 376 height 14
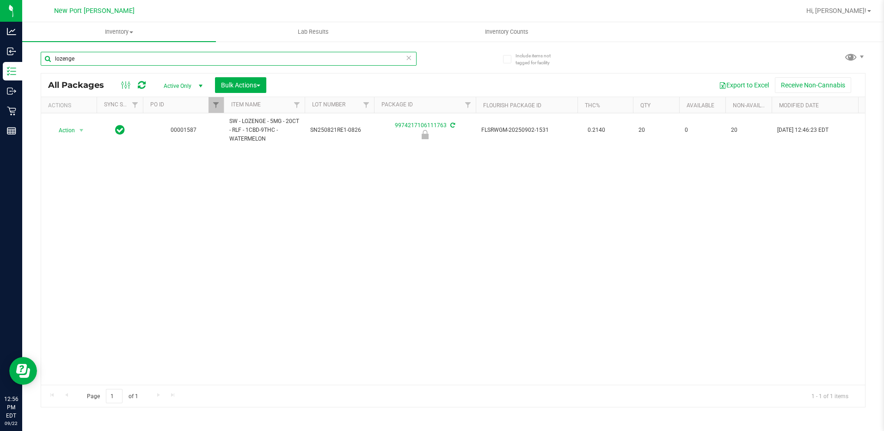
click at [92, 58] on input "lozenge" at bounding box center [229, 59] width 376 height 14
type input "l"
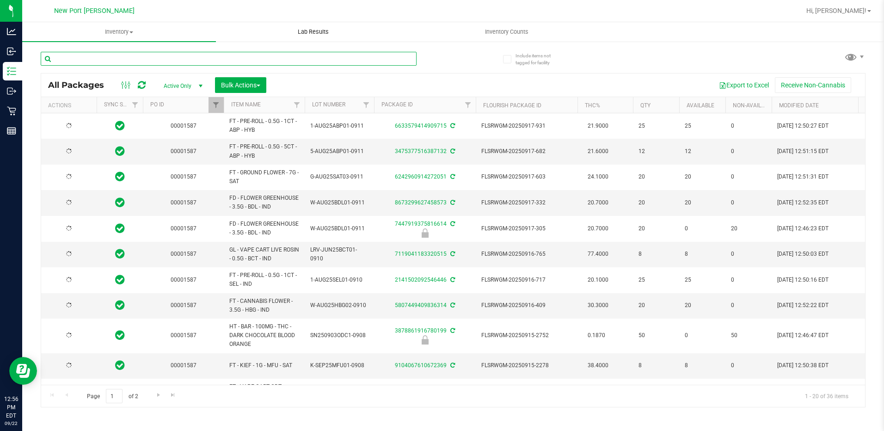
type input "[DATE]"
type input "calm"
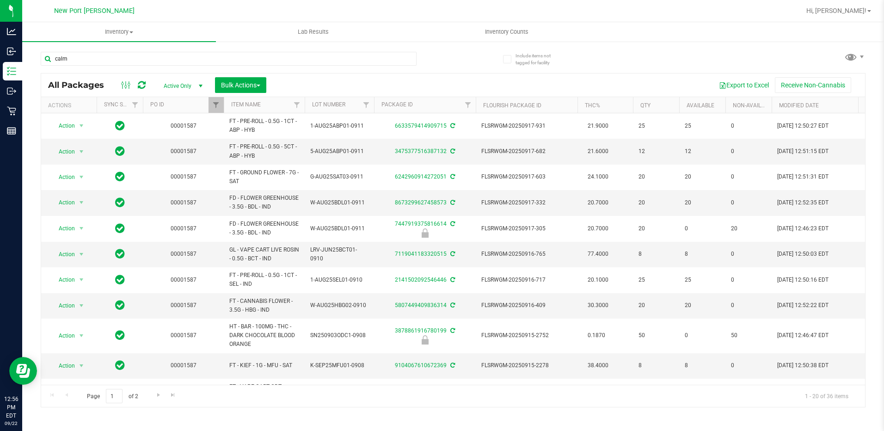
click at [201, 83] on div "Inventory All packages All inventory Waste log Create inventory Lab Results Inv…" at bounding box center [452, 226] width 861 height 409
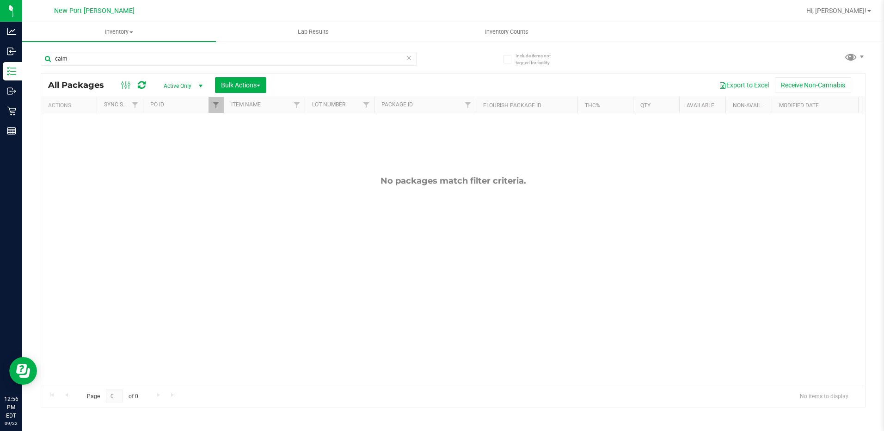
click at [201, 86] on span "select" at bounding box center [200, 85] width 7 height 7
click at [175, 143] on li "All" at bounding box center [181, 142] width 50 height 14
click at [83, 58] on input "calm" at bounding box center [229, 59] width 376 height 14
type input "c"
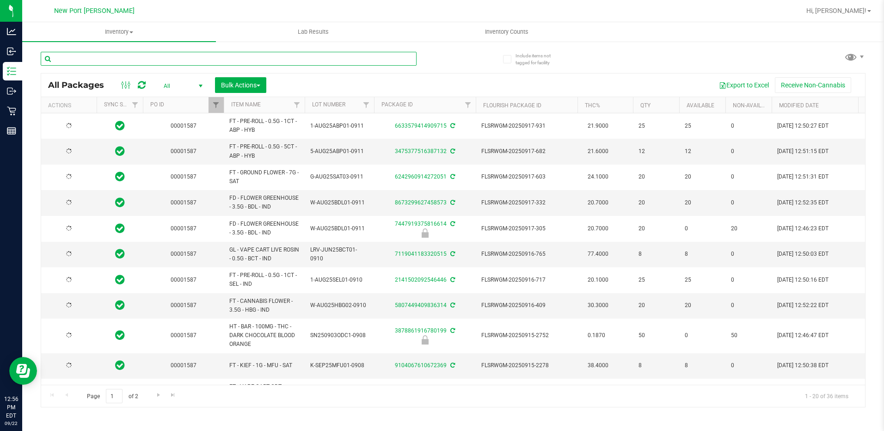
type input "[DATE]"
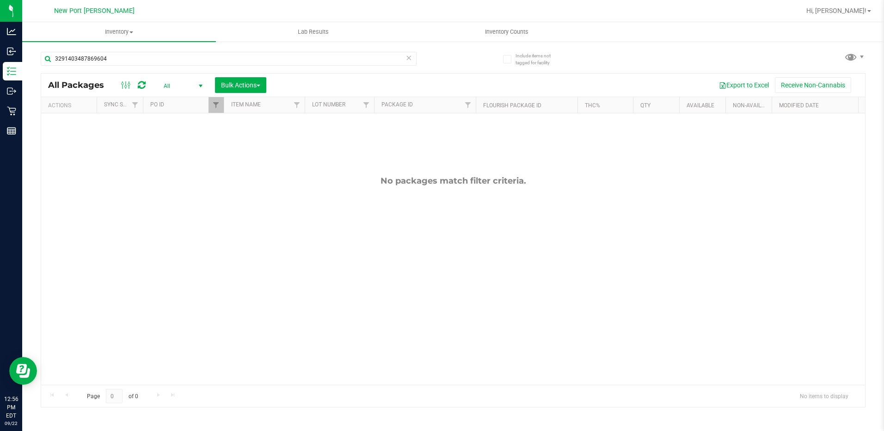
click at [199, 85] on span "select" at bounding box center [200, 85] width 7 height 7
click at [181, 157] on li "External" at bounding box center [181, 156] width 50 height 14
click at [198, 87] on span "select" at bounding box center [200, 85] width 7 height 7
click at [180, 155] on li "External" at bounding box center [181, 156] width 50 height 14
click at [201, 86] on span "select" at bounding box center [200, 85] width 7 height 7
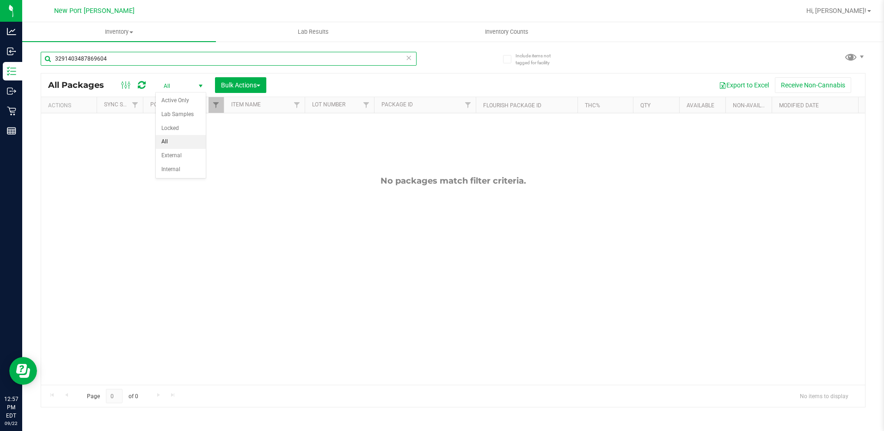
click at [136, 61] on input "3291403487869604" at bounding box center [229, 59] width 376 height 14
type input "3"
type input "l"
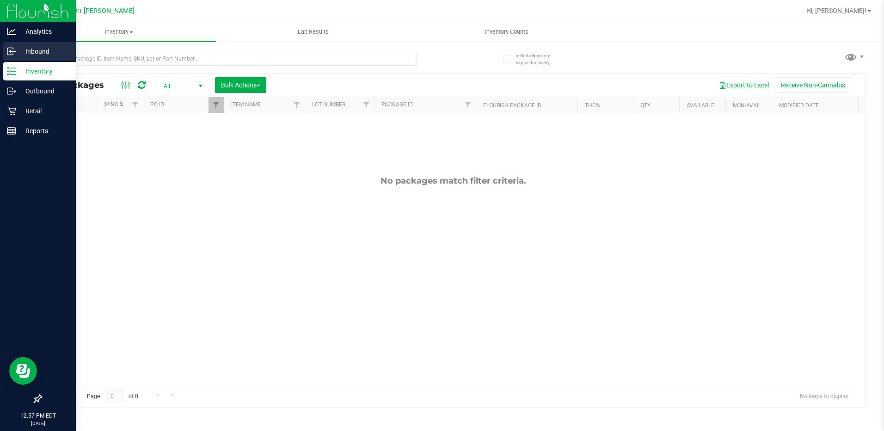
click at [35, 49] on p "Inbound" at bounding box center [43, 51] width 55 height 11
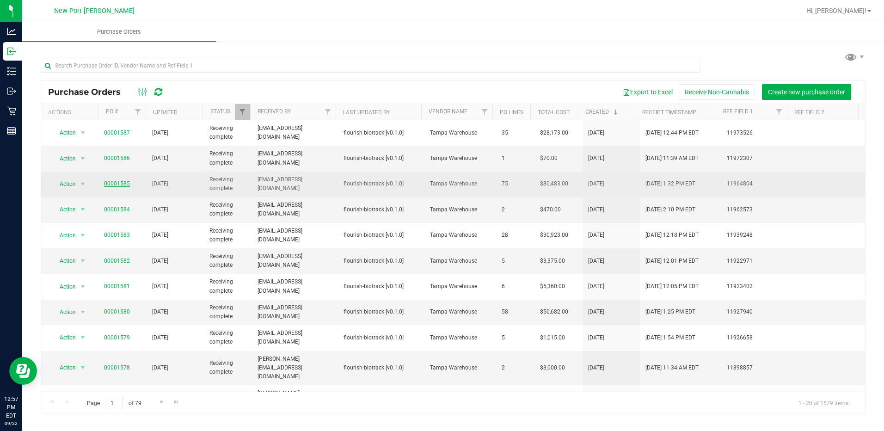
click at [120, 182] on link "00001585" at bounding box center [117, 183] width 26 height 6
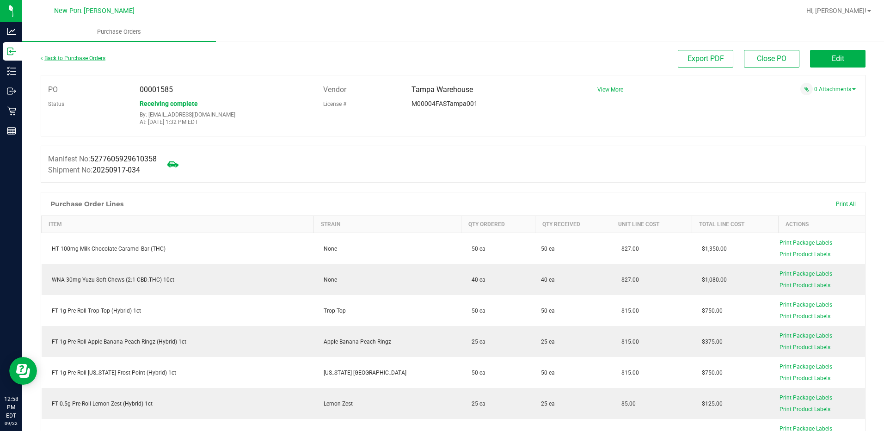
click at [80, 61] on link "Back to Purchase Orders" at bounding box center [73, 58] width 65 height 6
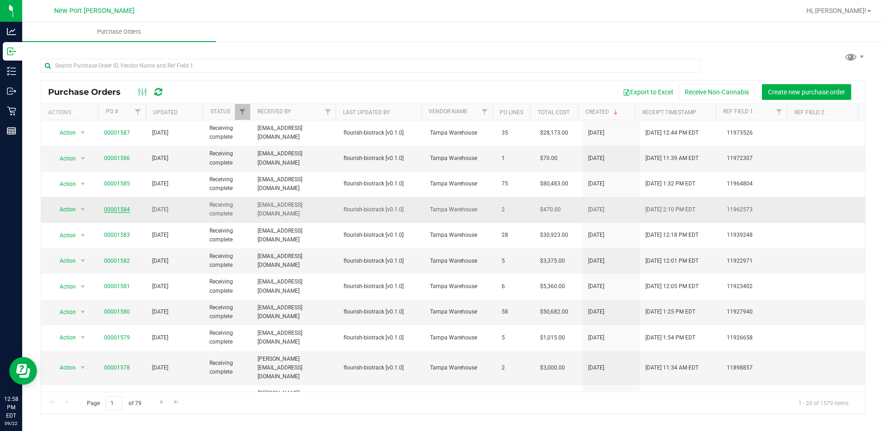
click at [116, 208] on link "00001584" at bounding box center [117, 209] width 26 height 6
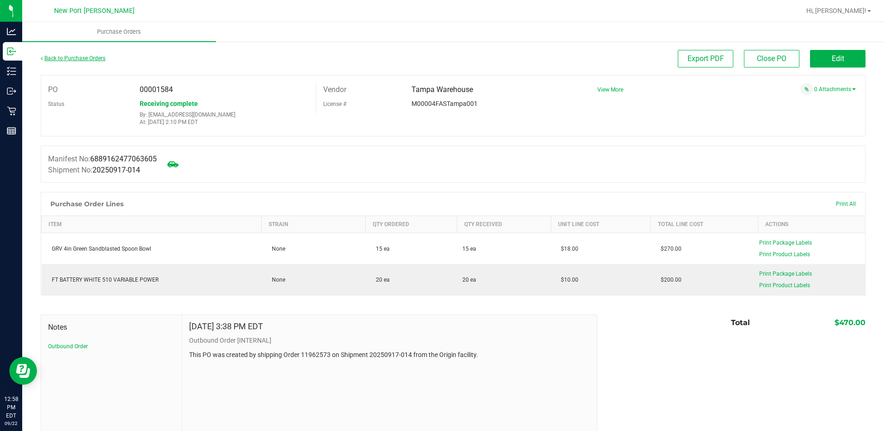
click at [61, 59] on link "Back to Purchase Orders" at bounding box center [73, 58] width 65 height 6
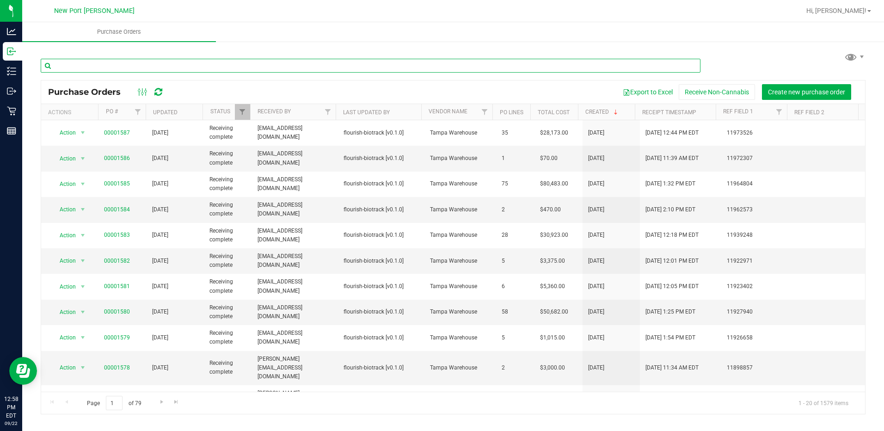
click at [135, 67] on input "text" at bounding box center [370, 66] width 659 height 14
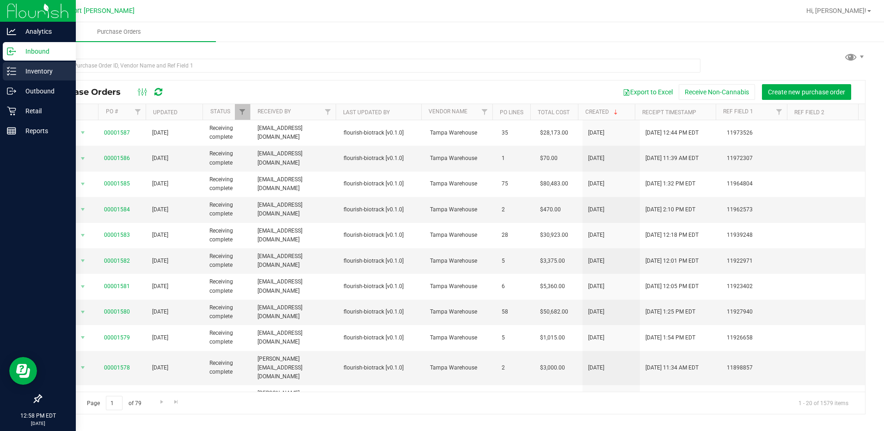
click at [44, 69] on p "Inventory" at bounding box center [43, 71] width 55 height 11
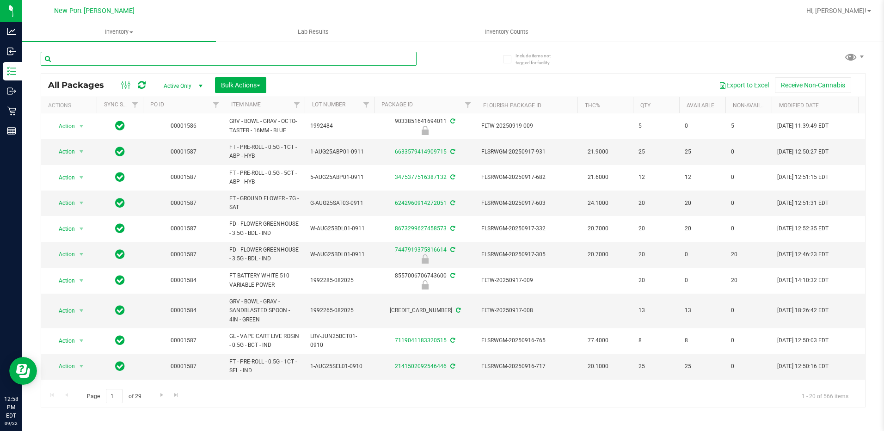
click at [112, 62] on input "text" at bounding box center [229, 59] width 376 height 14
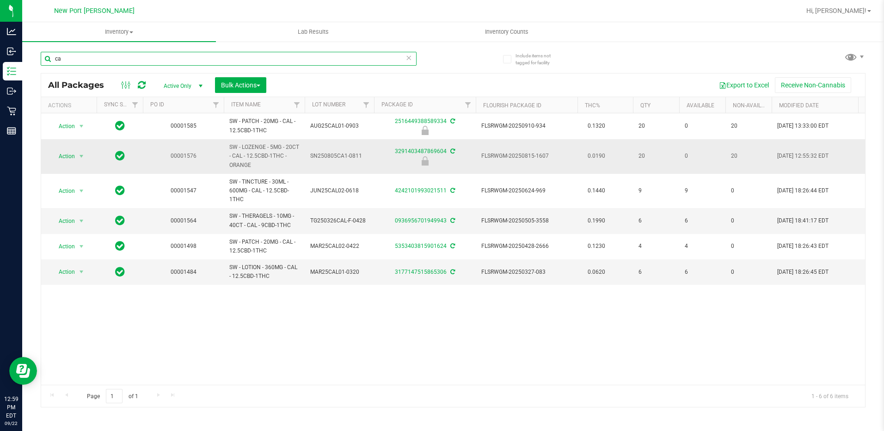
type input "c"
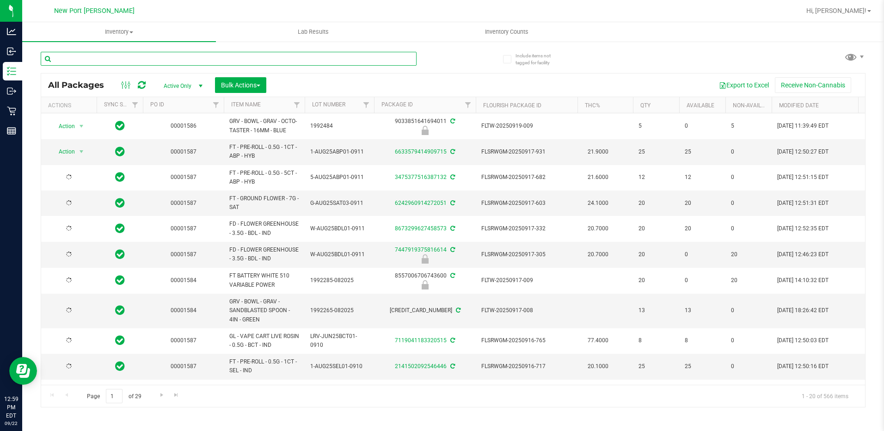
type input "[DATE]"
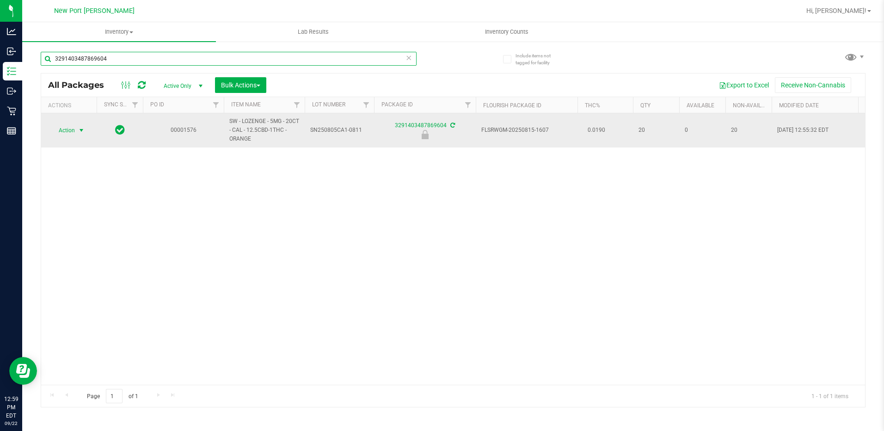
type input "3291403487869604"
click at [82, 130] on span "select" at bounding box center [81, 130] width 7 height 7
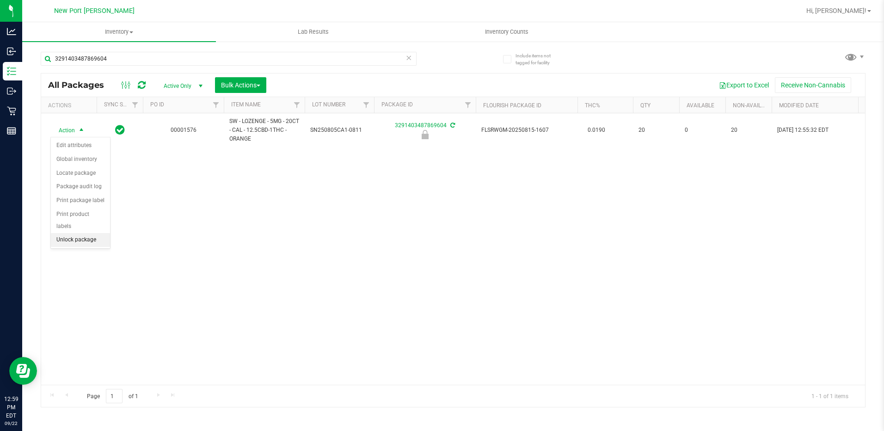
click at [73, 233] on li "Unlock package" at bounding box center [80, 240] width 59 height 14
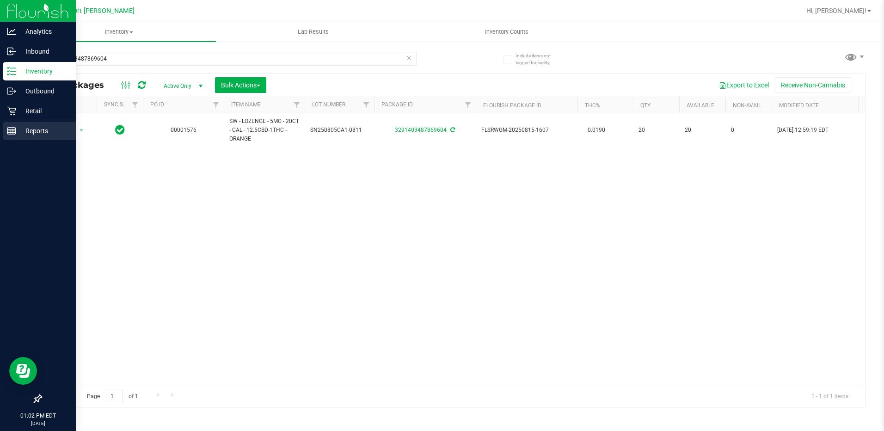
click at [36, 128] on p "Reports" at bounding box center [43, 130] width 55 height 11
